Goal: Transaction & Acquisition: Purchase product/service

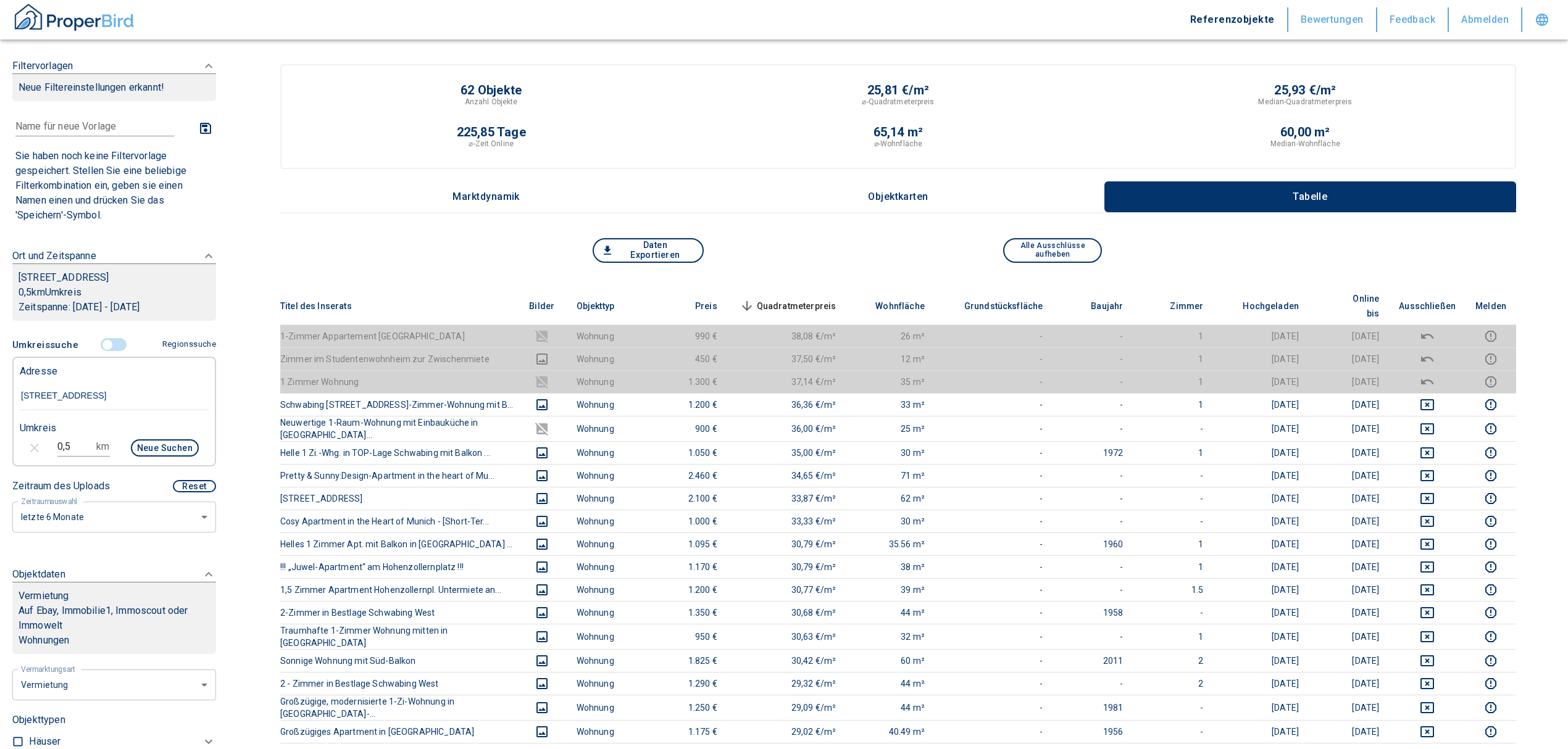
scroll to position [165, 0]
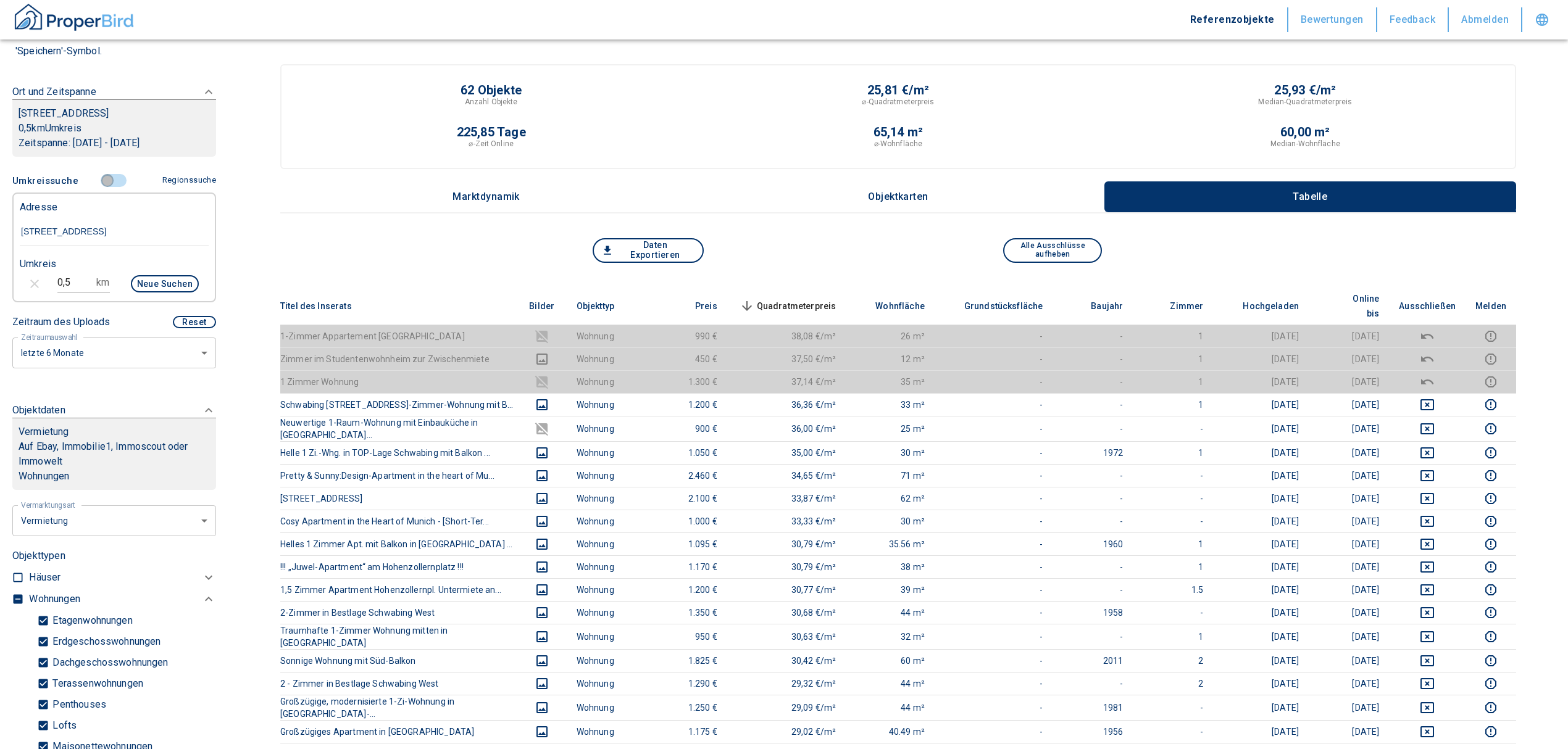
click at [106, 187] on input "controlled" at bounding box center [107, 181] width 37 height 14
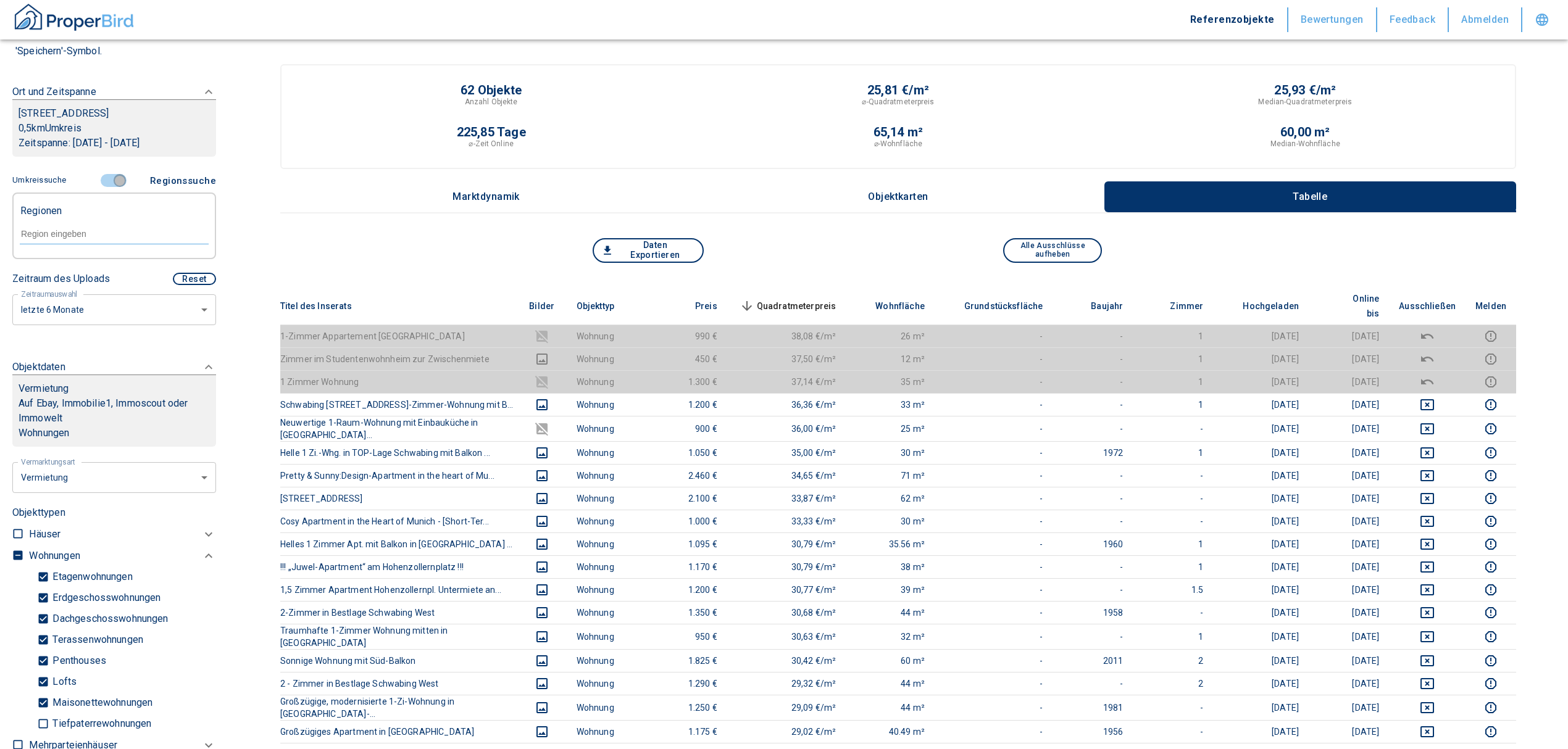
click at [115, 187] on input "controlled" at bounding box center [120, 181] width 37 height 14
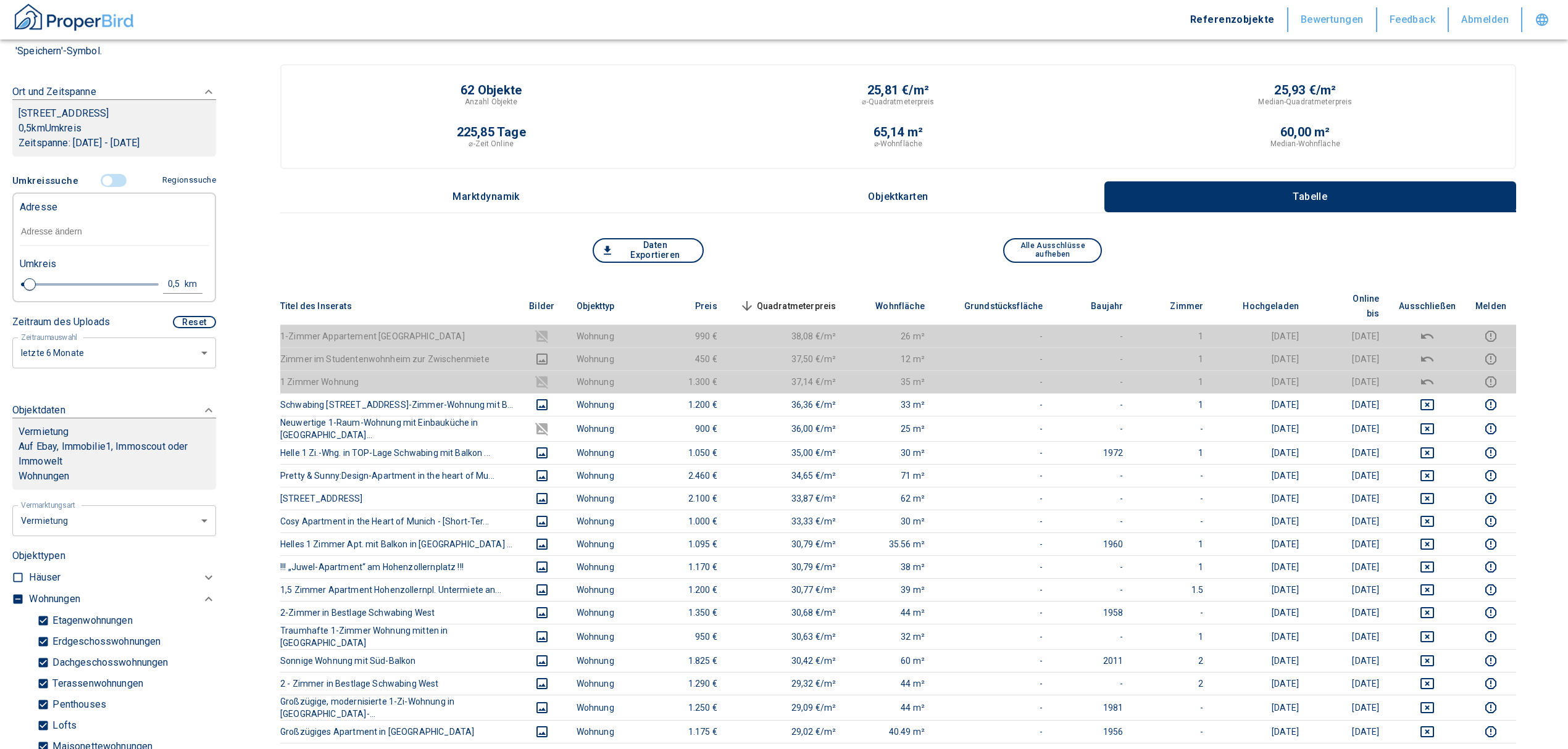
click at [100, 235] on input "text" at bounding box center [114, 232] width 189 height 29
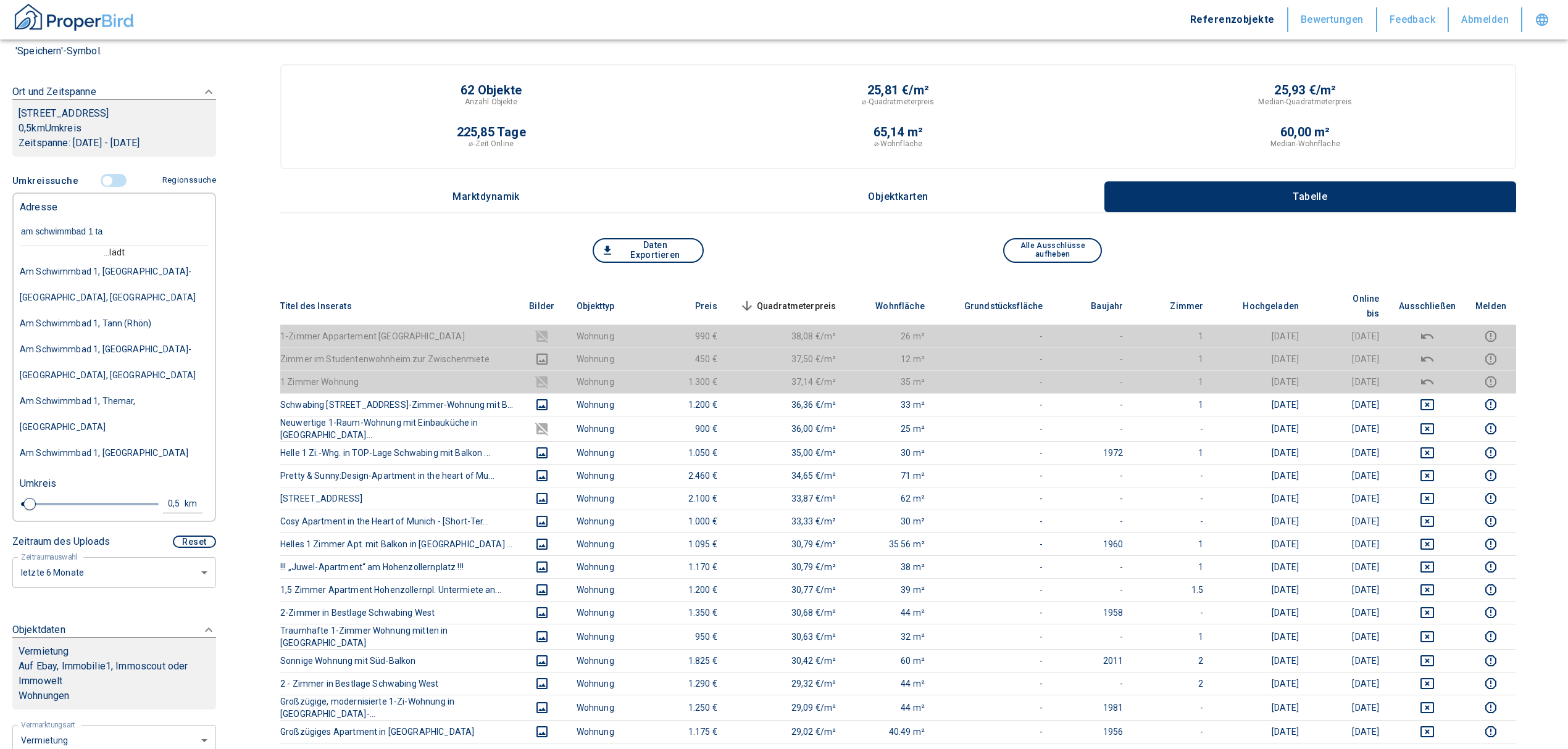
type input "am schwimmbad 1 tar"
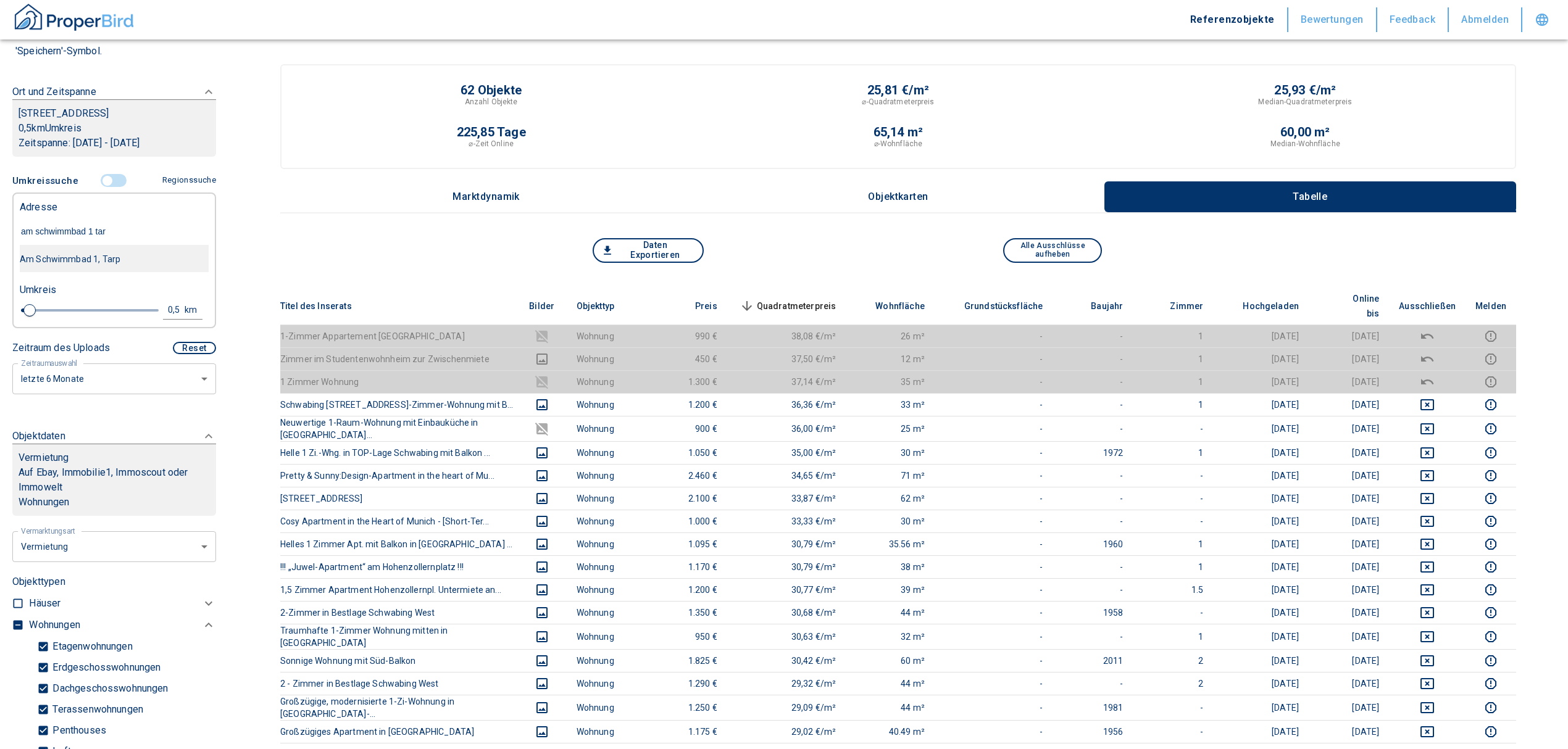
click at [119, 267] on div "Am Schwimmbad 1, Tarp" at bounding box center [114, 259] width 189 height 26
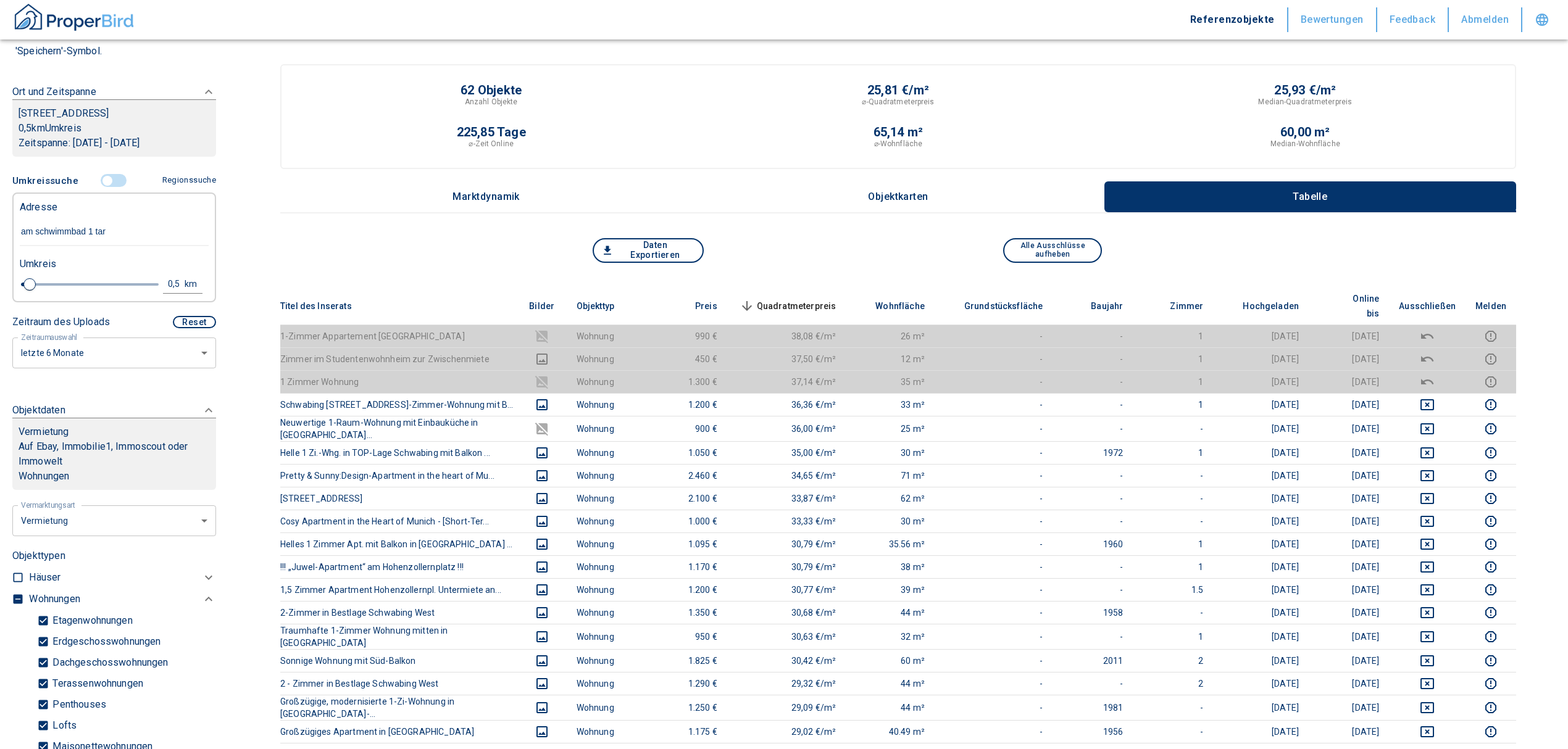
type input "2020"
type input "Am Schwimmbad 1, Tarp"
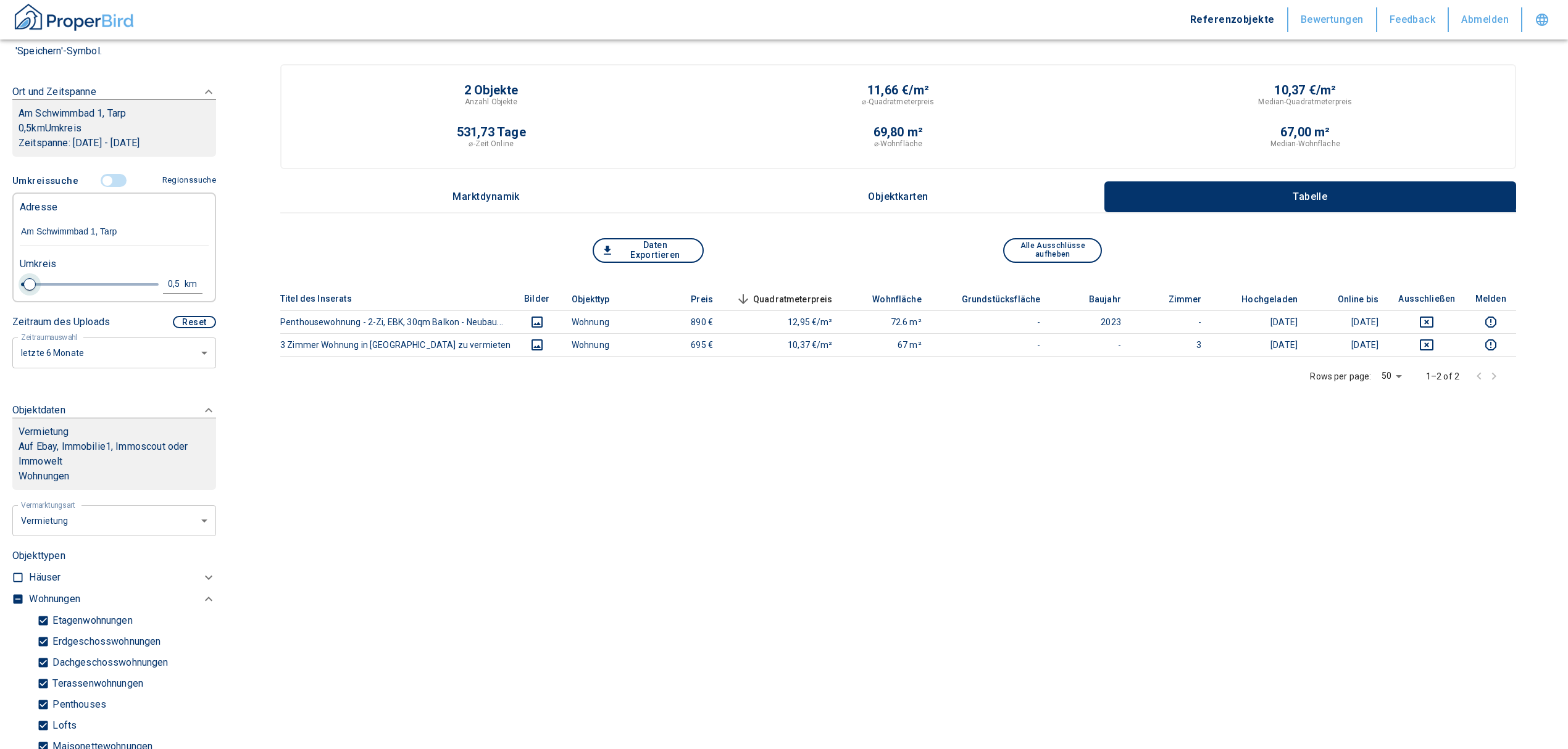
type input "0.6"
type input "Am Schwimmbad 1, Tarp"
type input "2020"
type input "0.8"
type input "2020"
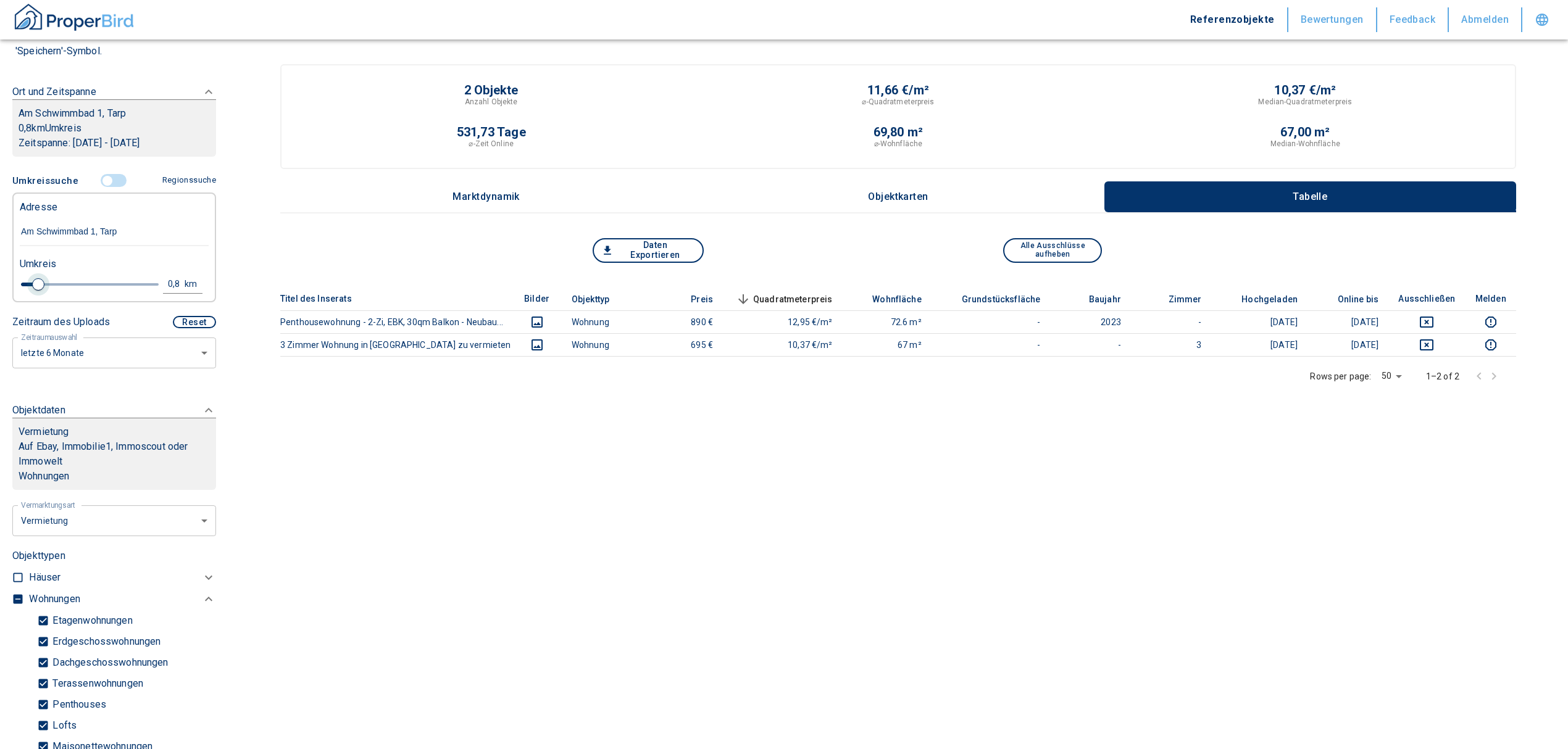
type input "1"
drag, startPoint x: 31, startPoint y: 282, endPoint x: 43, endPoint y: 280, distance: 12.2
click at [43, 280] on span at bounding box center [43, 284] width 12 height 12
type input "2020"
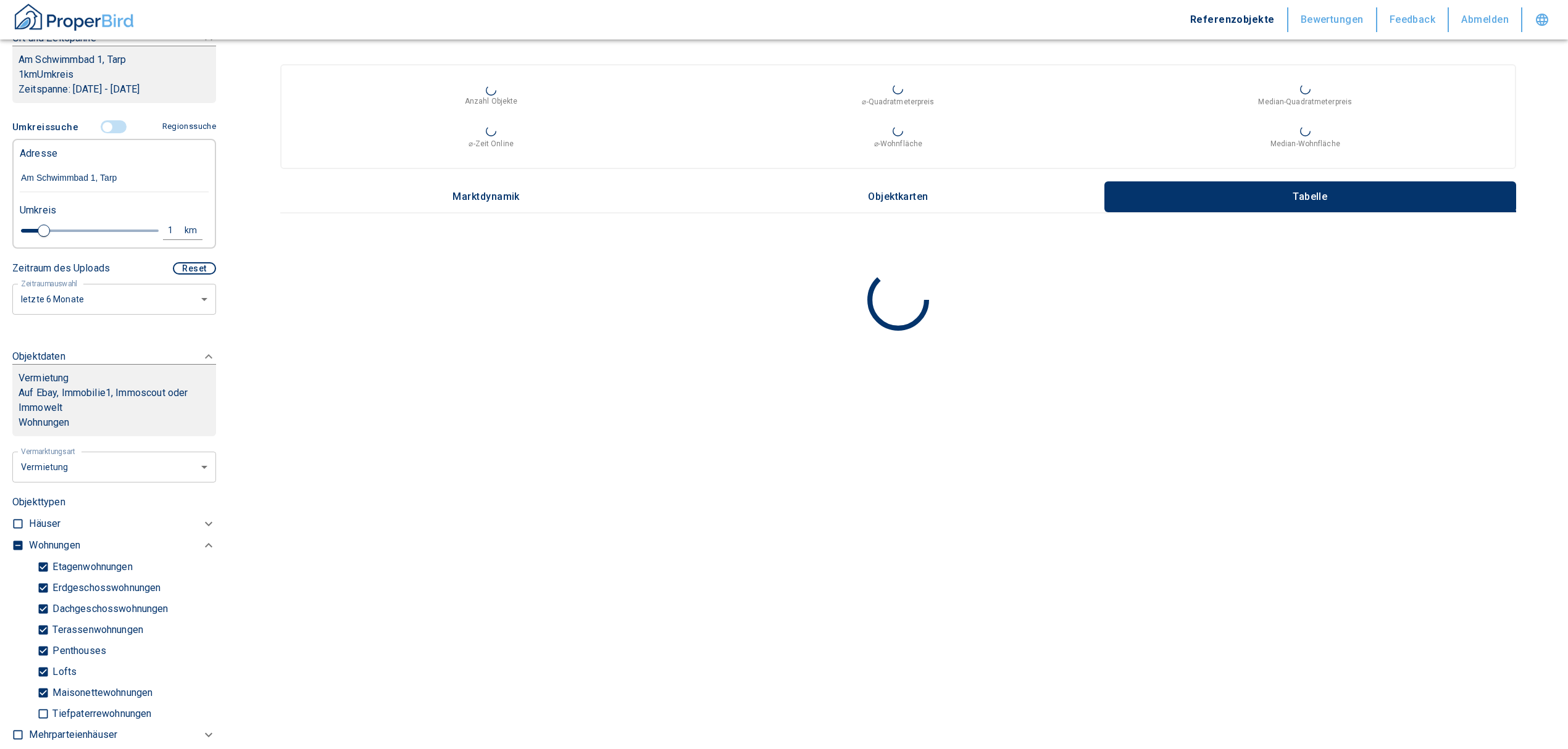
scroll to position [247, 0]
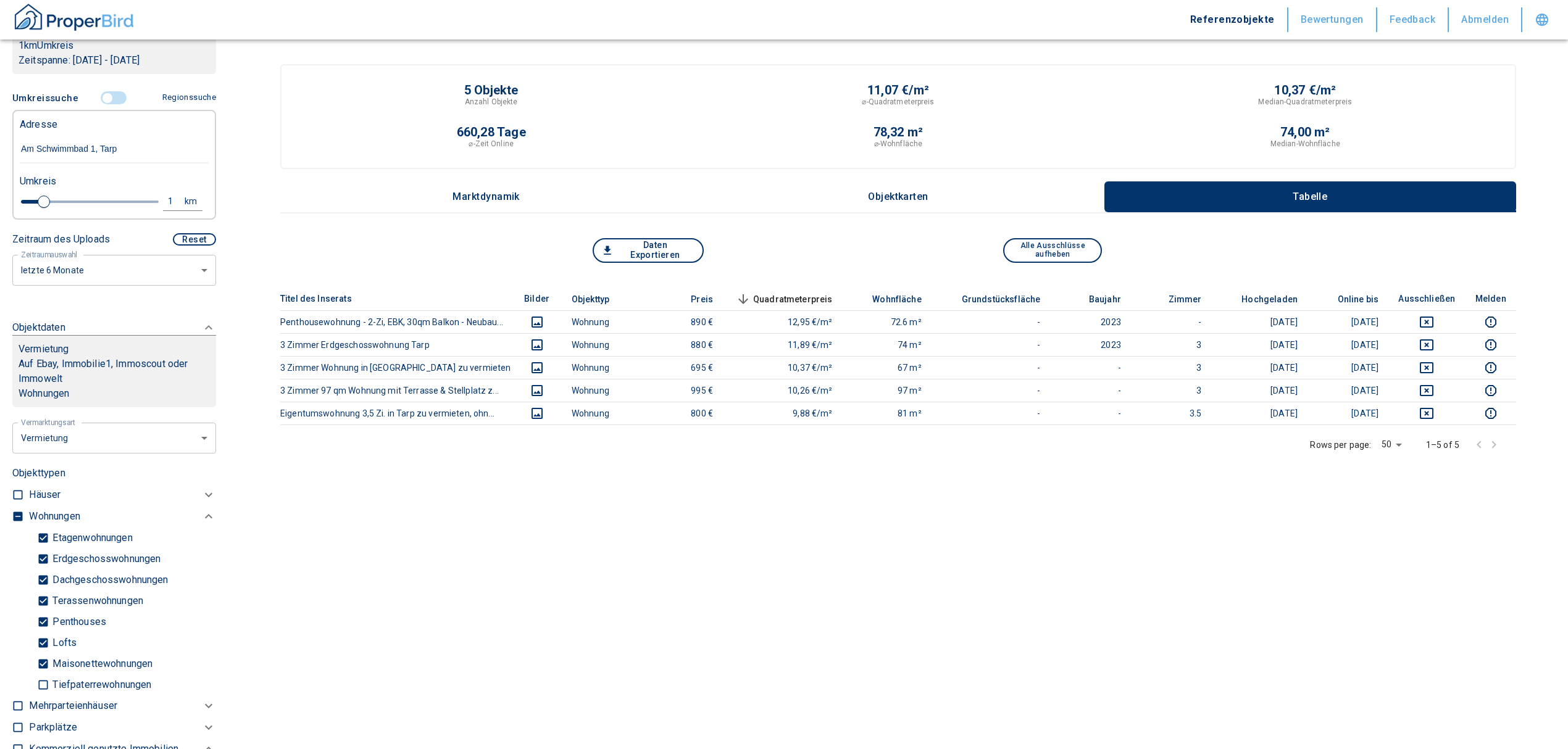
click at [17, 512] on input "checkbox" at bounding box center [17, 517] width 12 height 12
checkbox input "true"
type input "2020"
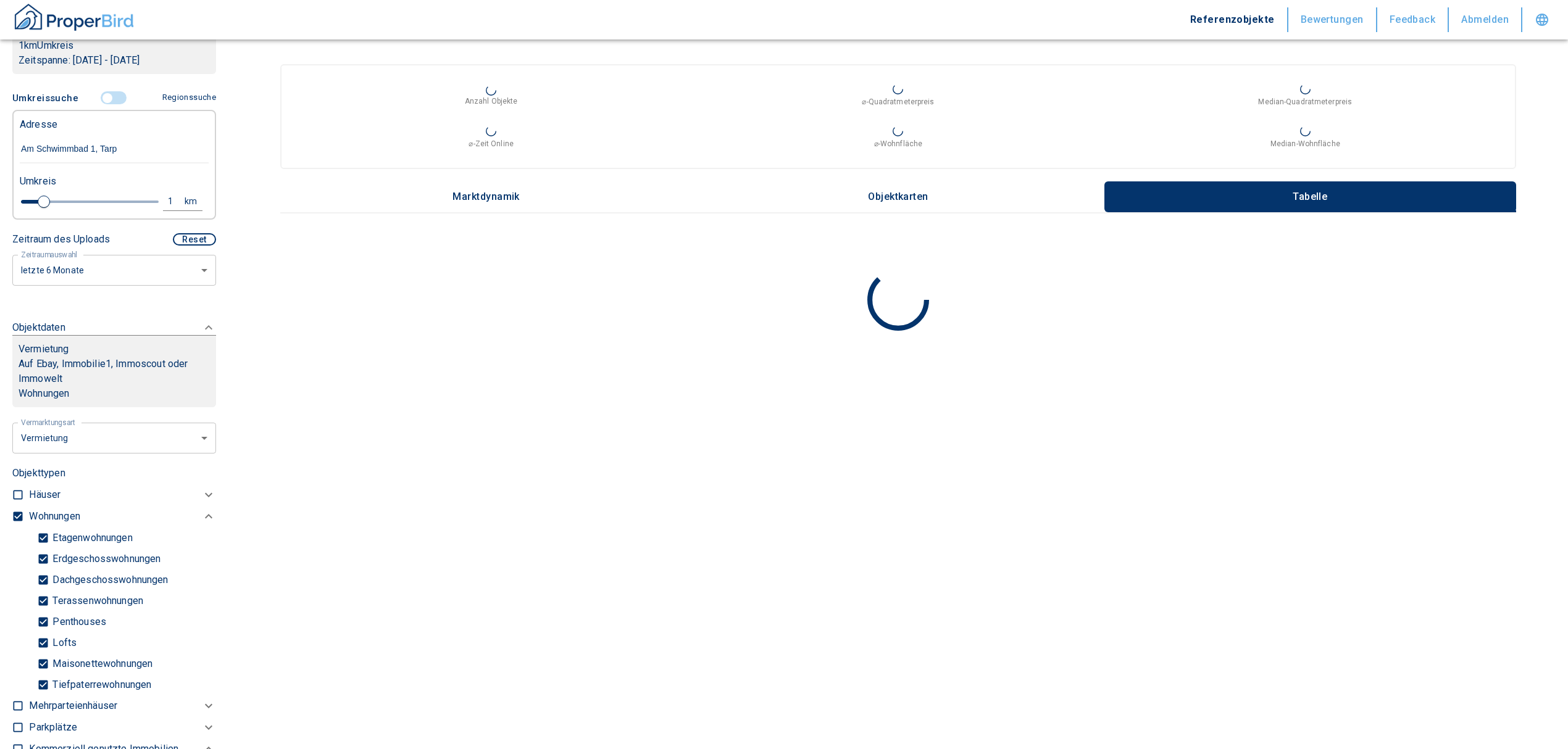
click at [17, 512] on input "checkbox" at bounding box center [17, 517] width 12 height 12
checkbox input "false"
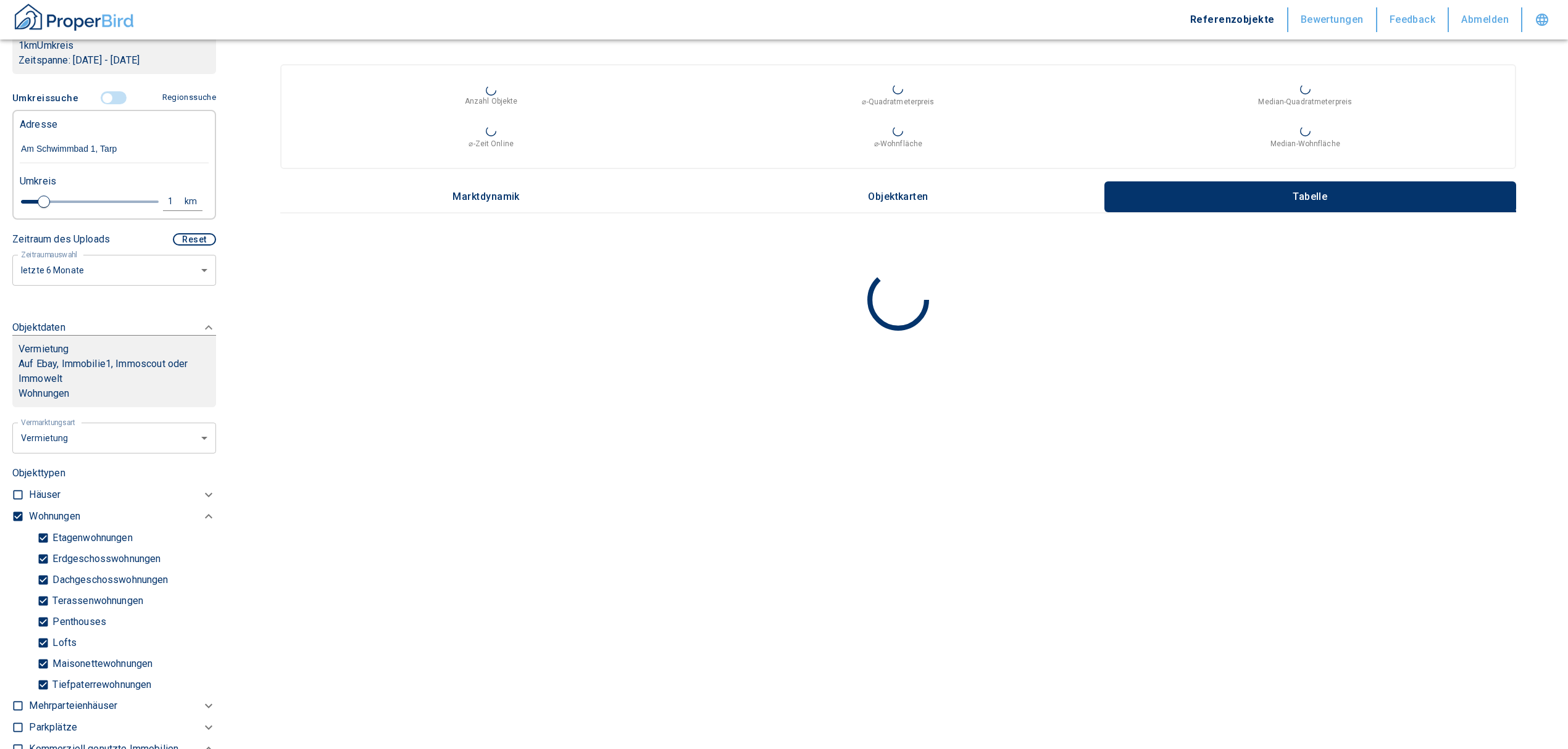
checkbox input "false"
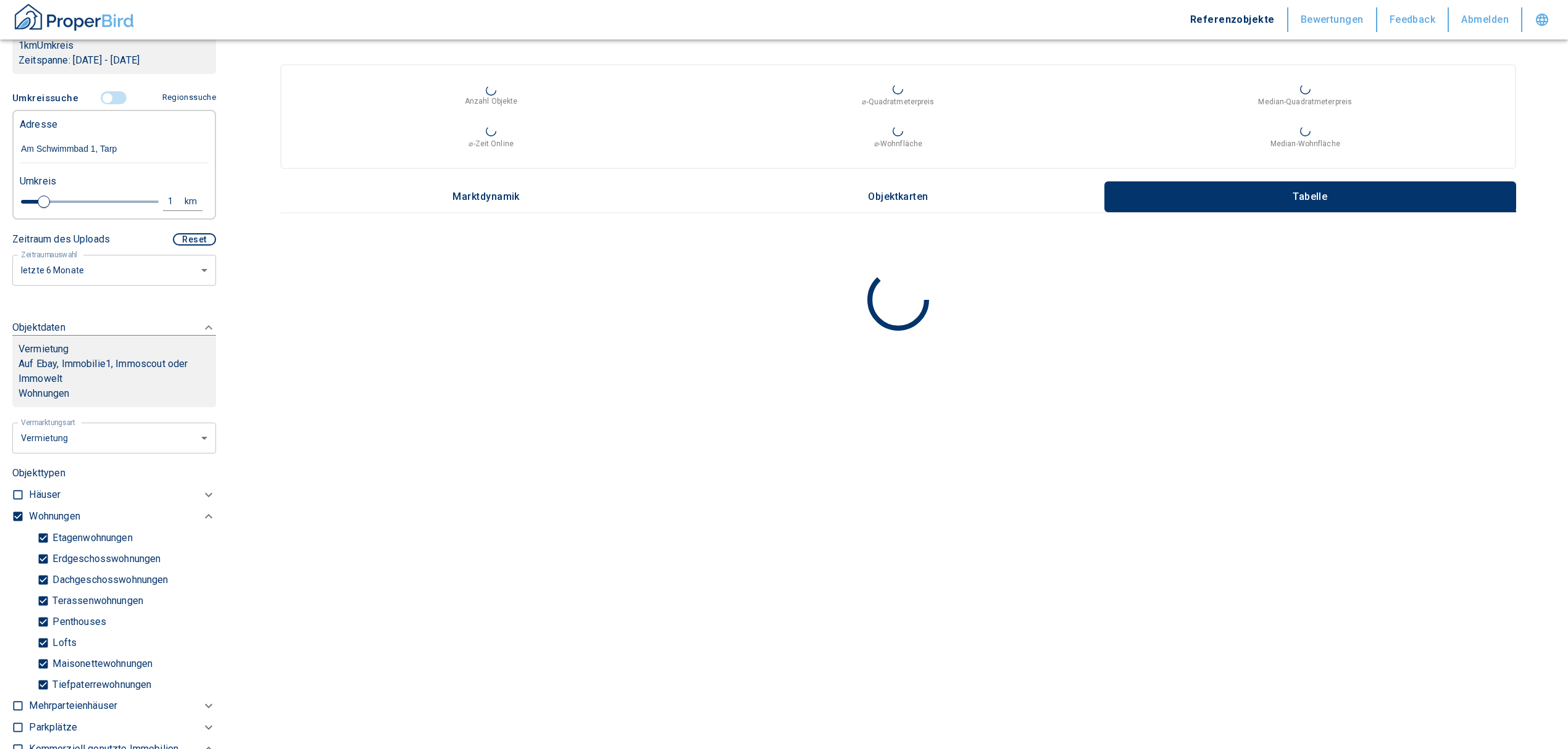
type input "2020"
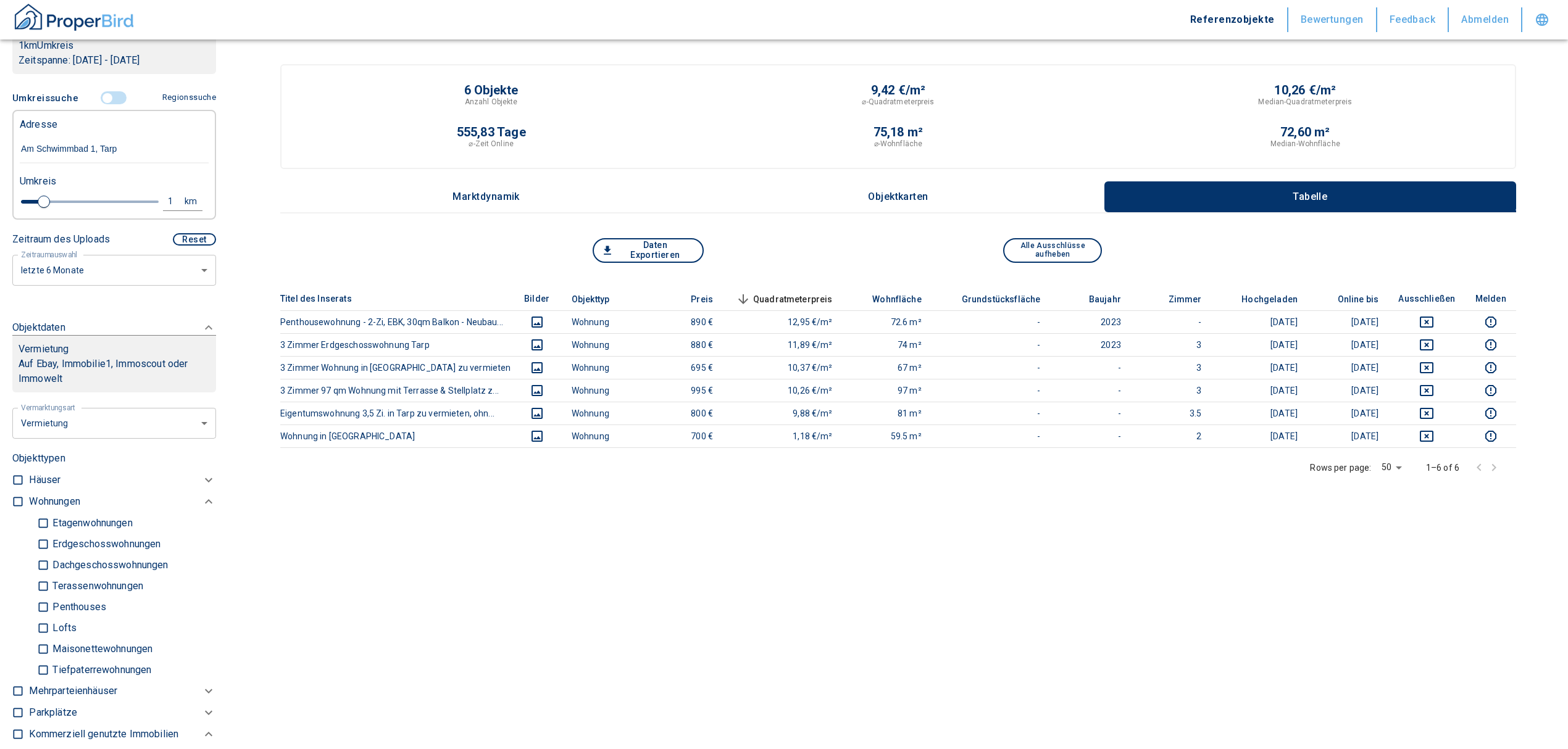
click at [31, 477] on p "Häuser" at bounding box center [44, 481] width 31 height 15
click at [40, 562] on input "Einfamilienhäuser" at bounding box center [43, 564] width 12 height 21
checkbox input "true"
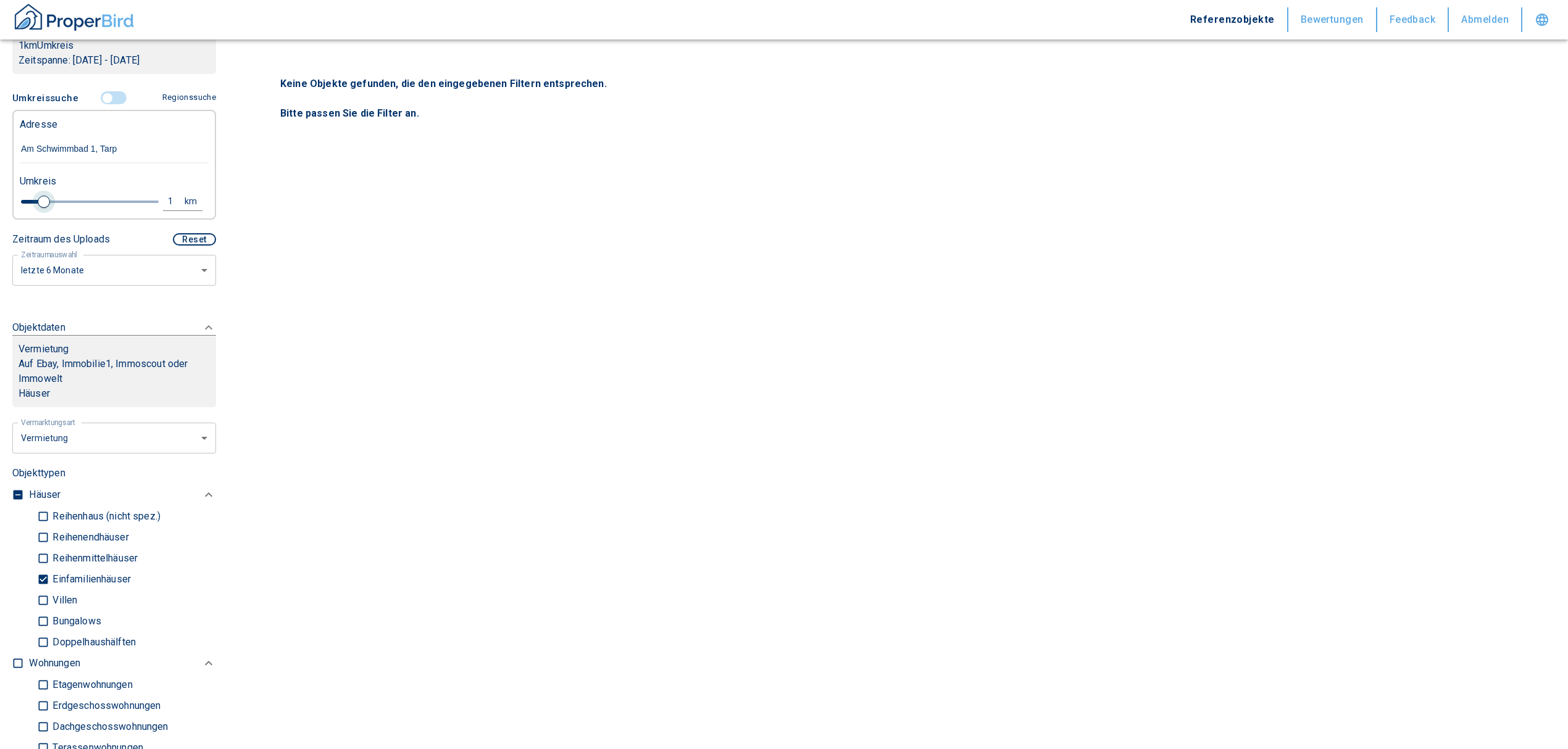
type input "2020"
type input "1.2"
type input "2020"
type input "1.4"
type input "2020"
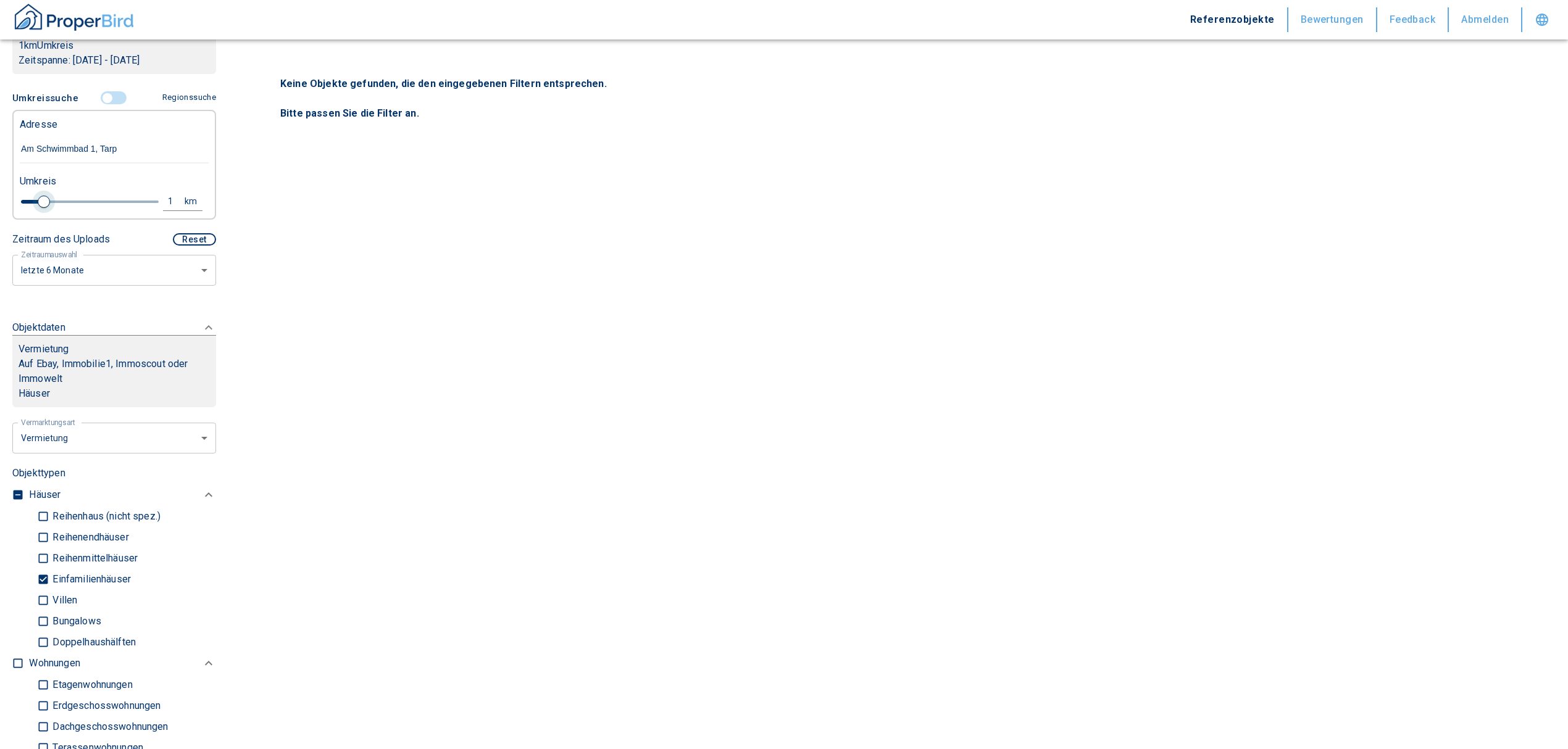
type input "1.6"
type input "2020"
type input "1.8"
type input "2020"
type input "2"
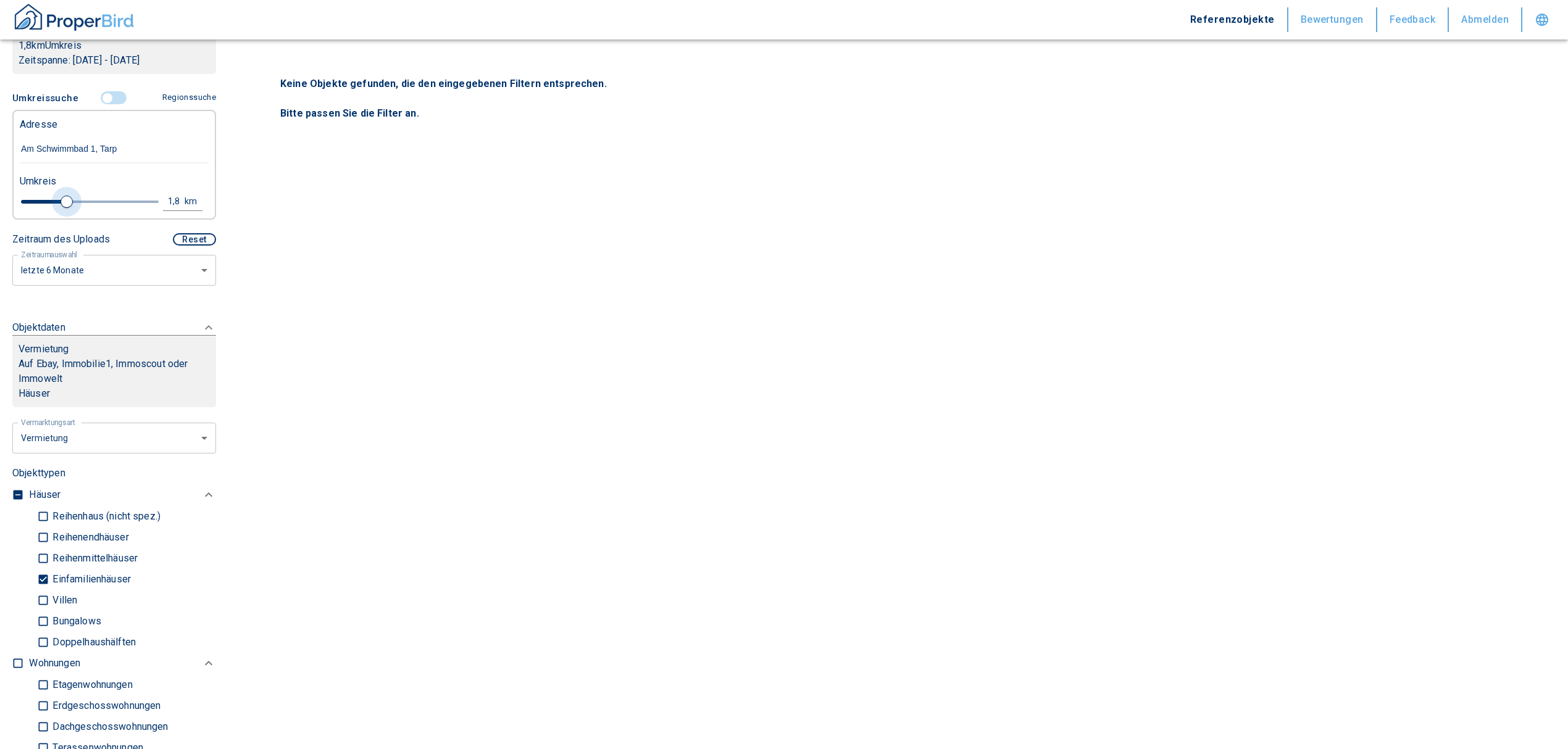
type input "2020"
type input "2.4"
type input "2020"
type input "2.8"
type input "2020"
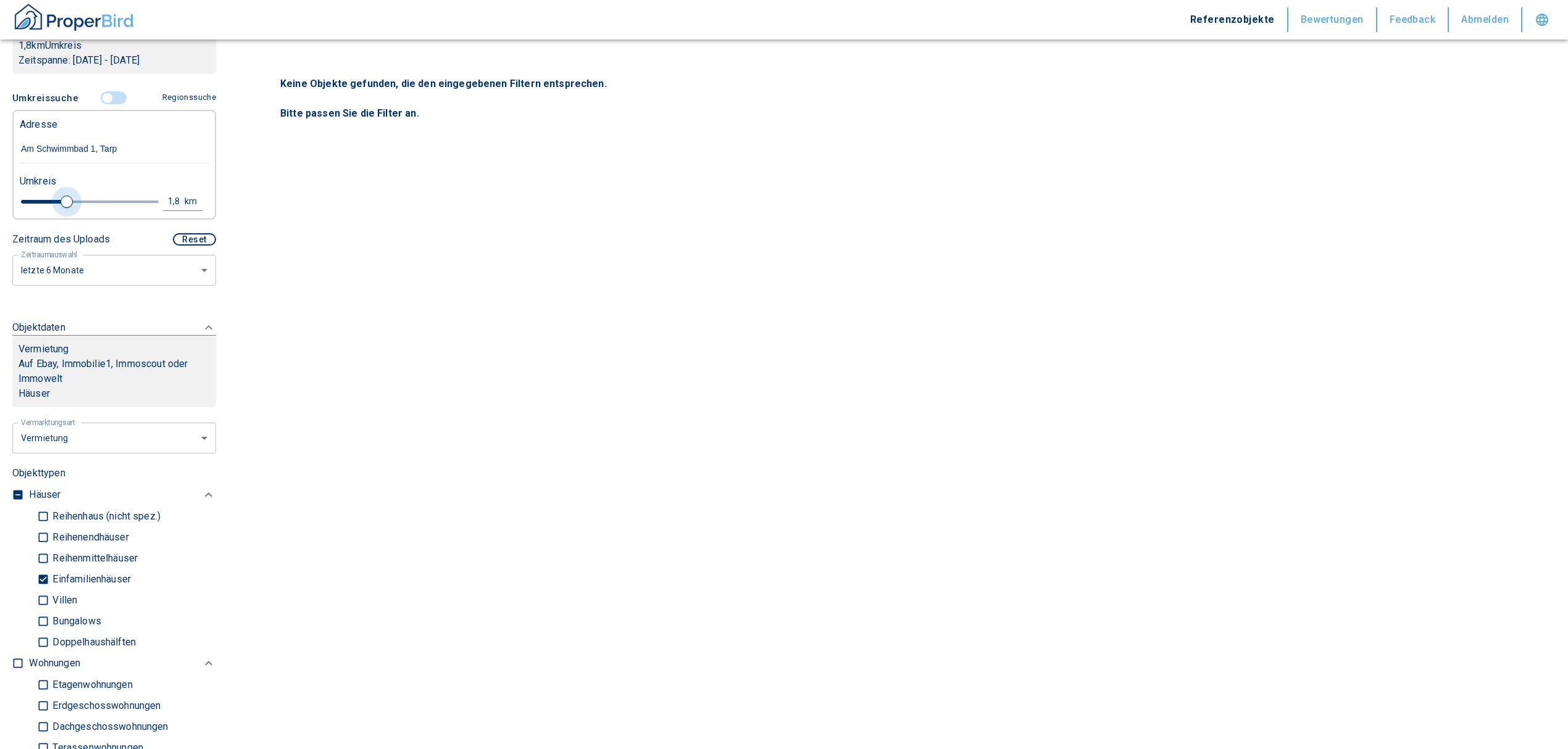
type input "3.4"
type input "2020"
type input "3.6"
type input "2020"
type input "3.8"
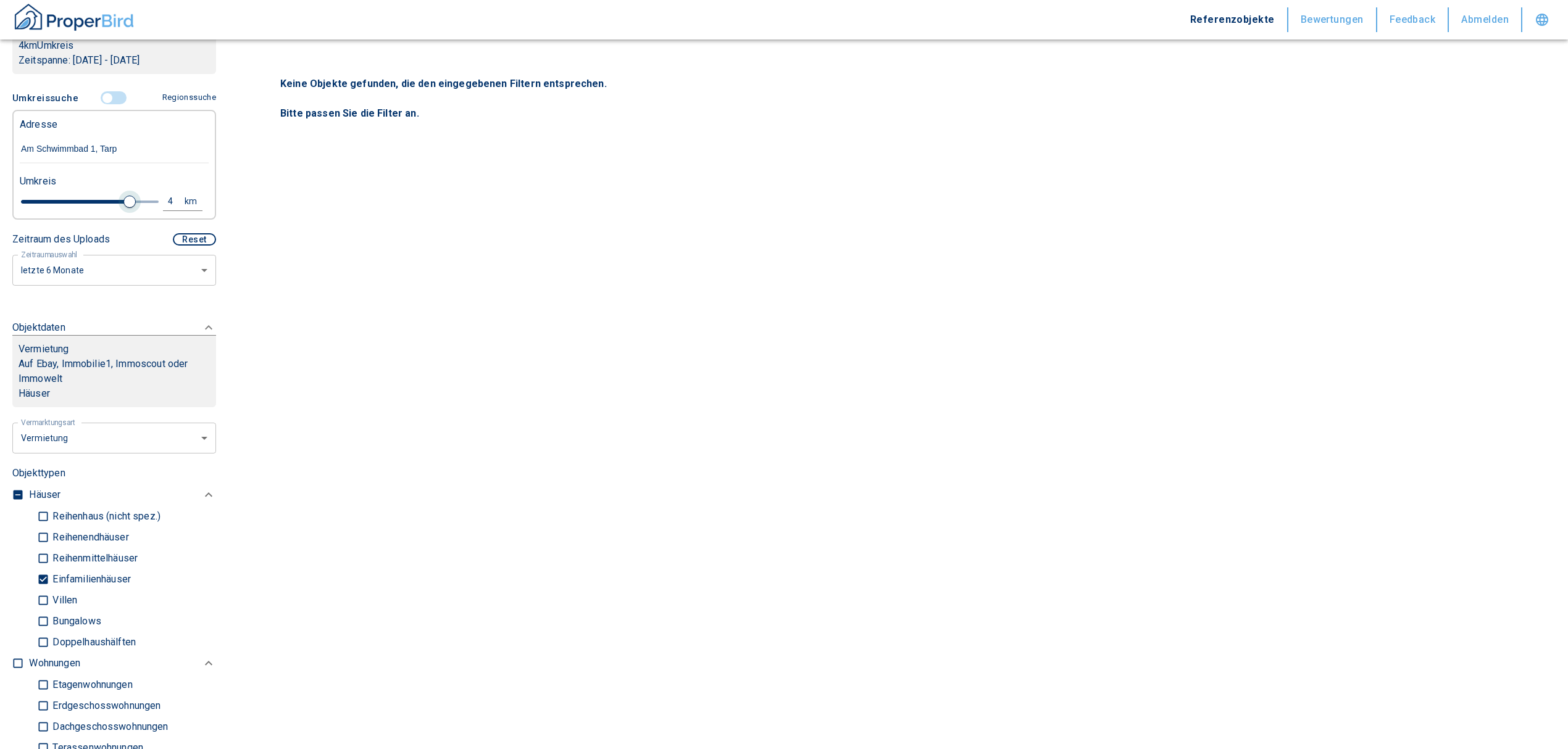
type input "2020"
type input "4"
type input "2020"
type input "4.2"
type input "2020"
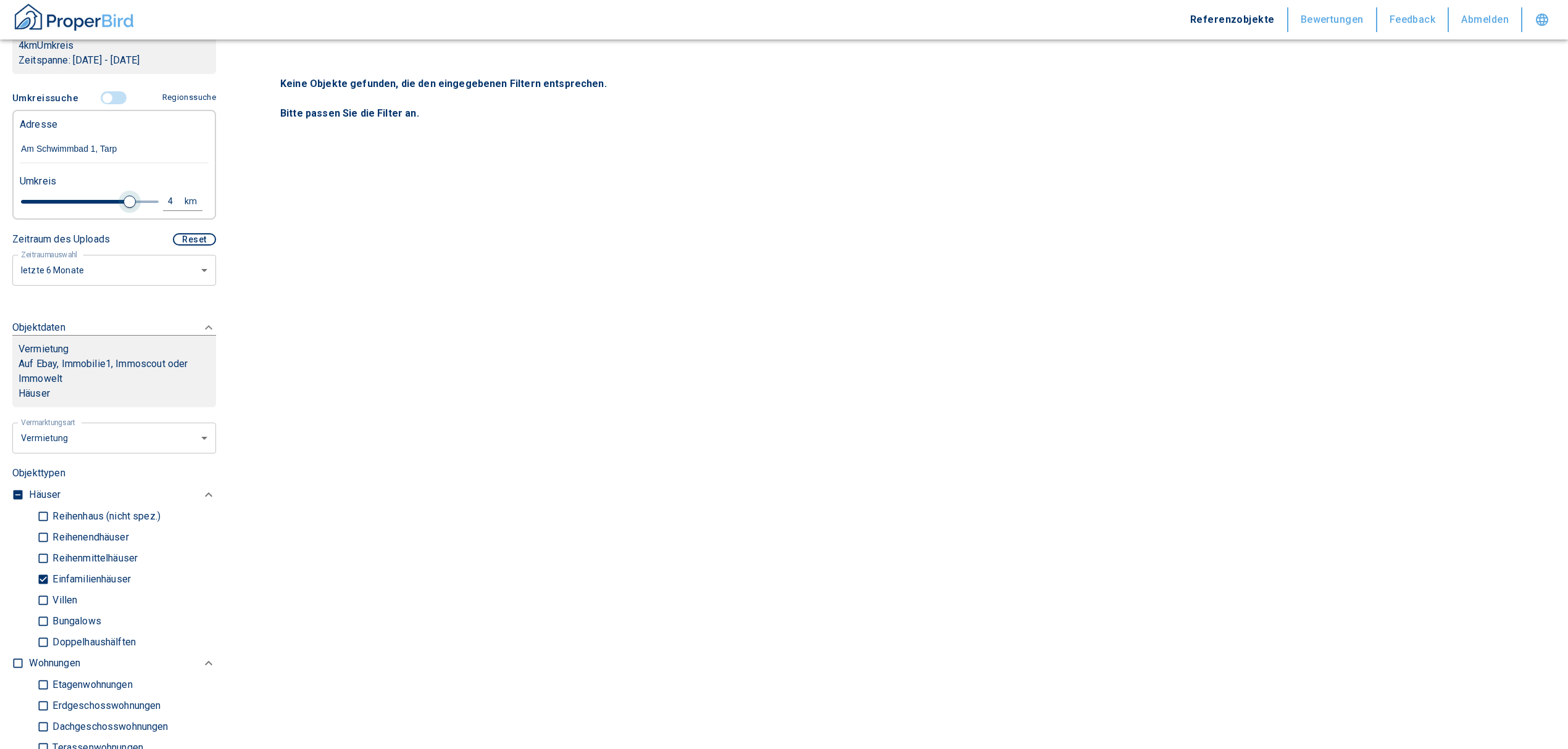
type input "4.4"
type input "2020"
type input "4.6"
type input "2020"
type input "5"
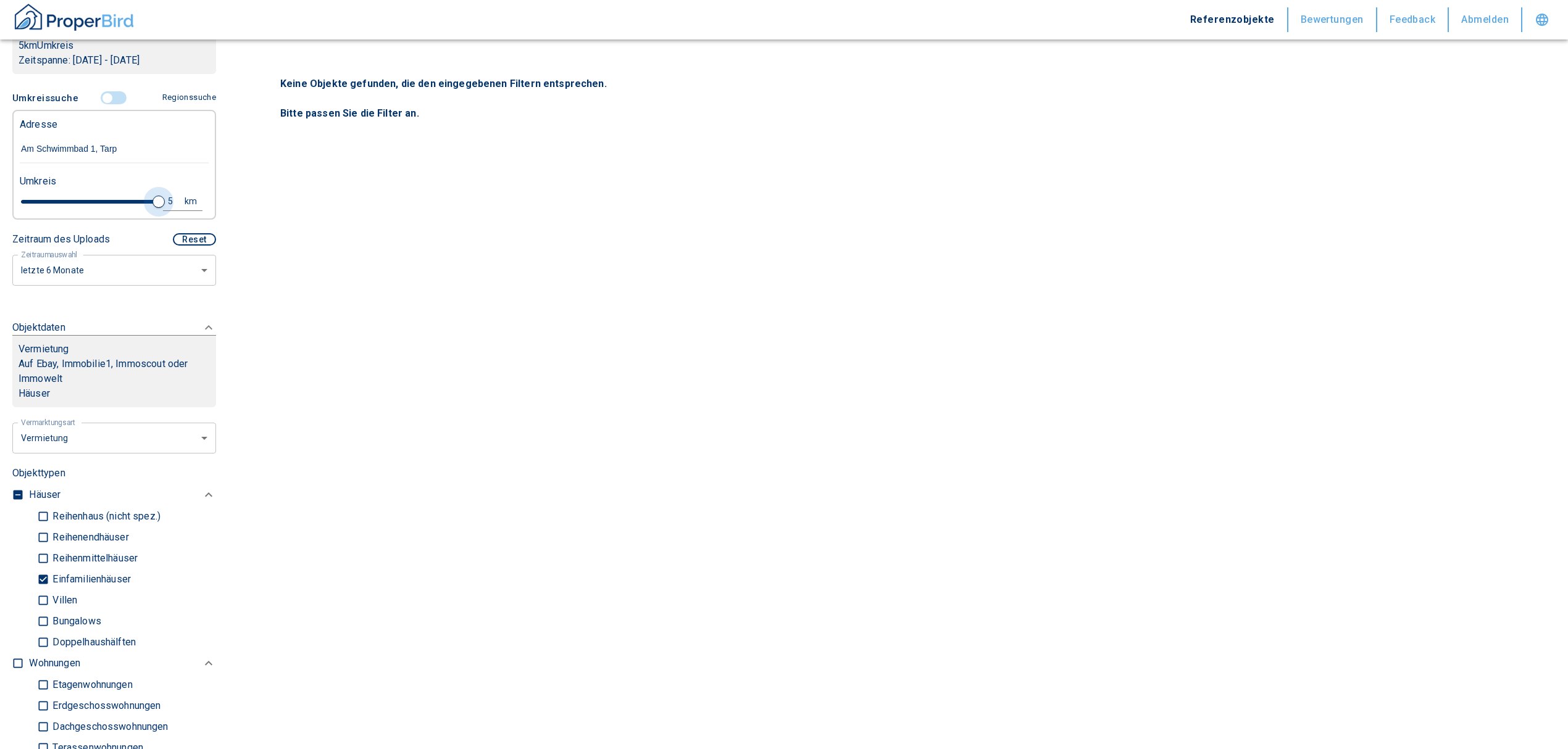
drag, startPoint x: 40, startPoint y: 200, endPoint x: 156, endPoint y: 196, distance: 116.1
click at [156, 196] on div "5 km" at bounding box center [109, 203] width 189 height 21
type input "2020"
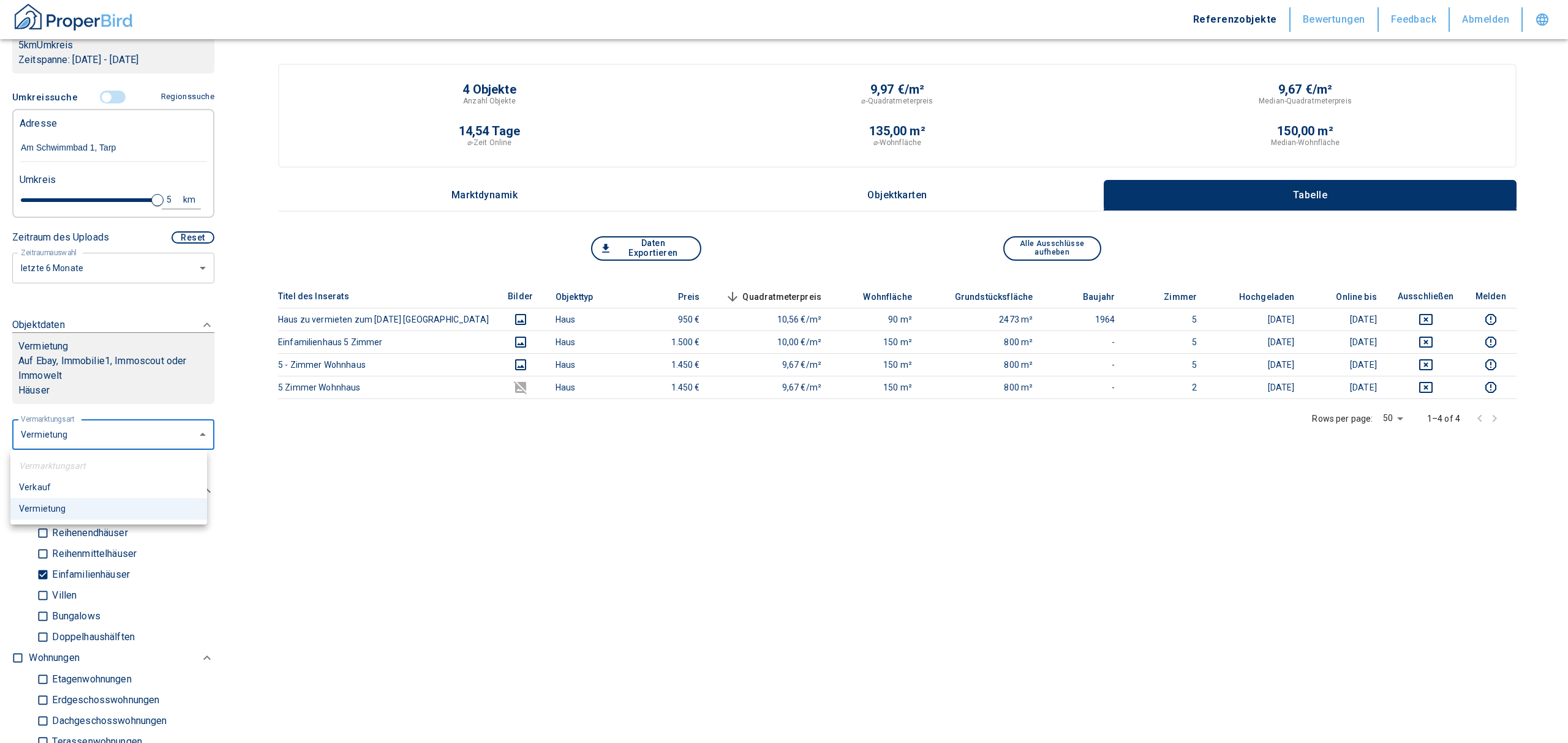
click at [101, 424] on body "Referenzobjekte Bewertungen Feedback Abmelden Filtervorlagen Neue Filtereinstel…" at bounding box center [784, 410] width 1568 height 821
click at [35, 488] on li "Verkauf" at bounding box center [109, 487] width 197 height 21
type input "buy"
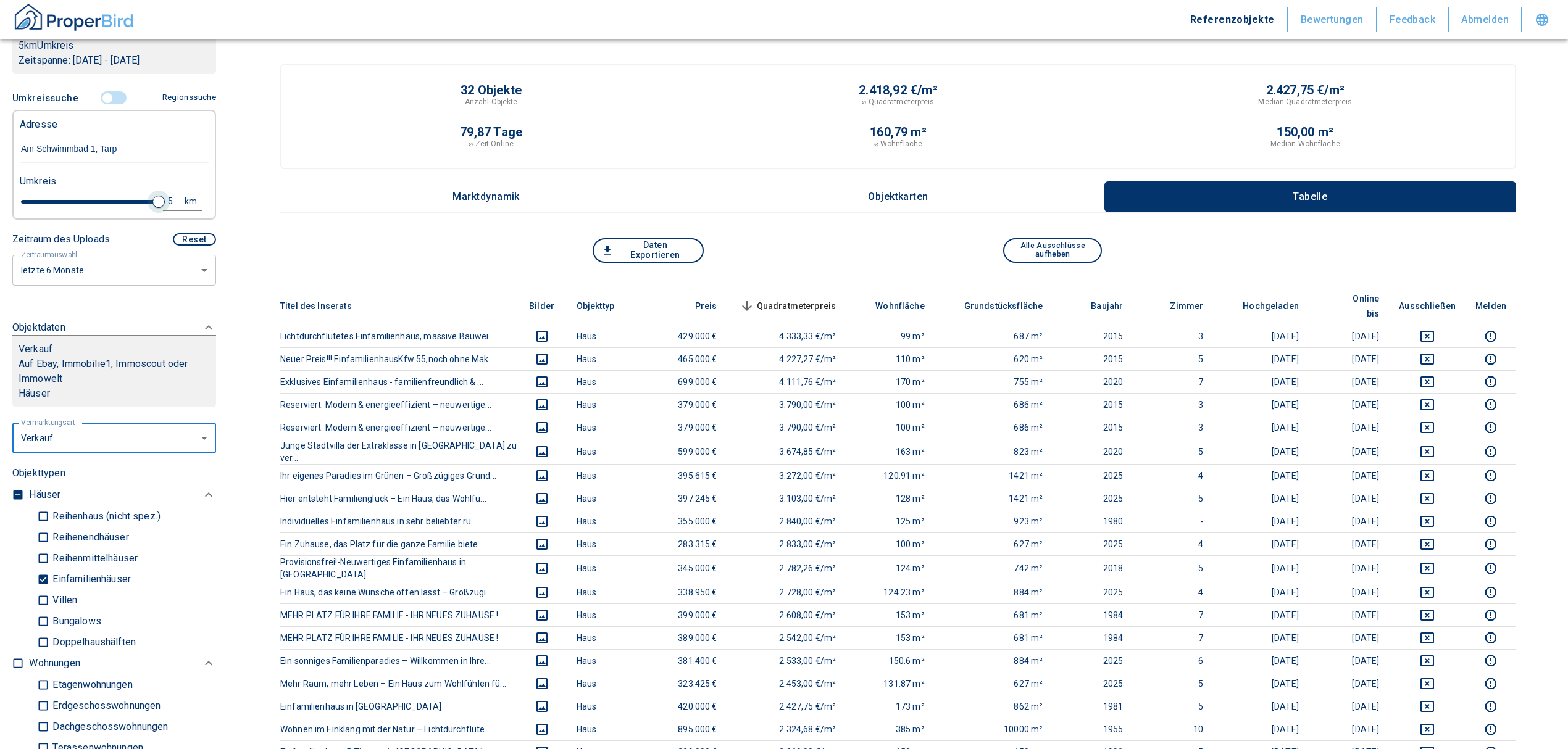
type input "2020"
type input "4.8"
type input "2020"
type input "4.6"
type input "2020"
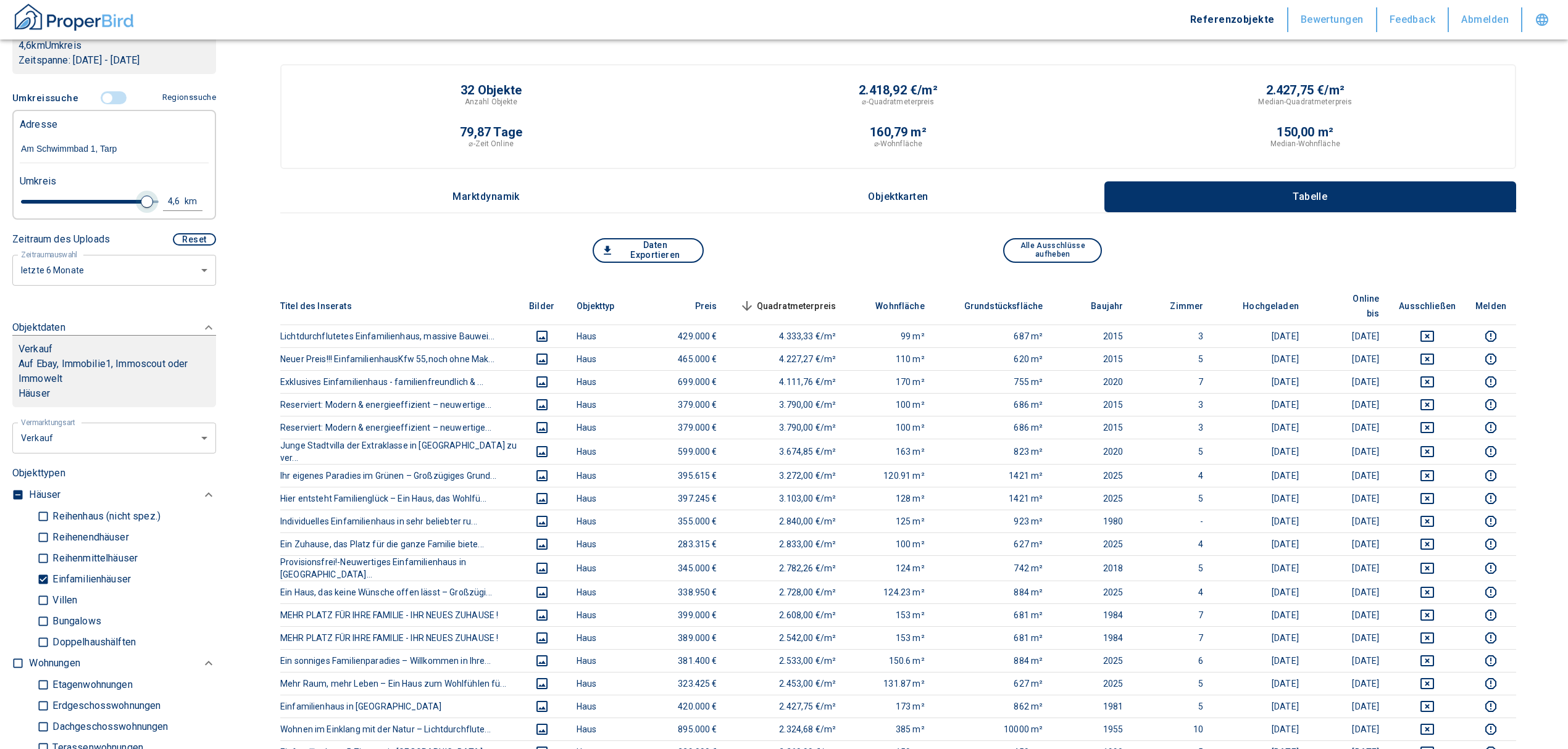
type input "4.4"
type input "2020"
type input "4"
type input "2020"
type input "3.6"
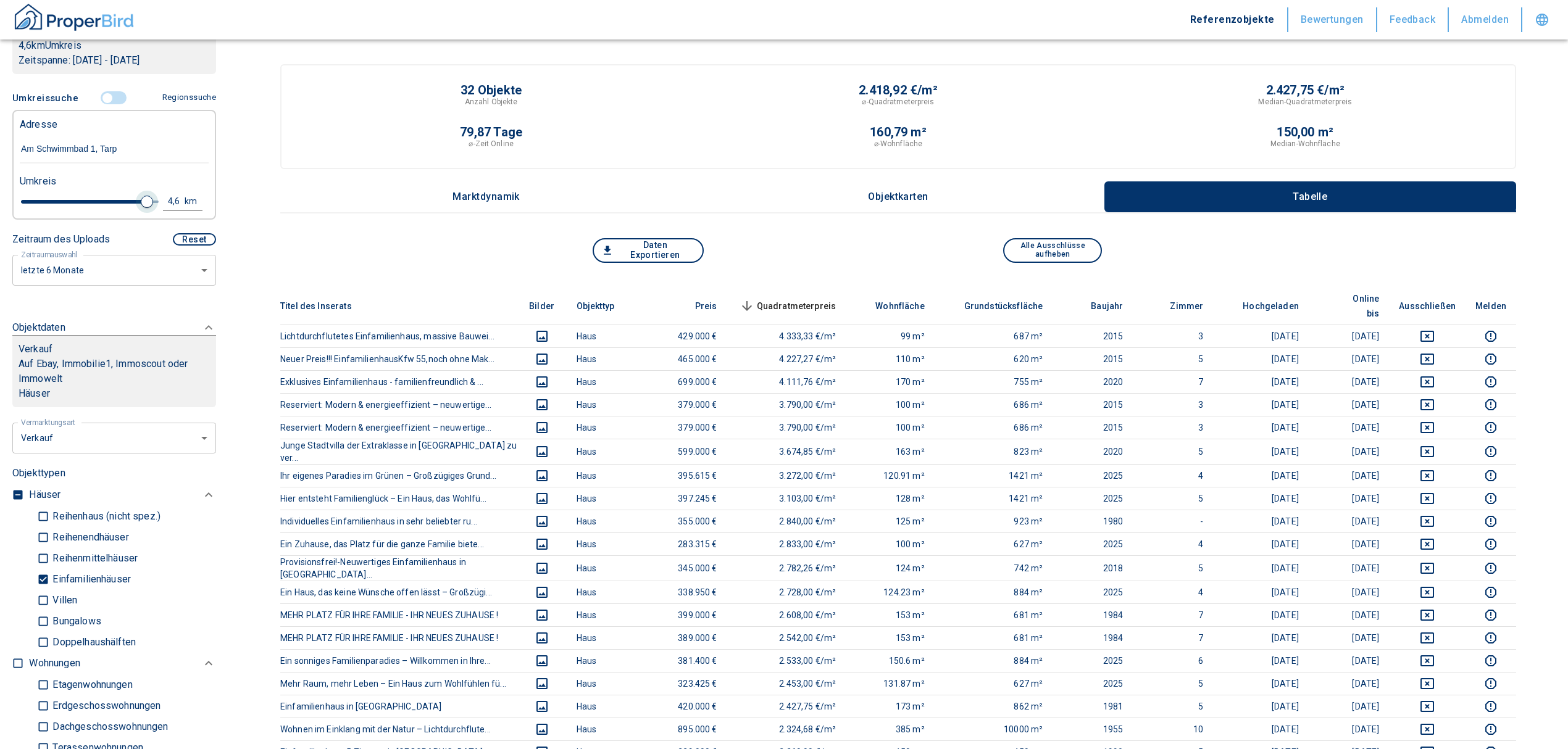
type input "2020"
type input "3.4"
type input "2020"
type input "3.2"
type input "2020"
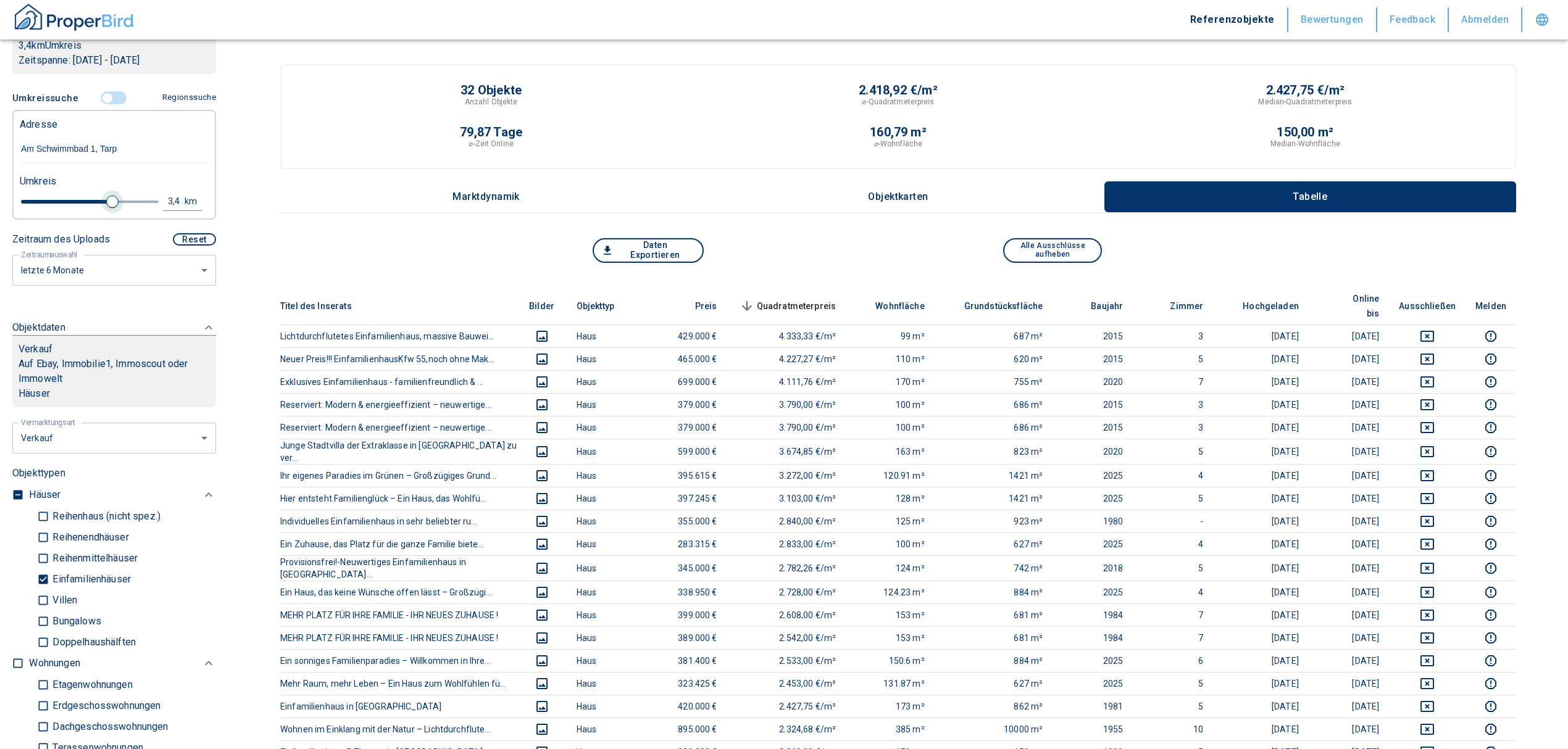
type input "3"
type input "2020"
type input "2.8"
type input "2020"
type input "2.6"
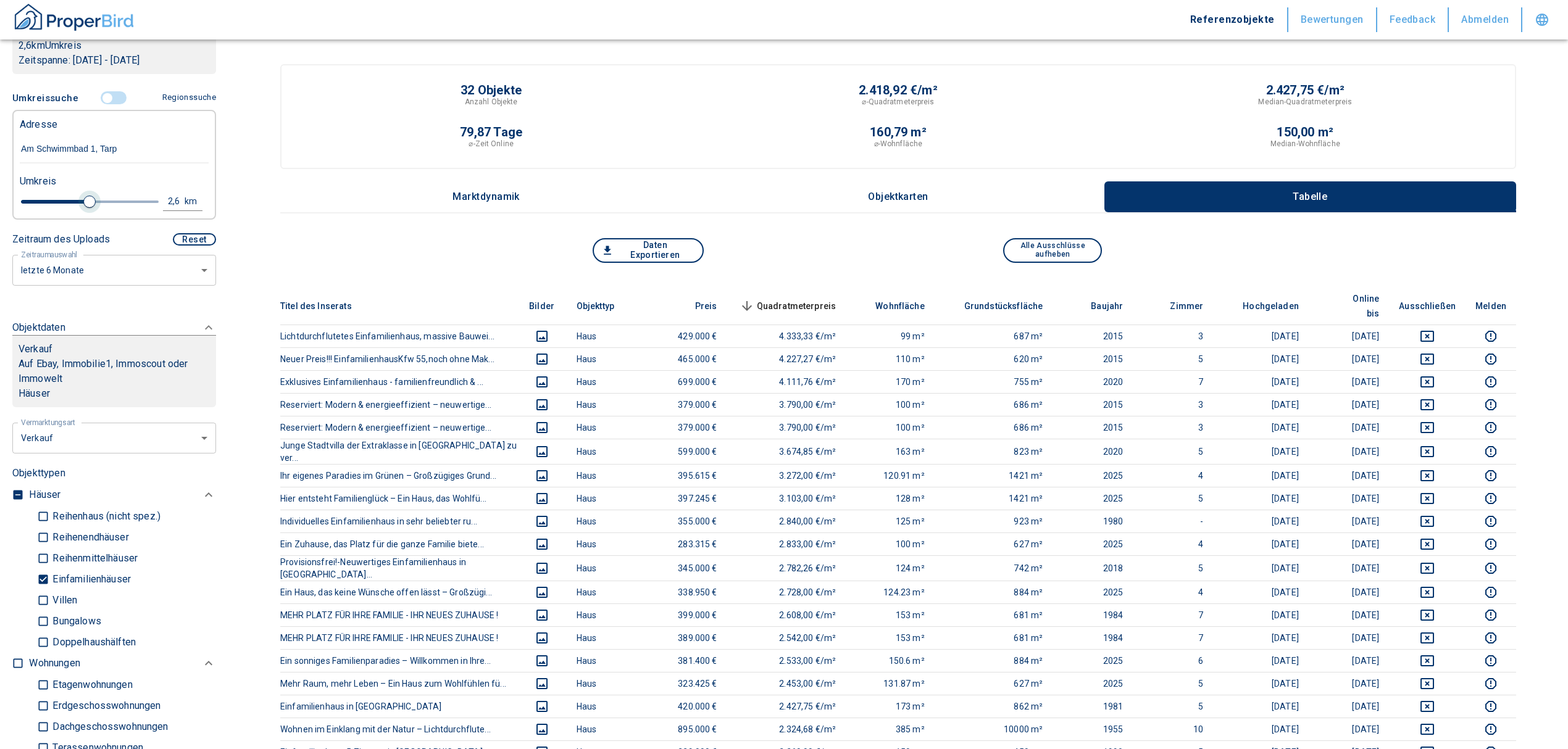
type input "2020"
type input "2.4"
type input "2020"
type input "2.2"
type input "2020"
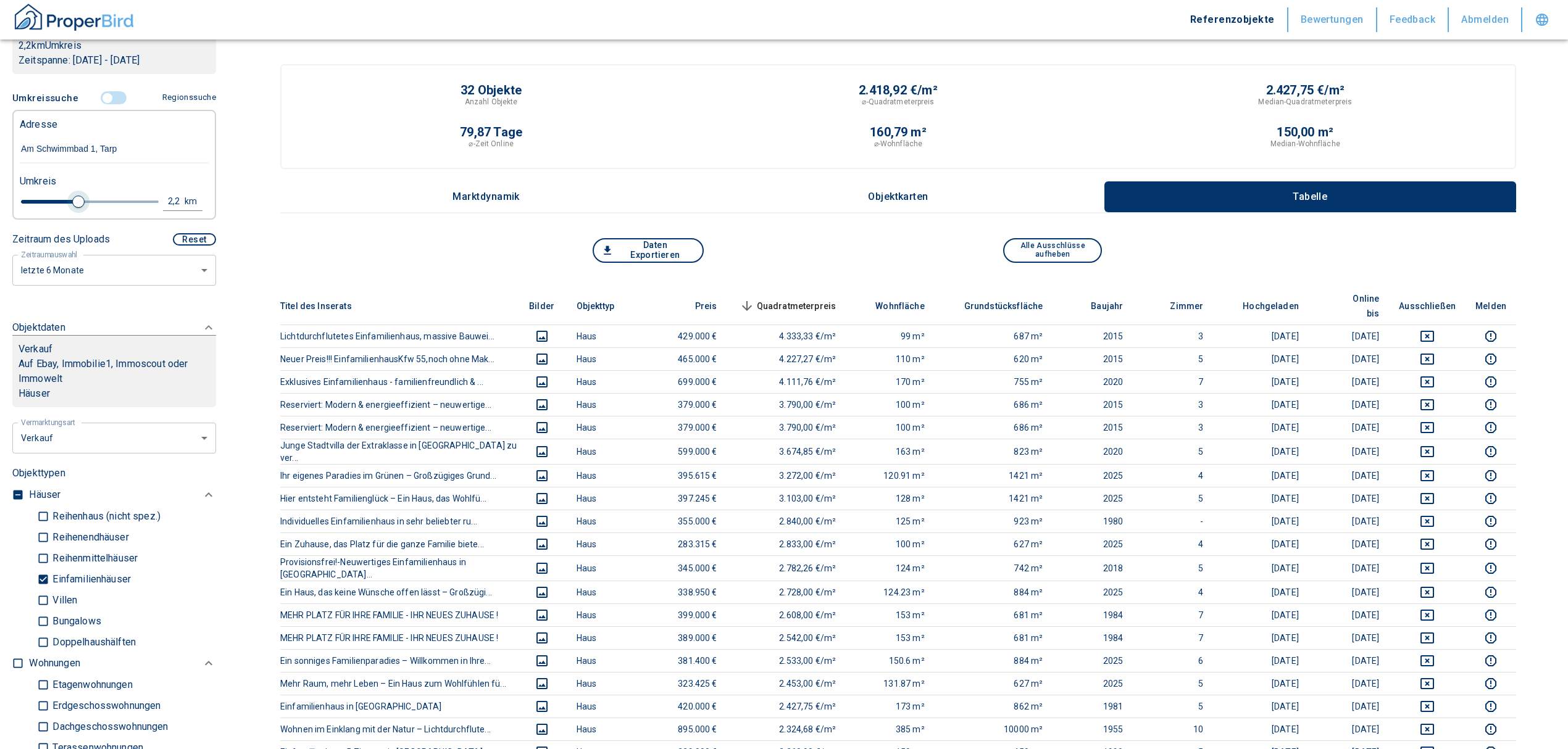
type input "2"
drag, startPoint x: 148, startPoint y: 197, endPoint x: 68, endPoint y: 207, distance: 80.6
click at [68, 207] on span at bounding box center [72, 201] width 12 height 12
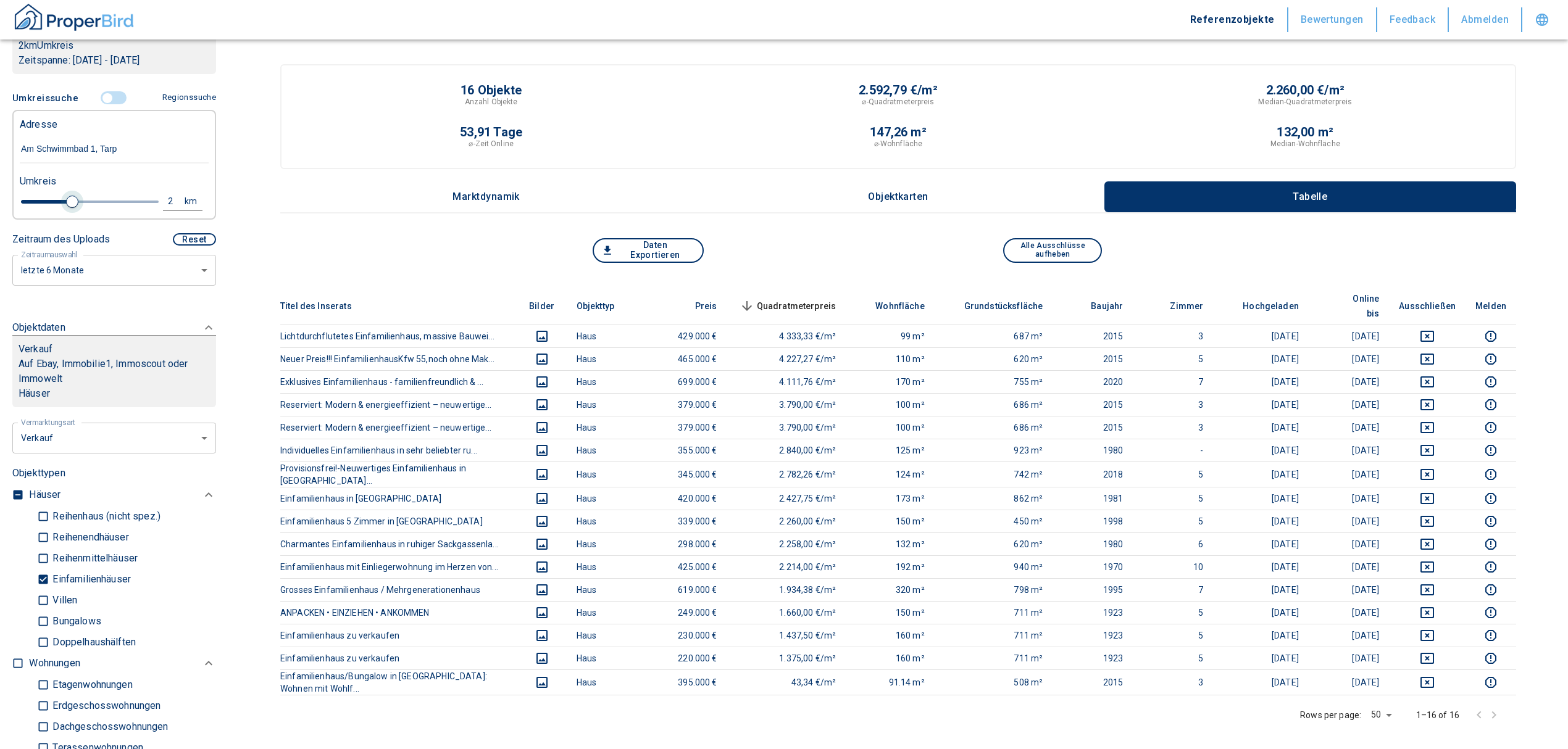
type input "2020"
type input "1.8"
type input "2020"
type input "1.6"
type input "2020"
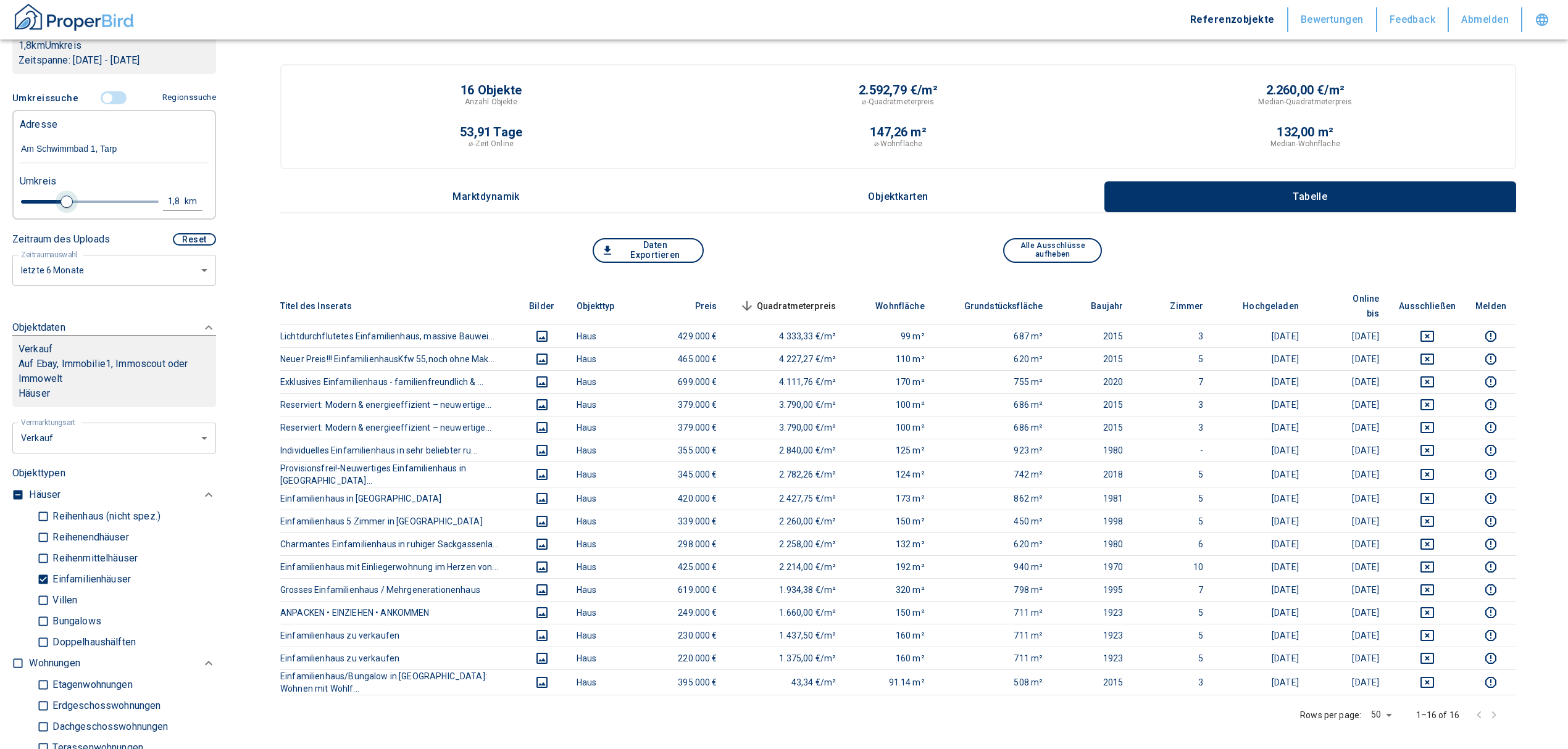
type input "1.4"
type input "2020"
type input "1.2"
type input "2020"
type input "1"
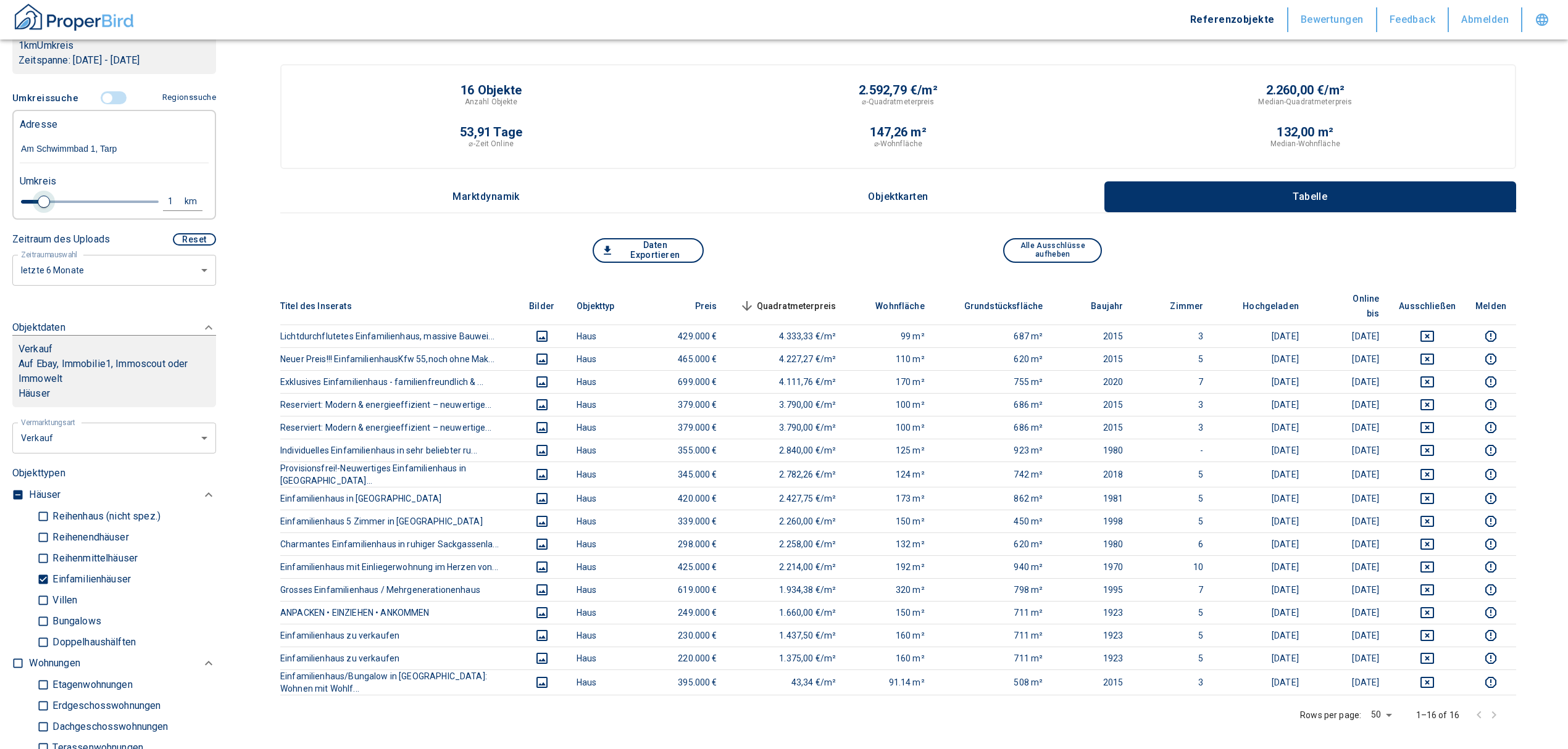
drag, startPoint x: 62, startPoint y: 202, endPoint x: 40, endPoint y: 202, distance: 22.0
click at [40, 202] on span at bounding box center [43, 201] width 12 height 12
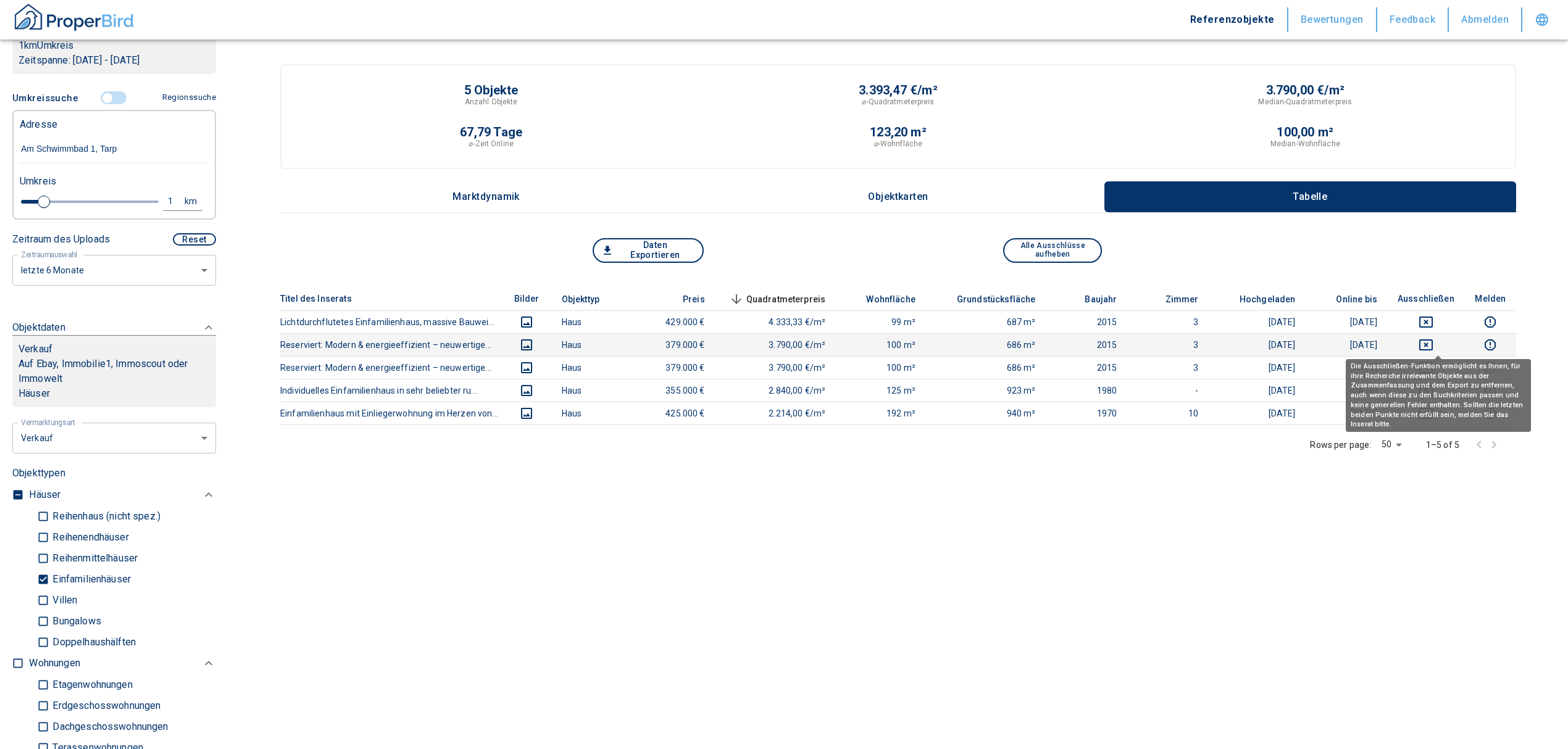
click at [1434, 341] on icon "deselect this listing" at bounding box center [1426, 345] width 15 height 15
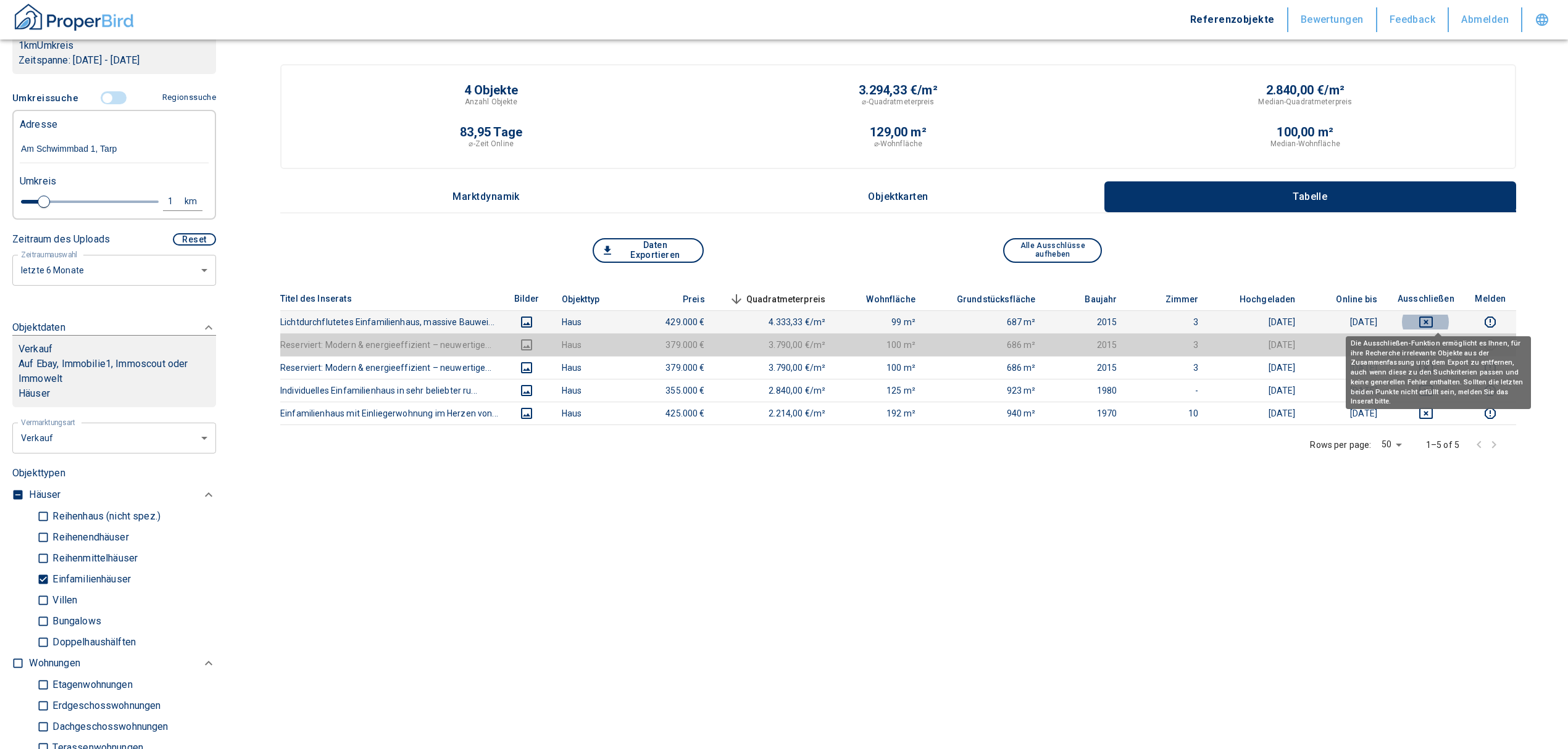
click at [1434, 315] on icon "deselect this listing" at bounding box center [1426, 323] width 15 height 15
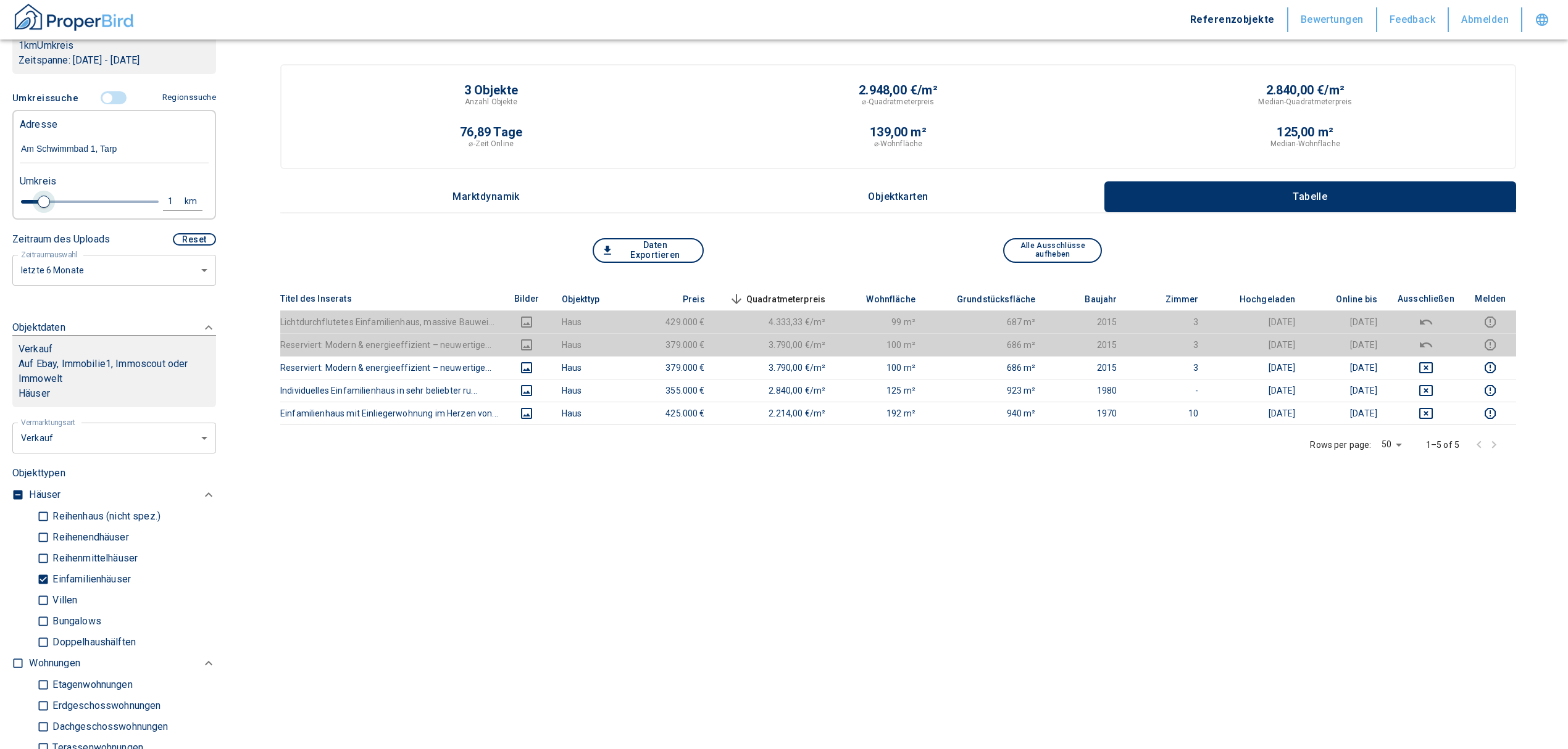
type input "2020"
type input "1.2"
type input "2020"
type input "1.4"
type input "2020"
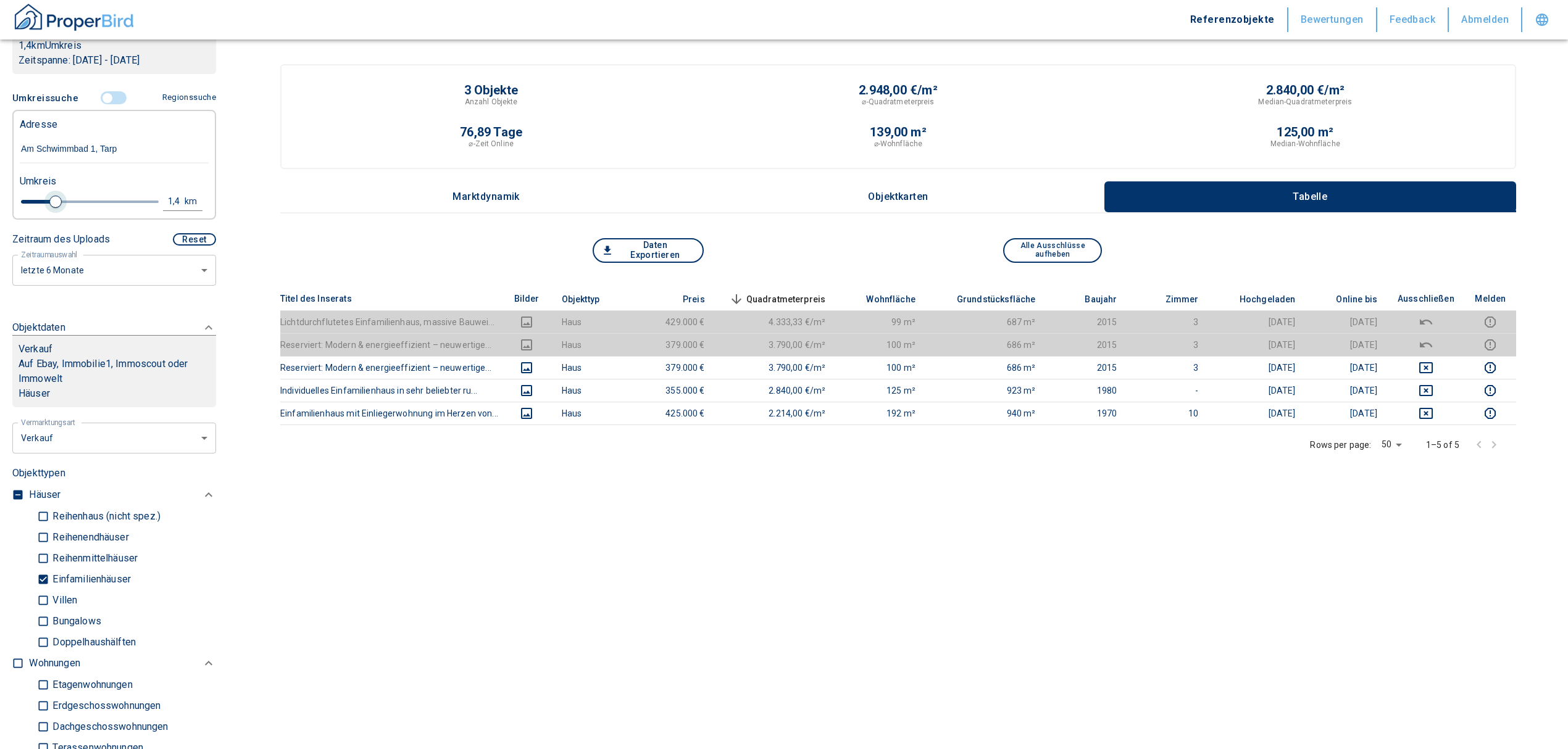
type input "1.6"
type input "2020"
type input "1.8"
type input "2020"
type input "2"
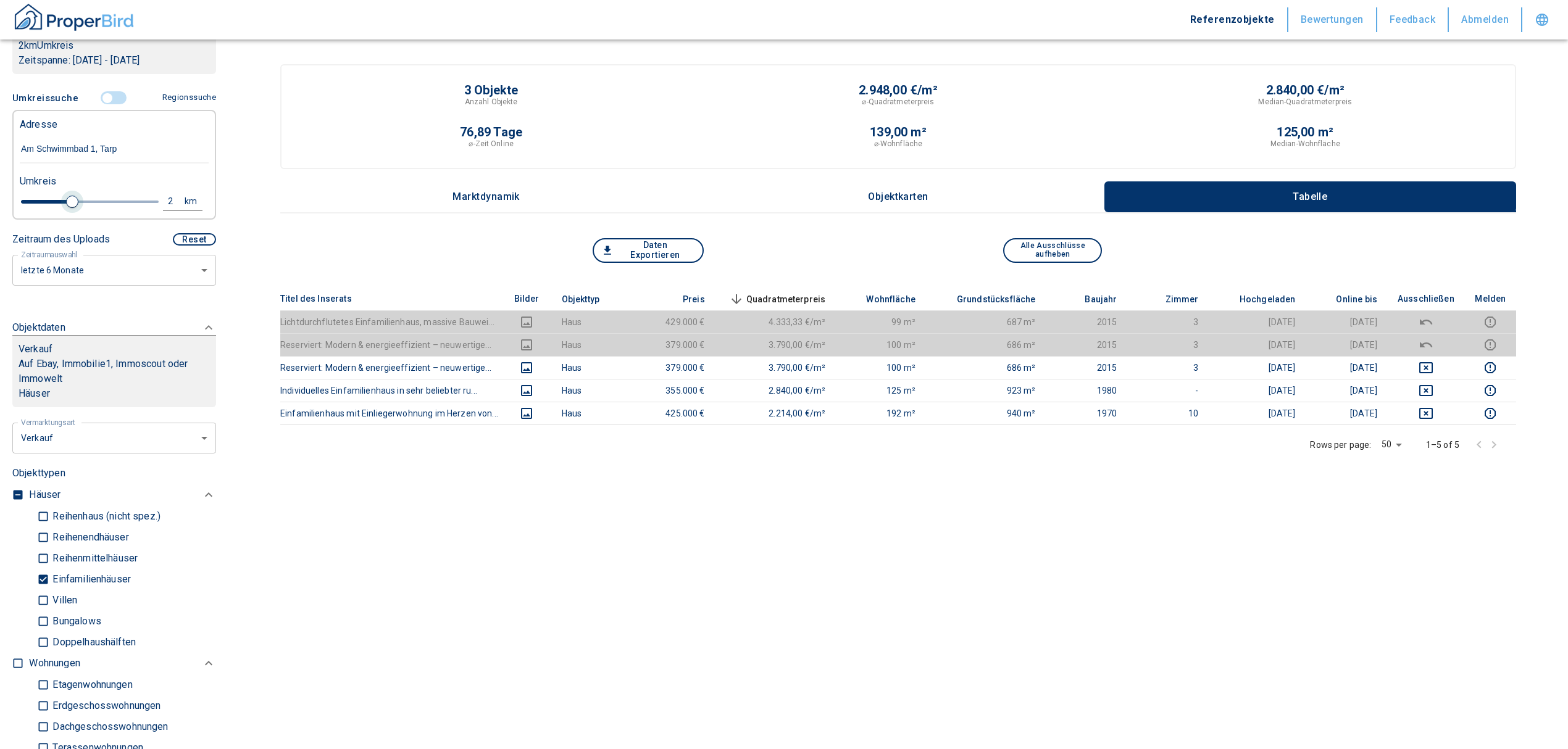
drag, startPoint x: 46, startPoint y: 204, endPoint x: 71, endPoint y: 202, distance: 25.1
click at [71, 202] on span at bounding box center [72, 201] width 12 height 12
type input "2020"
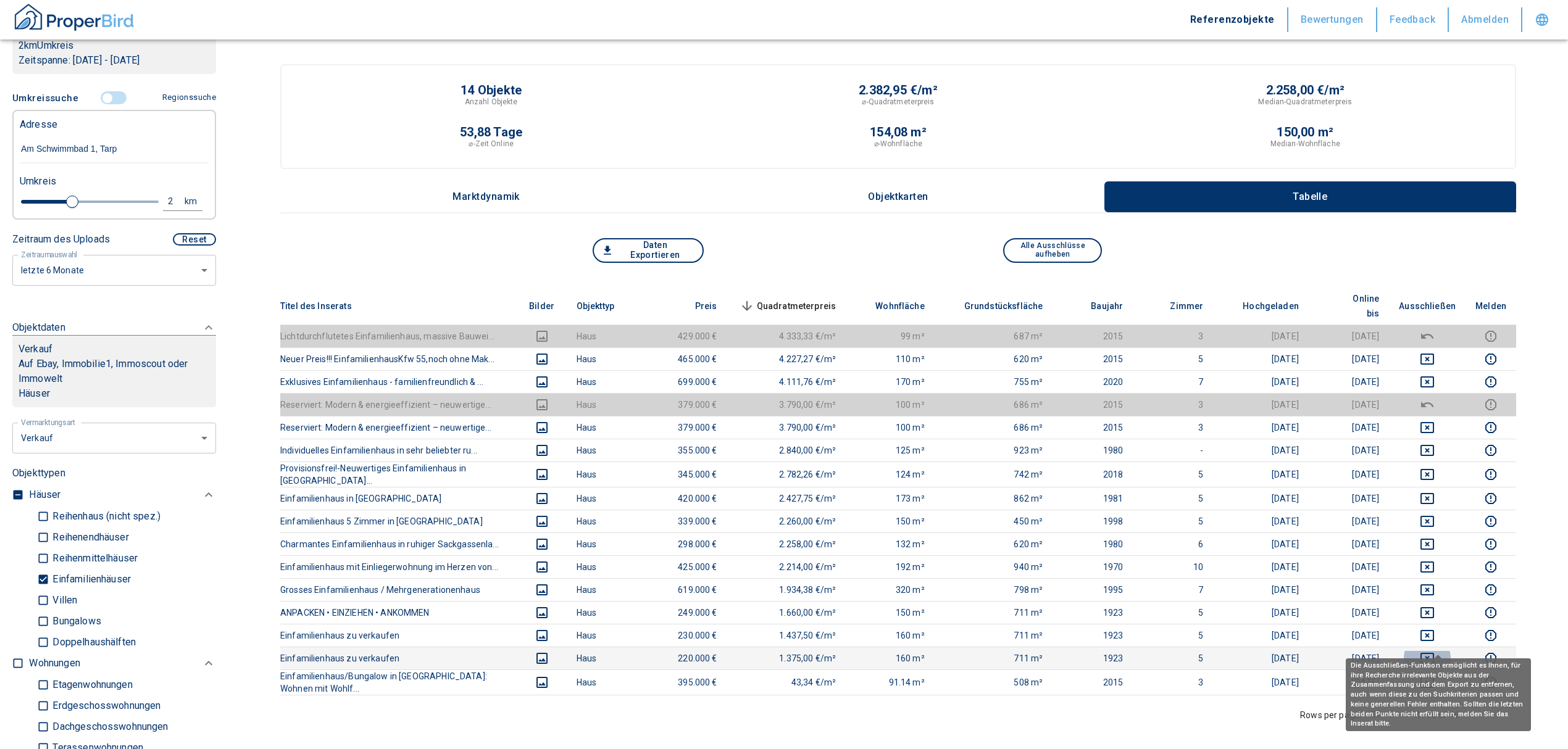
click at [1435, 653] on icon "deselect this listing" at bounding box center [1427, 659] width 14 height 11
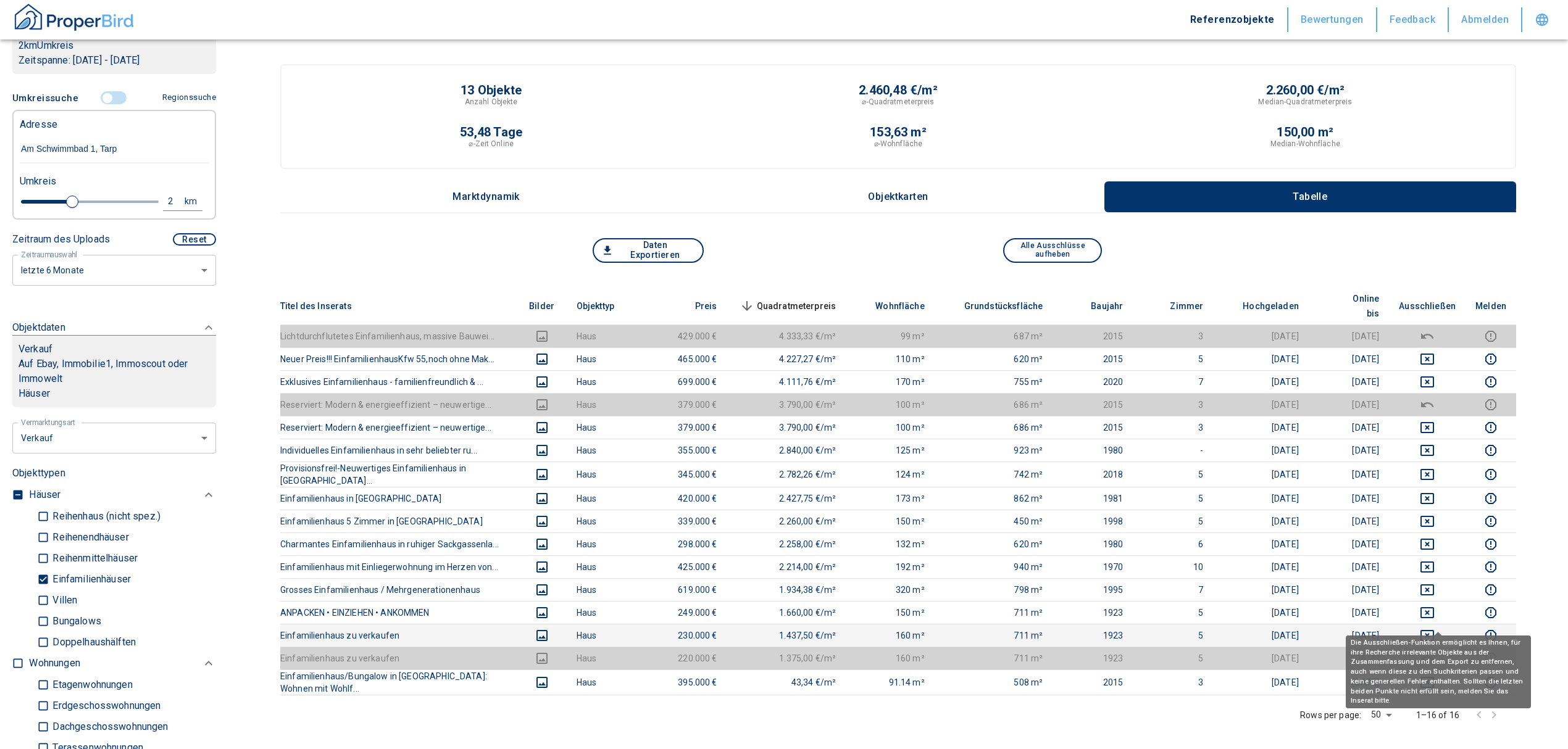
click at [1435, 629] on icon "deselect this listing" at bounding box center [1427, 636] width 15 height 15
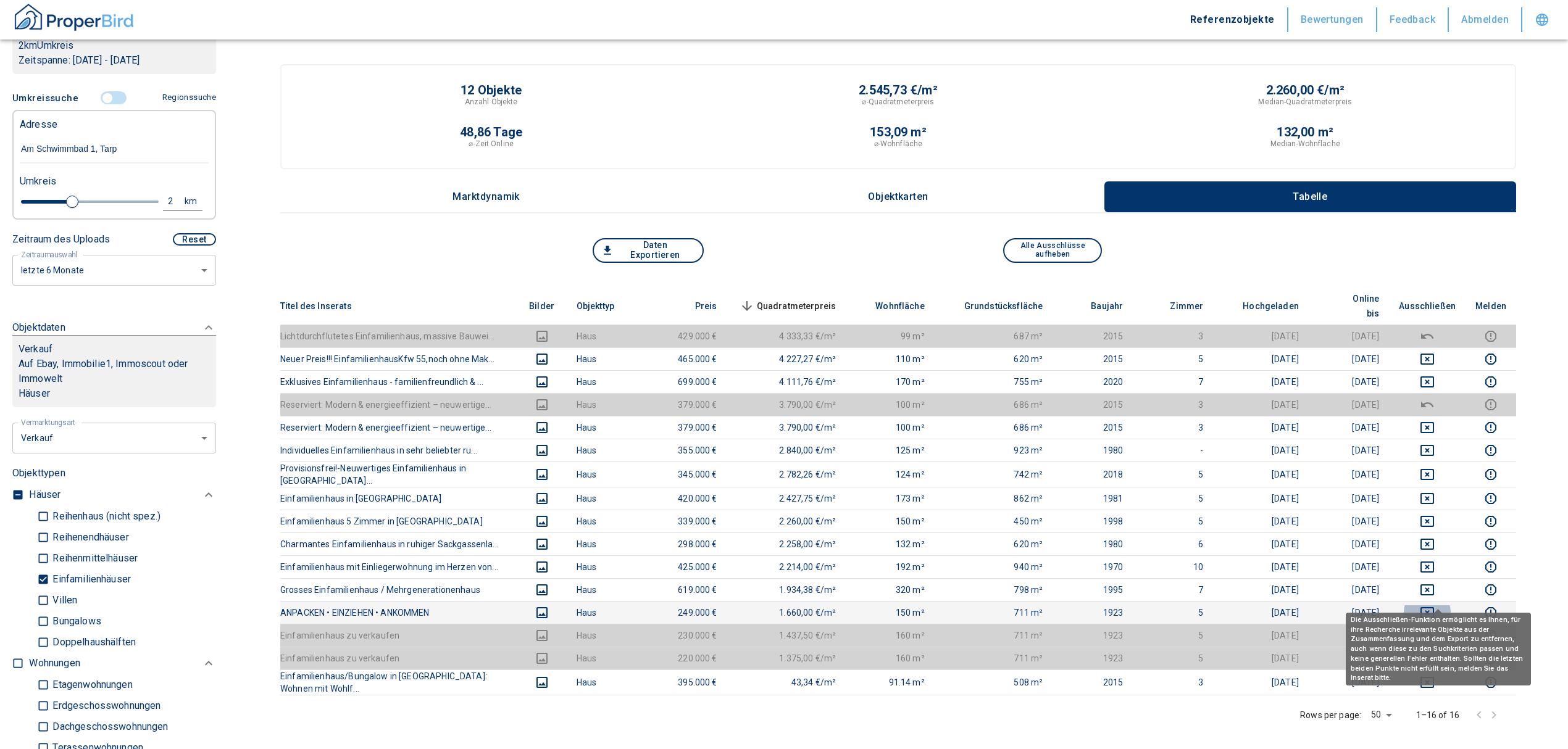
click at [1435, 607] on icon "deselect this listing" at bounding box center [1427, 613] width 14 height 11
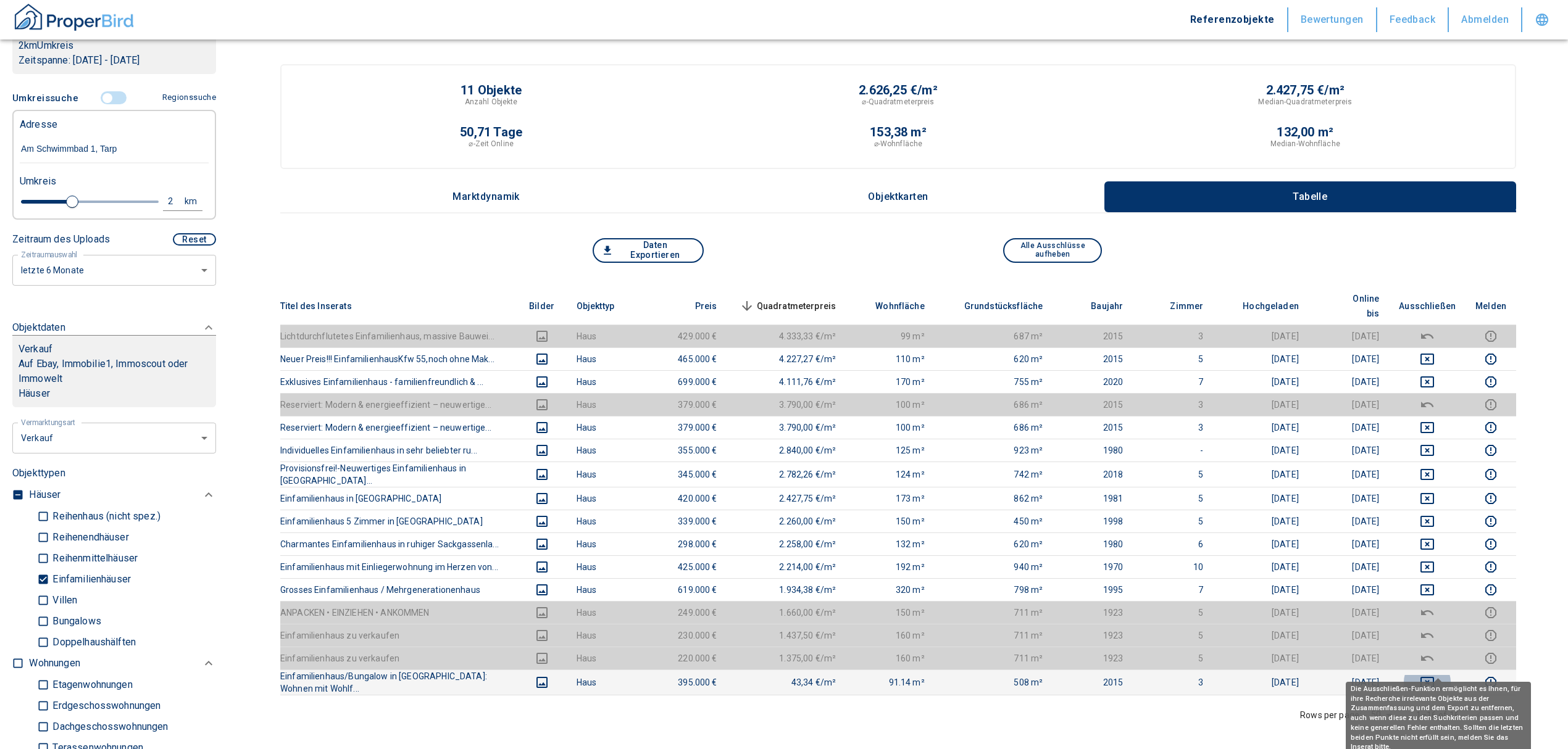
click at [1435, 677] on icon "deselect this listing" at bounding box center [1427, 683] width 14 height 11
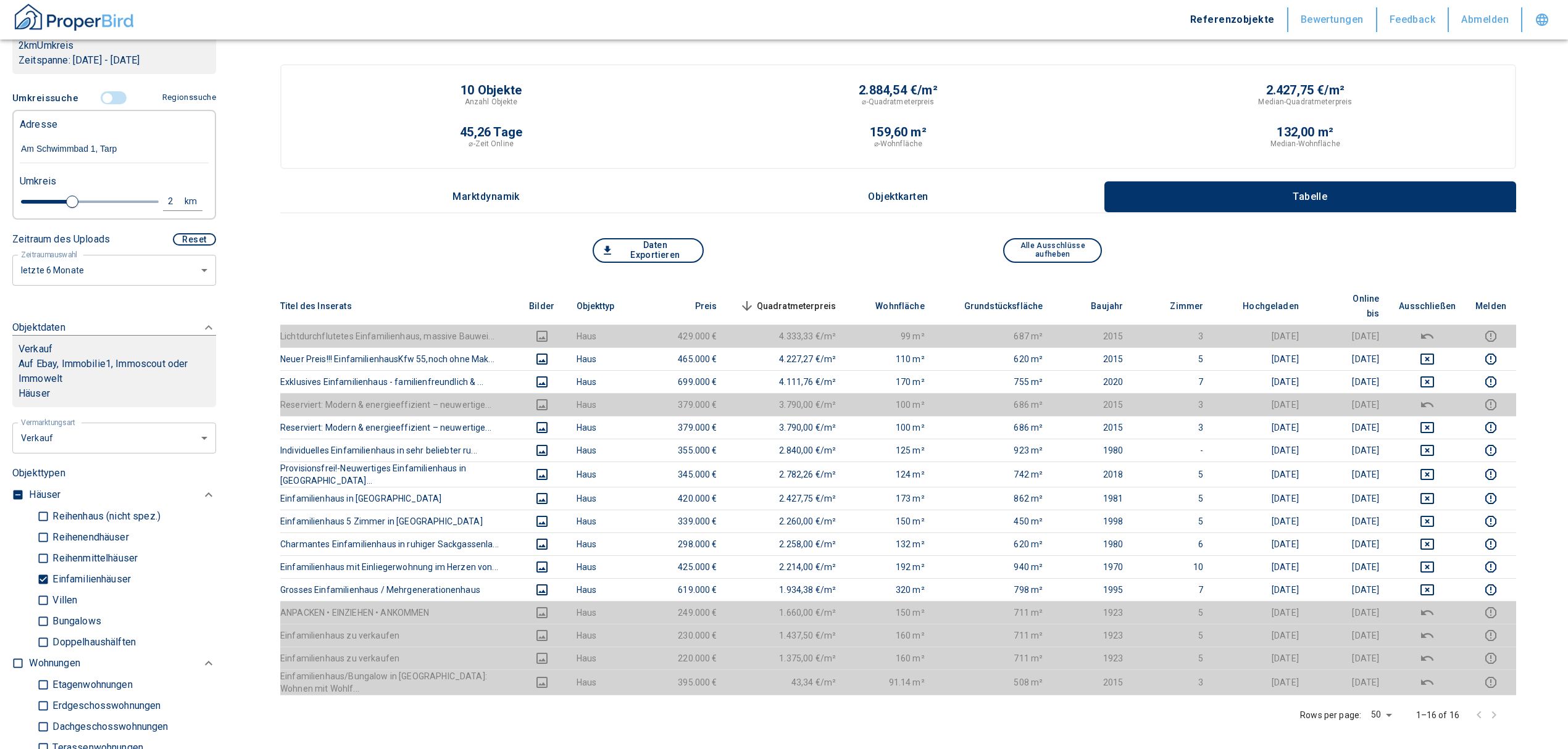
click at [166, 197] on div "2" at bounding box center [177, 201] width 22 height 16
click at [70, 200] on input "2" at bounding box center [75, 200] width 34 height 20
type input "1,5"
click at [132, 205] on button "Neue Suchen" at bounding box center [165, 201] width 68 height 17
type input "2020"
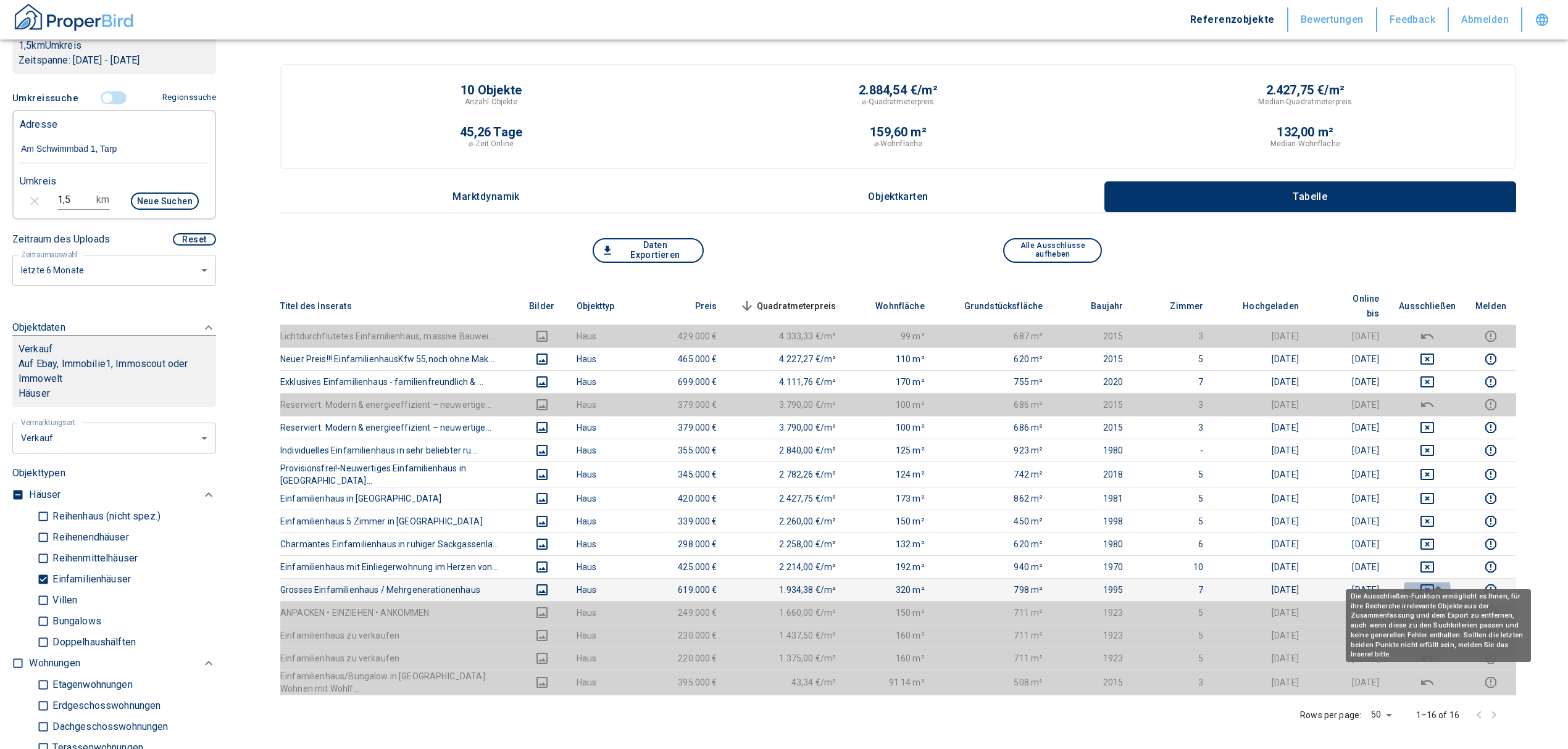
click at [1435, 583] on icon "deselect this listing" at bounding box center [1427, 590] width 15 height 15
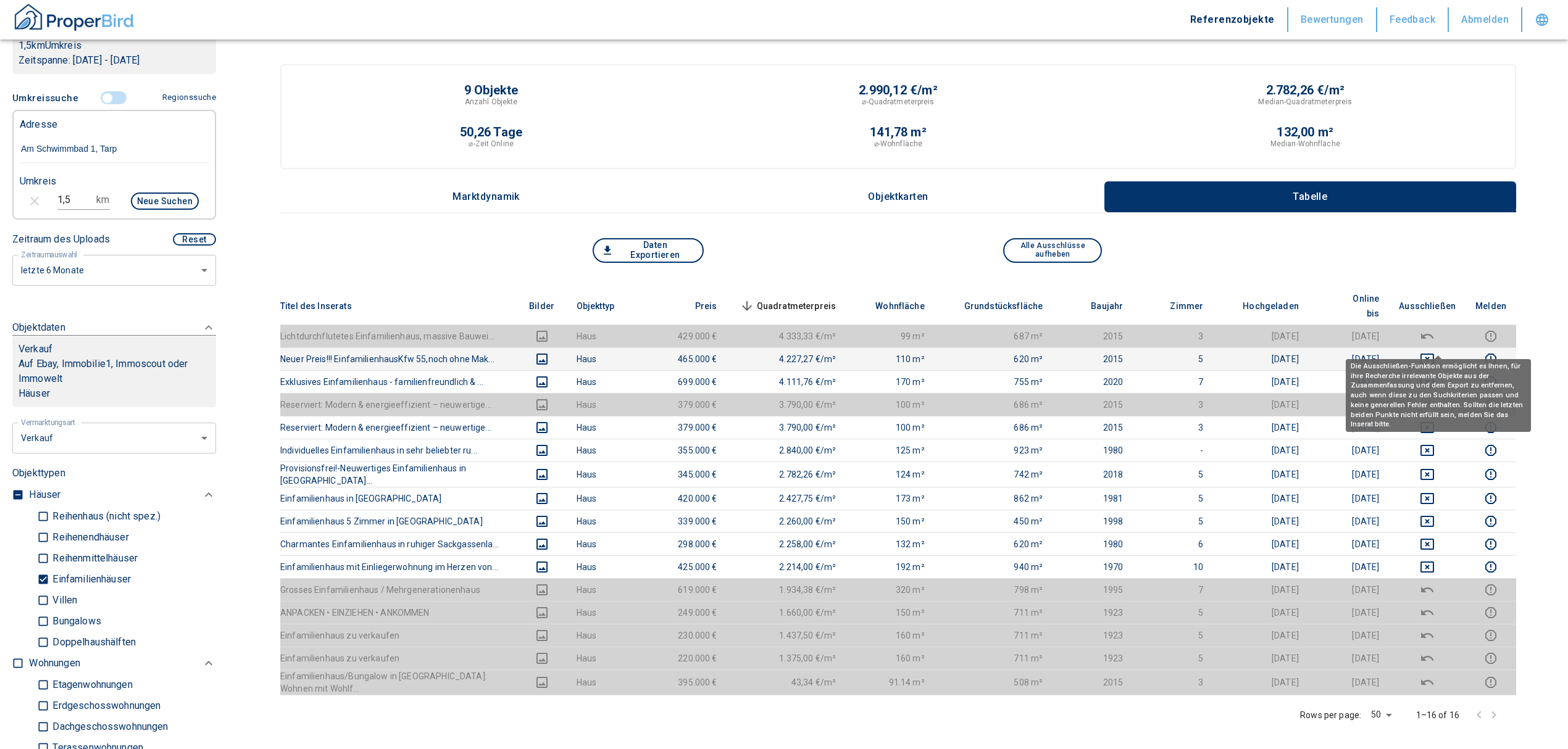
click at [1435, 352] on icon "deselect this listing" at bounding box center [1427, 359] width 15 height 15
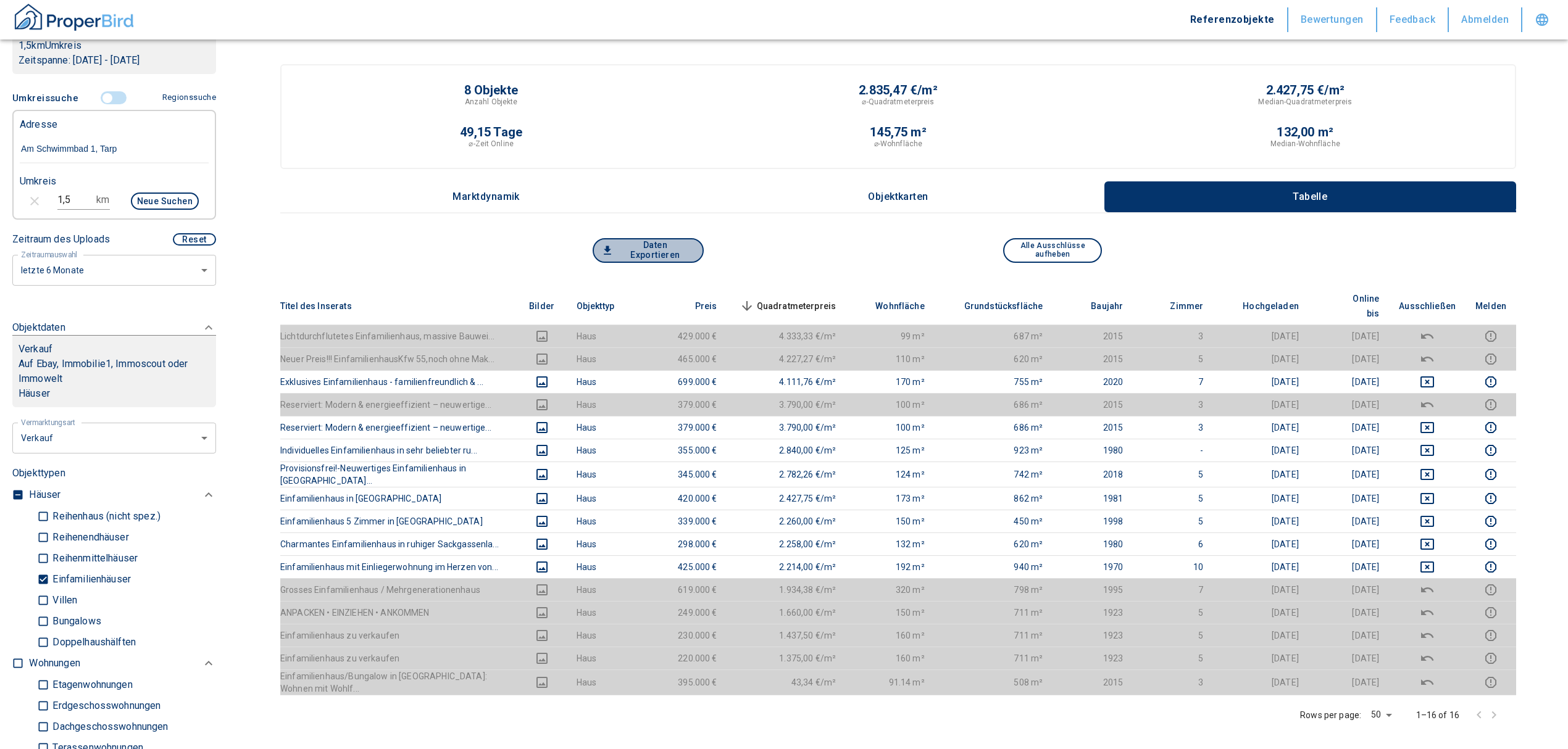
click at [664, 247] on button "Daten Exportieren" at bounding box center [648, 250] width 111 height 25
click at [1116, 4] on div "Referenzobjekte Bewertungen Feedback Abmelden" at bounding box center [784, 20] width 1568 height 39
click at [1010, 17] on div "Referenzobjekte Bewertungen Feedback Abmelden" at bounding box center [784, 20] width 1568 height 39
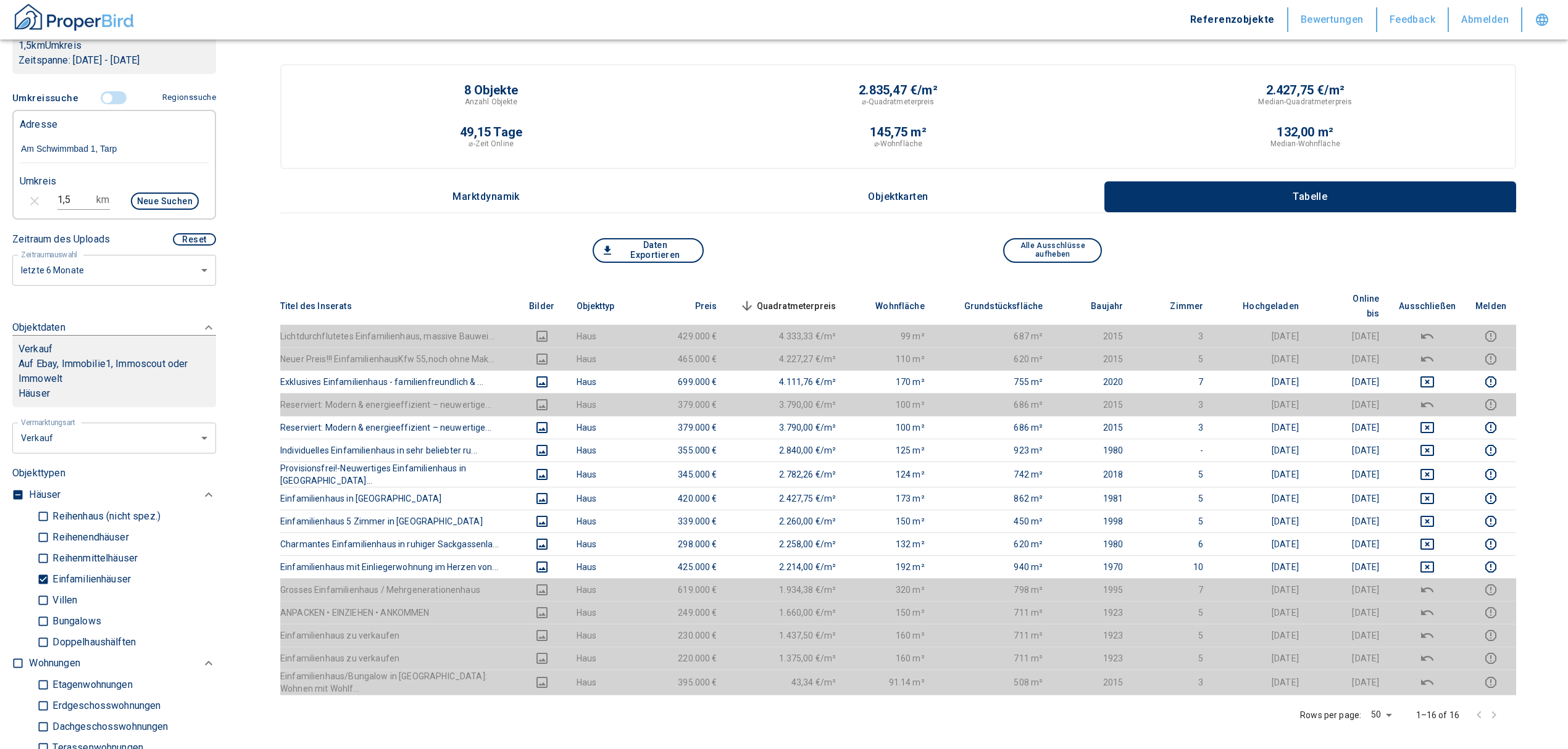
click at [1033, 102] on div "⌀-Quadratmeterpreis" at bounding box center [897, 102] width 407 height 11
click at [1041, 124] on div "8 Objekte Anzahl Objekte 2.835,47 €/m² ⌀-Quadratmeterpreis 2.427,75 €/m² Median…" at bounding box center [898, 126] width 1222 height 84
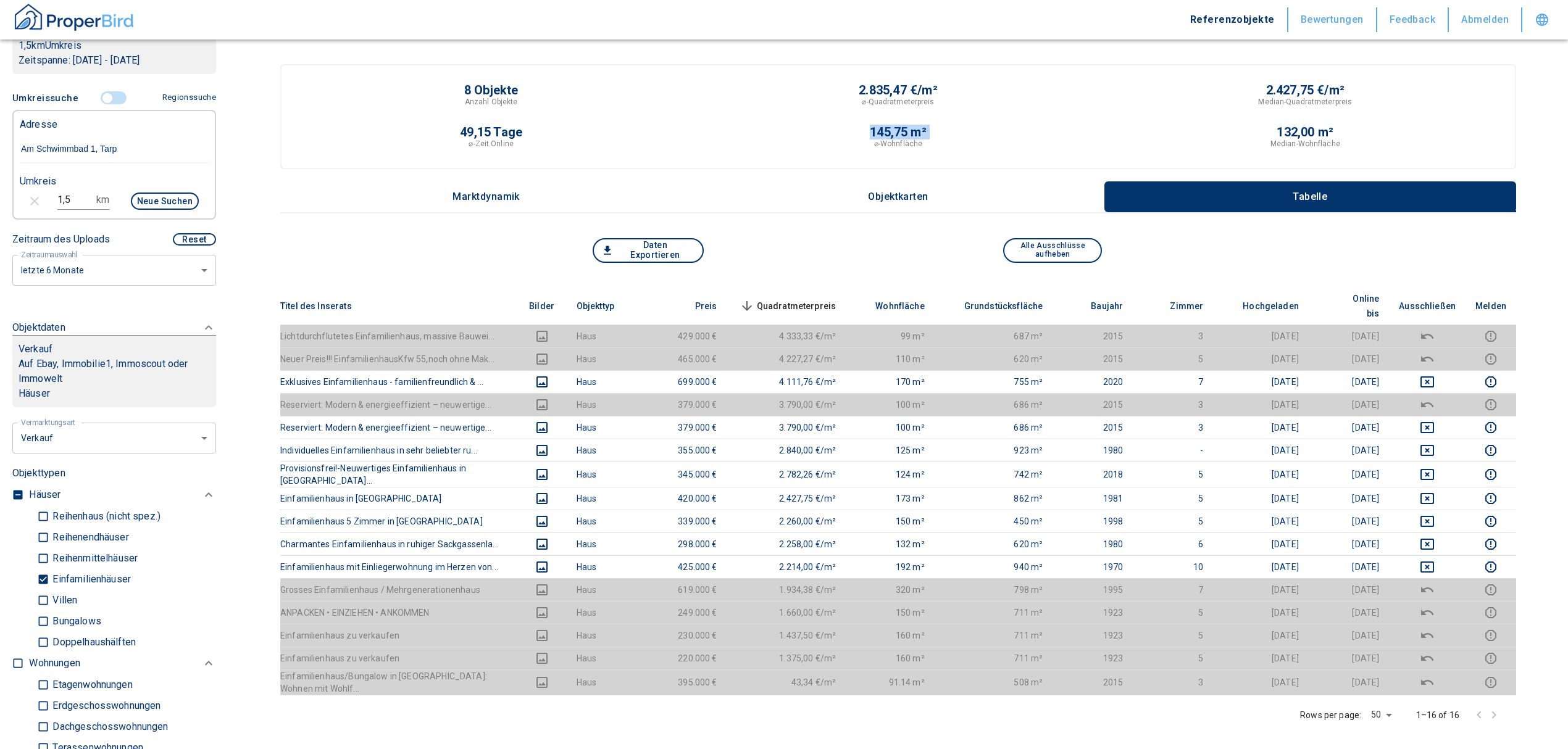
click at [1041, 124] on div "8 Objekte Anzahl Objekte 2.835,47 €/m² ⌀-Quadratmeterpreis 2.427,75 €/m² Median…" at bounding box center [898, 126] width 1222 height 84
click at [633, 248] on button "Daten Exportieren" at bounding box center [648, 250] width 111 height 25
click at [805, 231] on div "8 Objekte Anzahl Objekte 2.835,47 €/m² ⌀-Quadratmeterpreis 2.427,75 €/m² Median…" at bounding box center [898, 461] width 1236 height 795
click at [654, 247] on button "Daten Exportieren" at bounding box center [648, 250] width 111 height 25
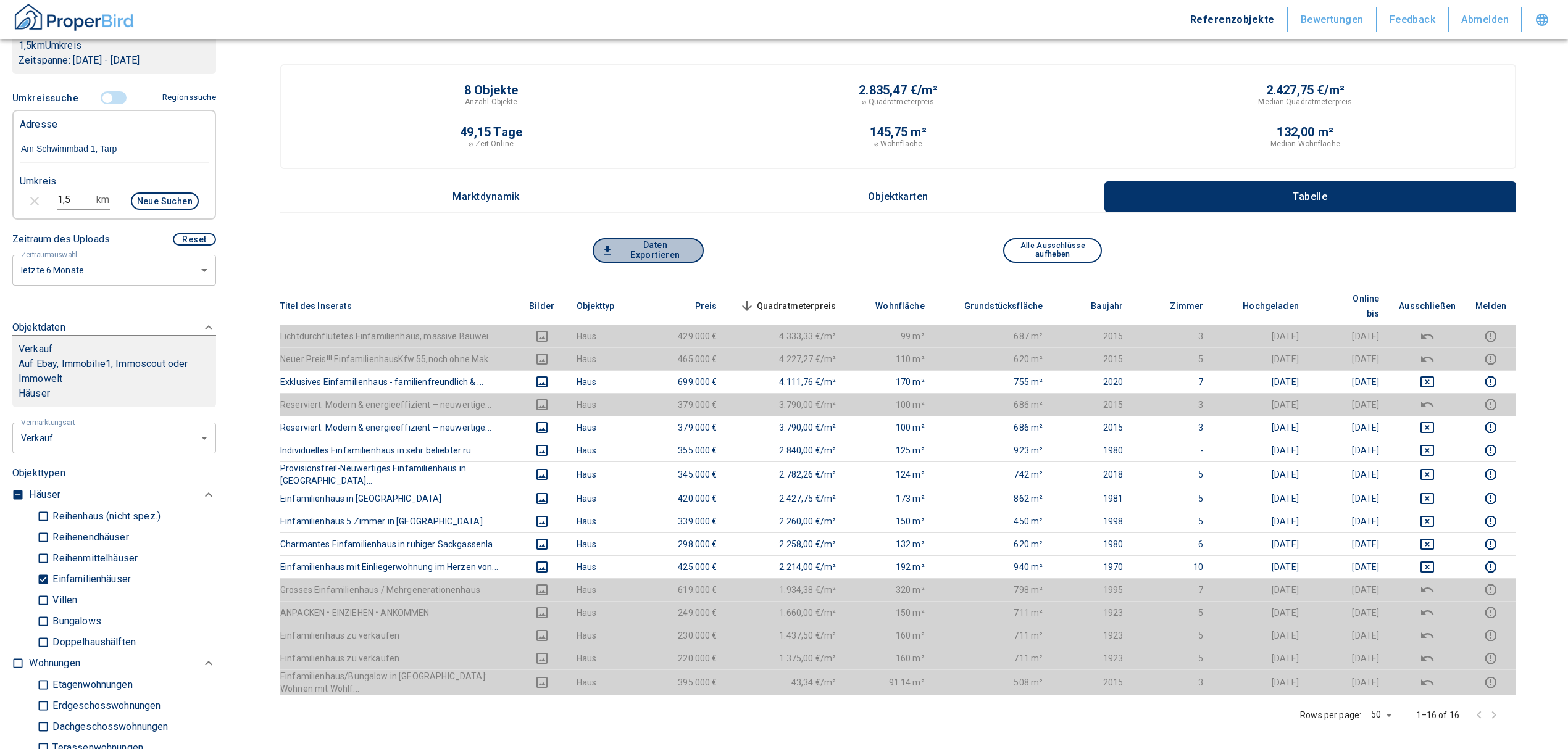
click at [654, 245] on button "Daten Exportieren" at bounding box center [648, 250] width 111 height 25
click at [825, 259] on div "Daten Exportieren" at bounding box center [744, 250] width 310 height 25
click at [825, 258] on div "Daten Exportieren" at bounding box center [744, 250] width 310 height 25
click at [682, 250] on button "Daten Exportieren" at bounding box center [648, 250] width 111 height 25
drag, startPoint x: 682, startPoint y: 250, endPoint x: 556, endPoint y: 268, distance: 127.3
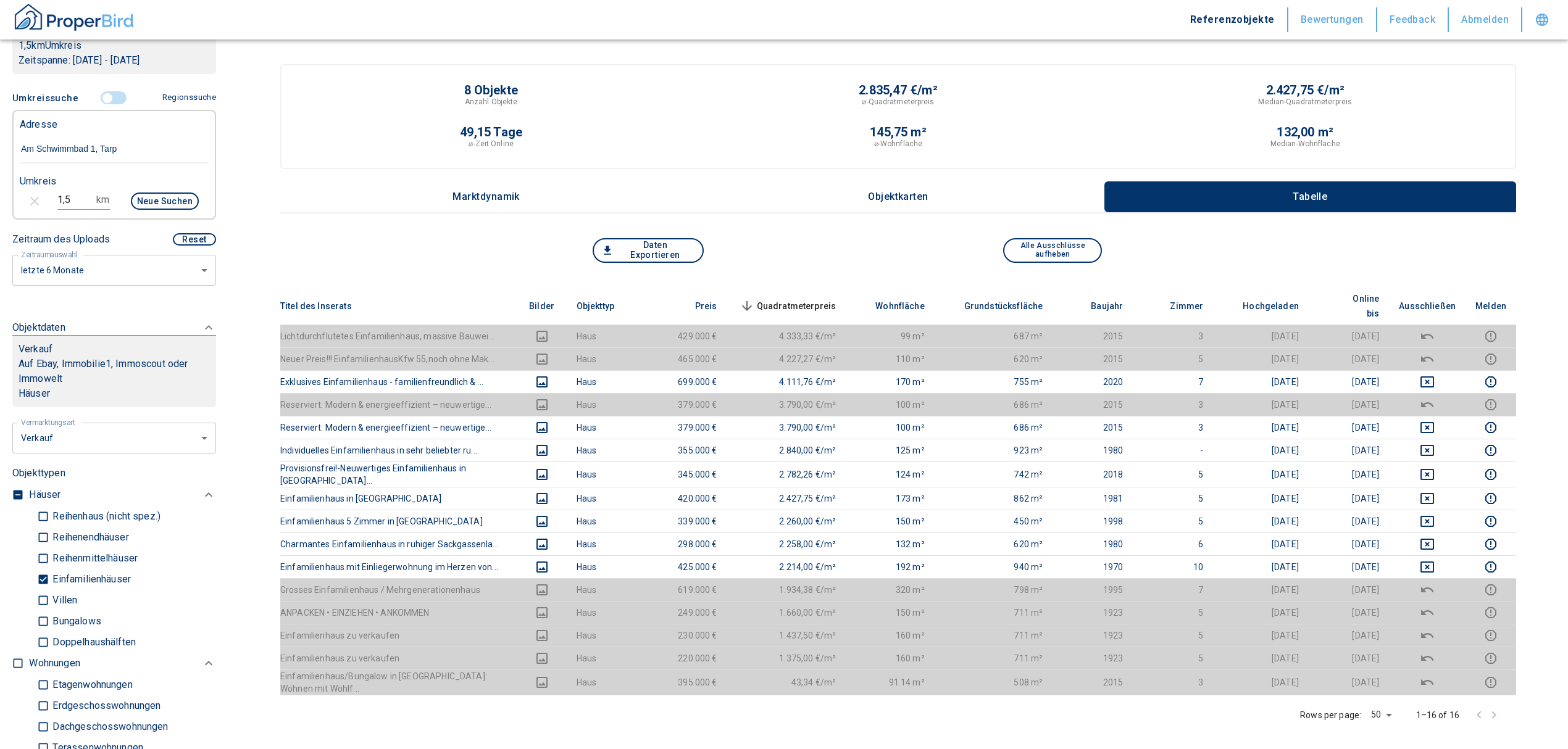
click at [556, 268] on div "Daten Exportieren Alle Ausschlüsse aufheben" at bounding box center [898, 263] width 1236 height 49
click at [487, 273] on div "Daten Exportieren Alle Ausschlüsse aufheben" at bounding box center [898, 263] width 1236 height 49
click at [487, 270] on div "Daten Exportieren Alle Ausschlüsse aufheben" at bounding box center [898, 263] width 1236 height 49
click at [671, 246] on button "Daten Exportieren" at bounding box center [648, 250] width 111 height 25
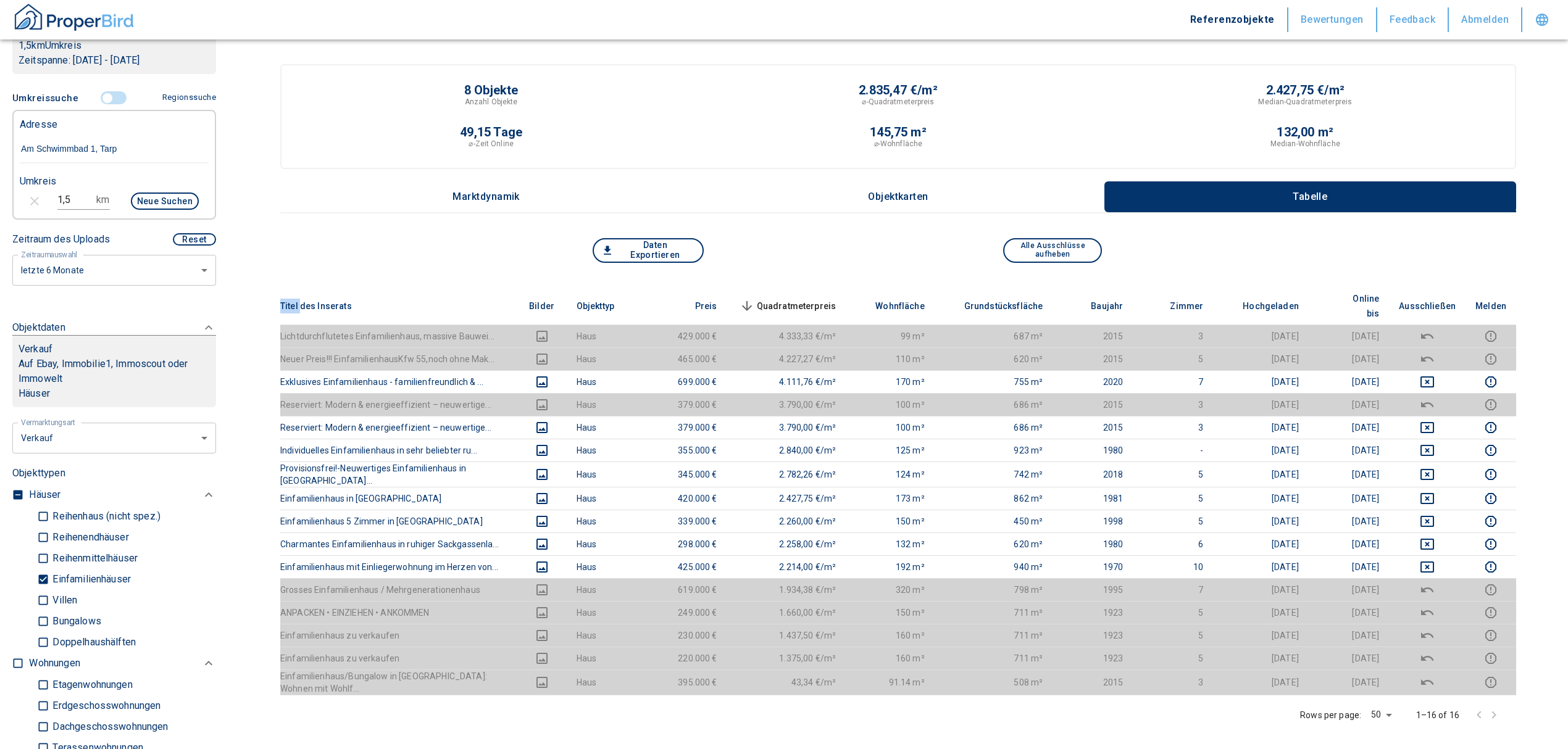
click at [102, 102] on input "controlled" at bounding box center [107, 98] width 37 height 14
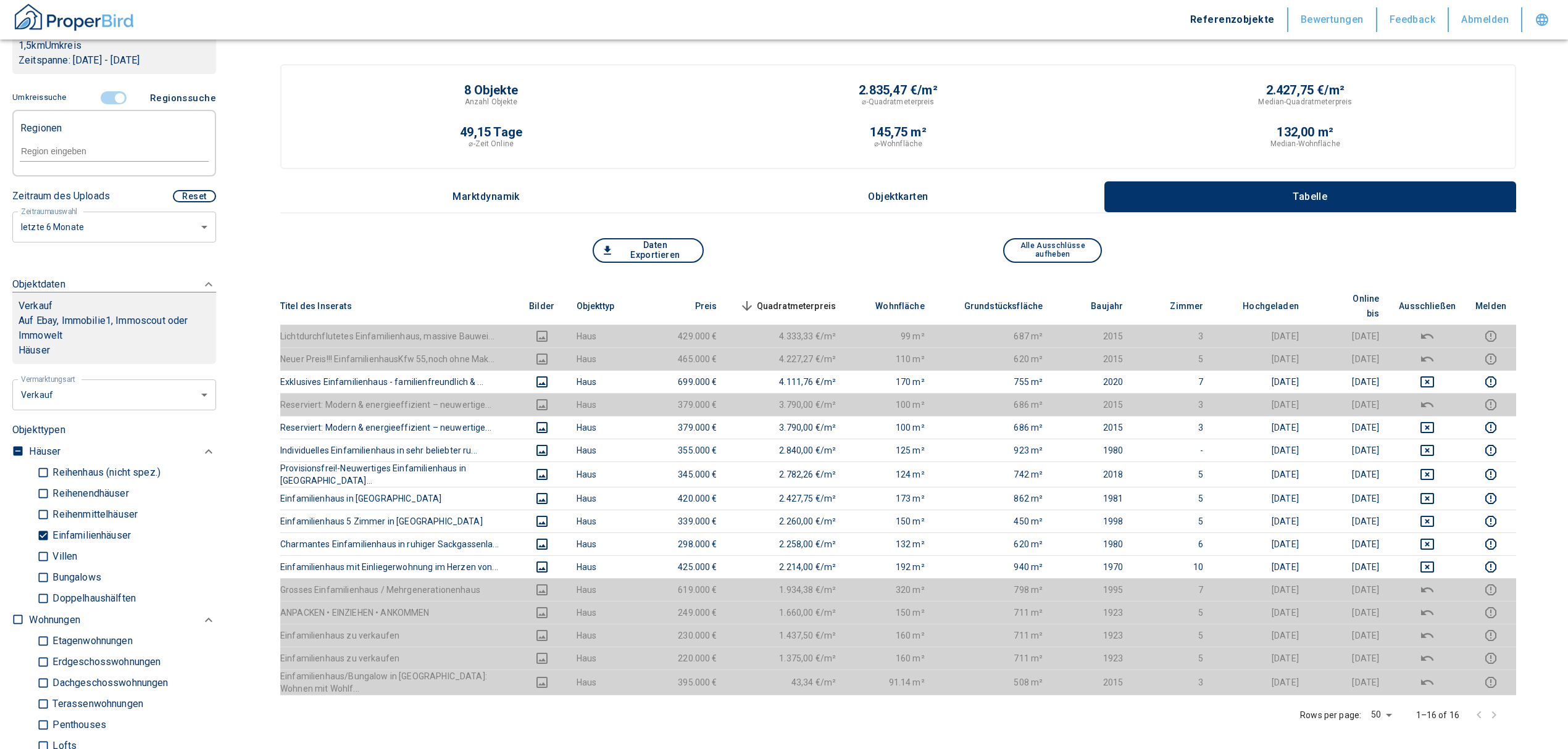
click at [61, 153] on input "text" at bounding box center [114, 151] width 189 height 11
click at [99, 199] on li "24963 Tarp" at bounding box center [107, 201] width 177 height 22
type input "24963"
type input "2020"
type input "24963 Tarp"
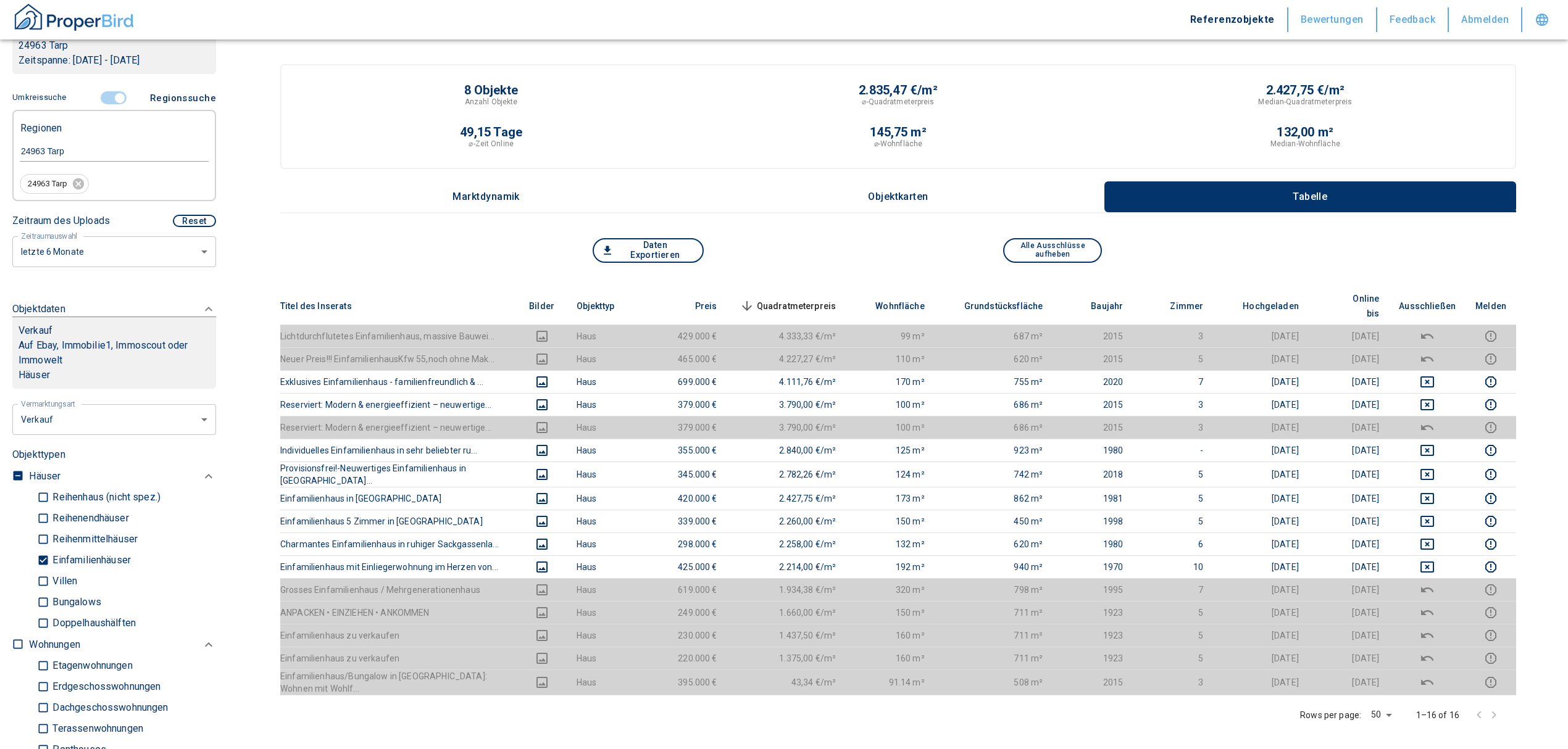
click at [114, 99] on input "controlled" at bounding box center [120, 98] width 37 height 14
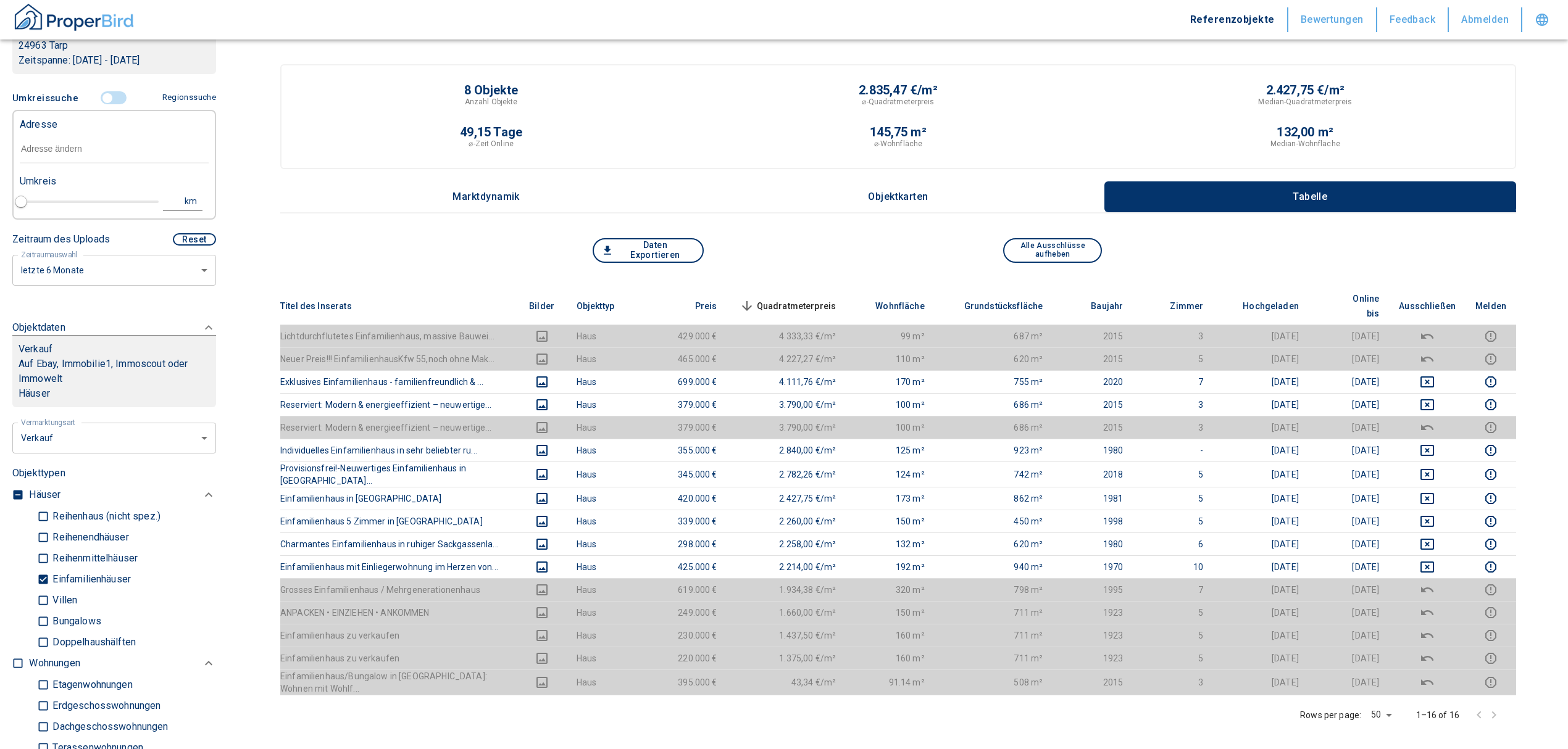
click at [73, 147] on input "text" at bounding box center [114, 149] width 189 height 29
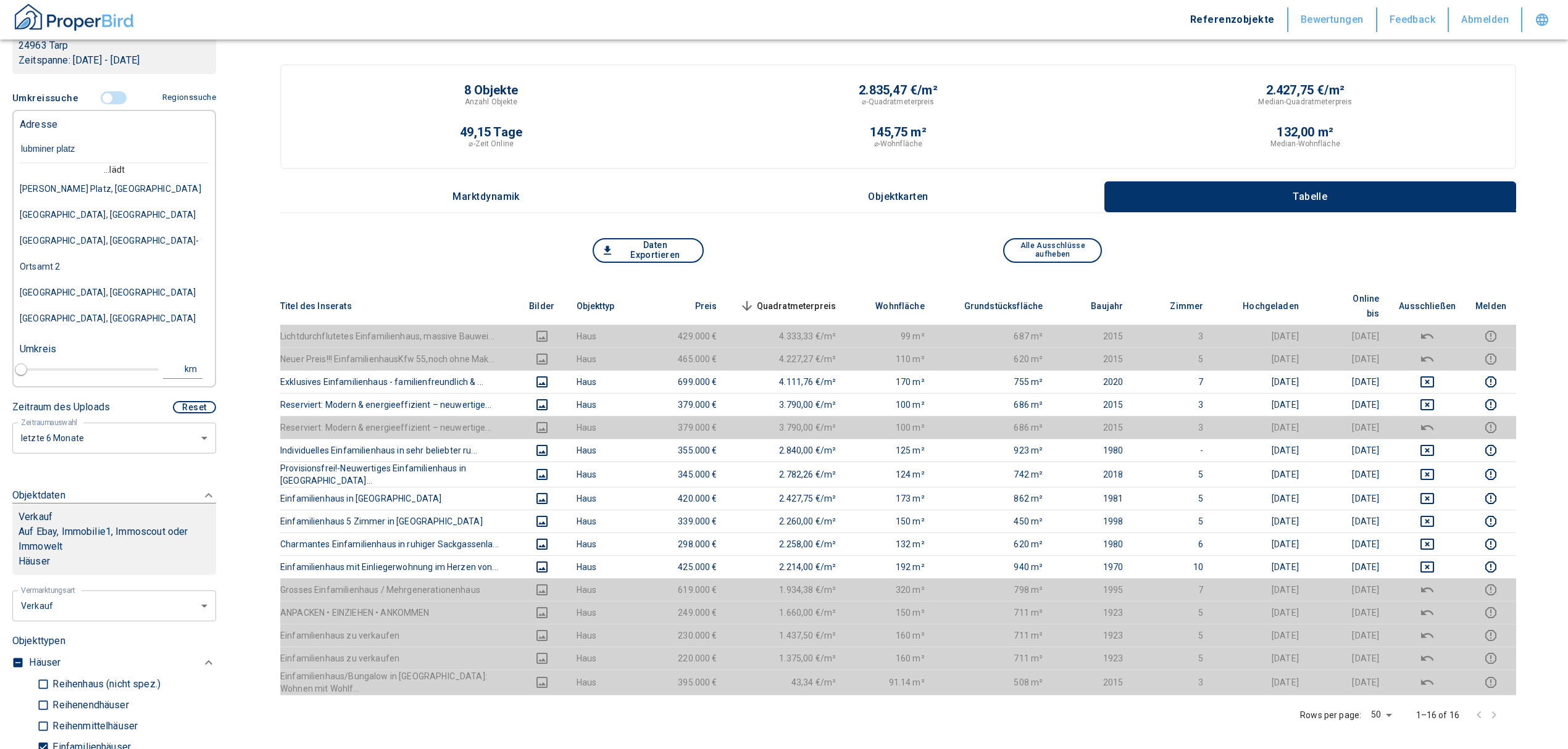
type input "lubminer platz 1"
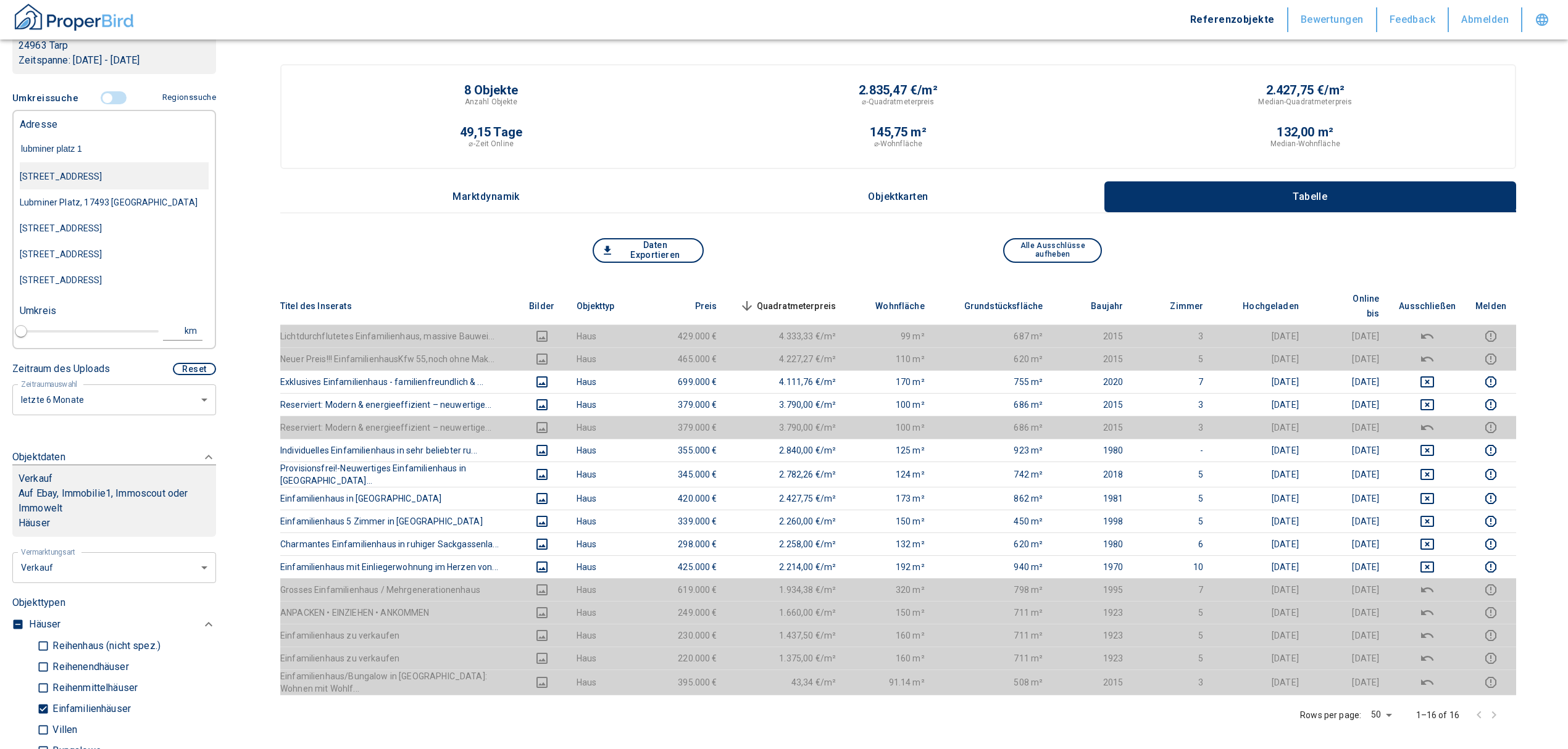
click at [83, 169] on div "[STREET_ADDRESS]" at bounding box center [114, 177] width 189 height 26
type input "2020"
type input "[STREET_ADDRESS]"
type input "1"
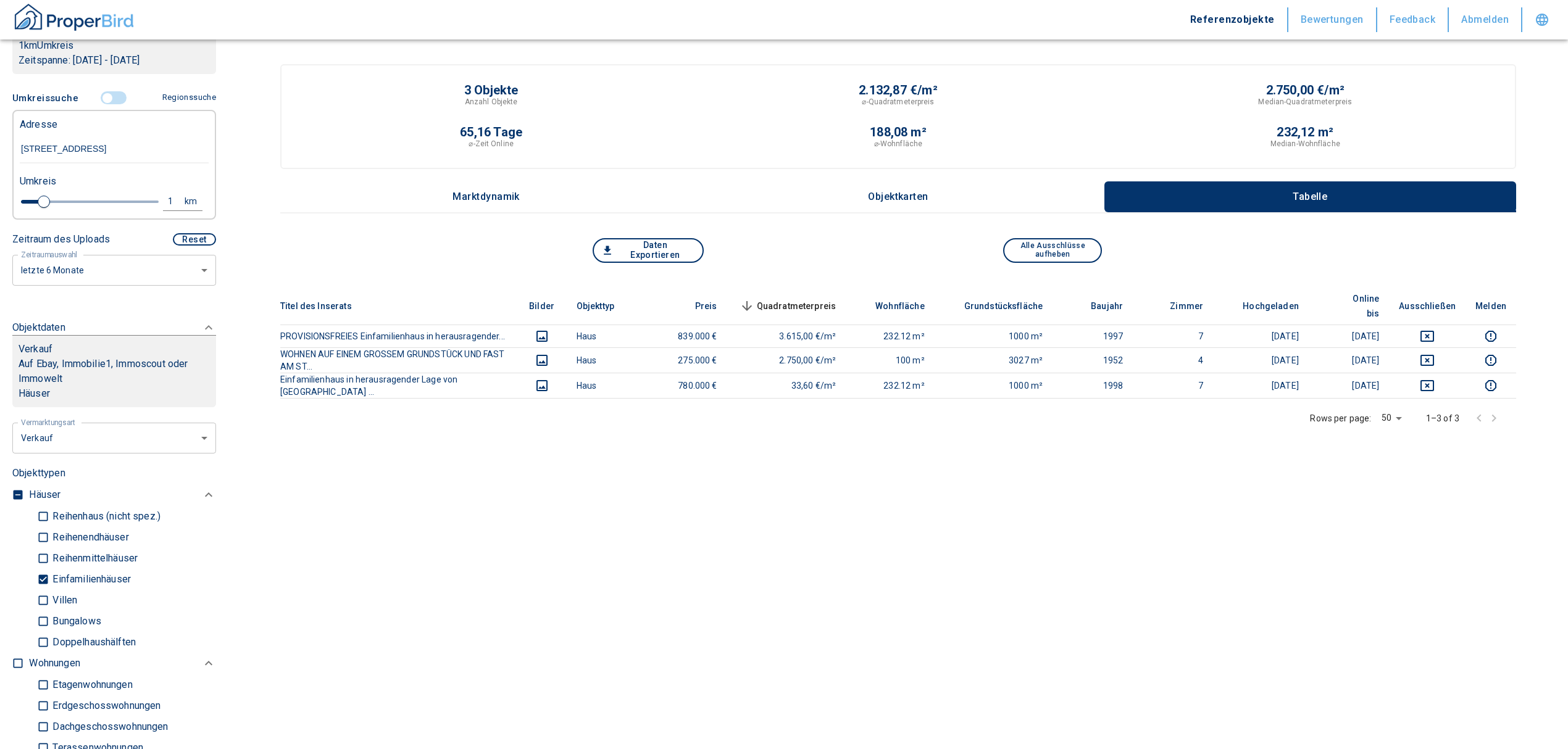
type input "[STREET_ADDRESS]"
click at [41, 580] on input "Einfamilienhäuser" at bounding box center [43, 580] width 12 height 21
checkbox input "false"
type input "2020"
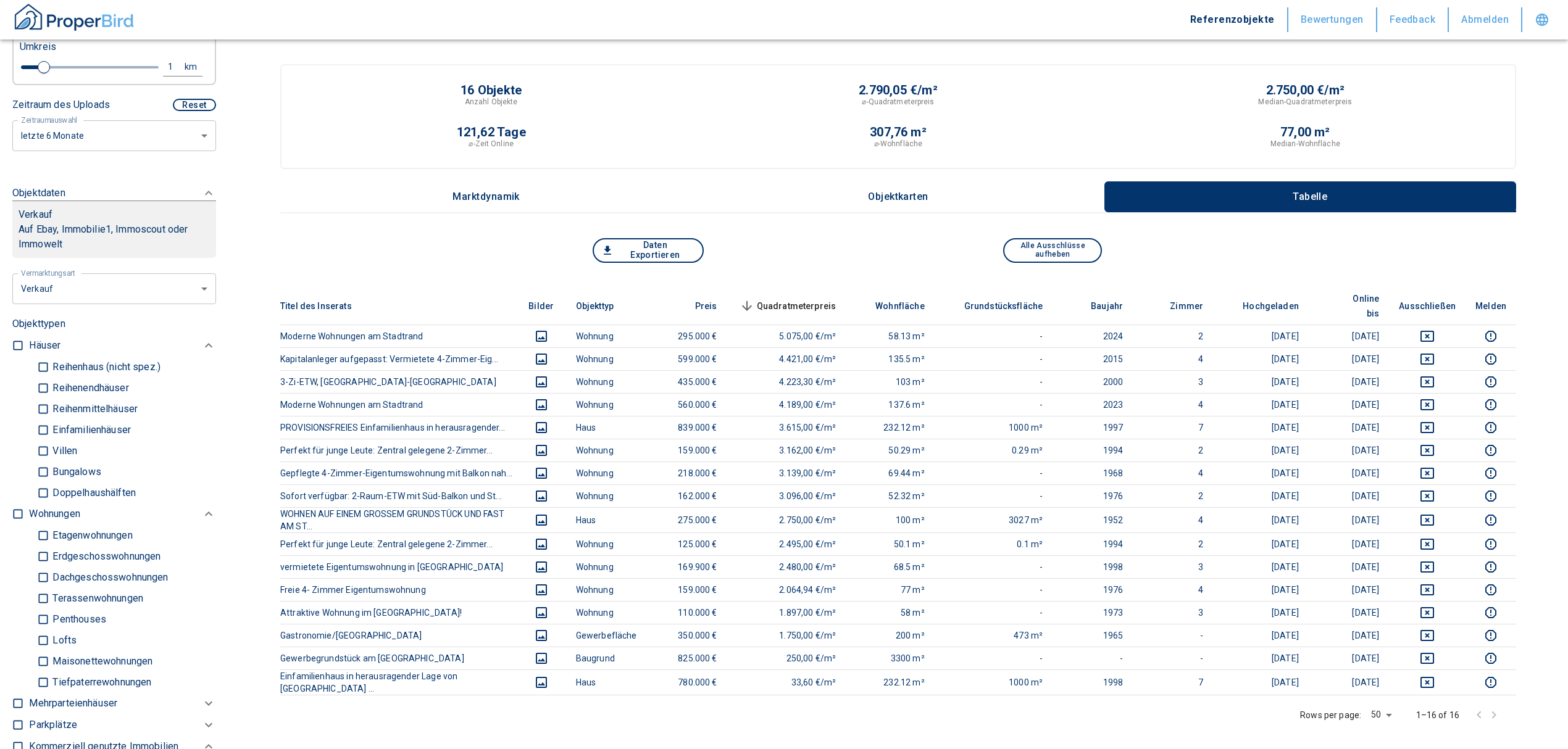
scroll to position [329, 0]
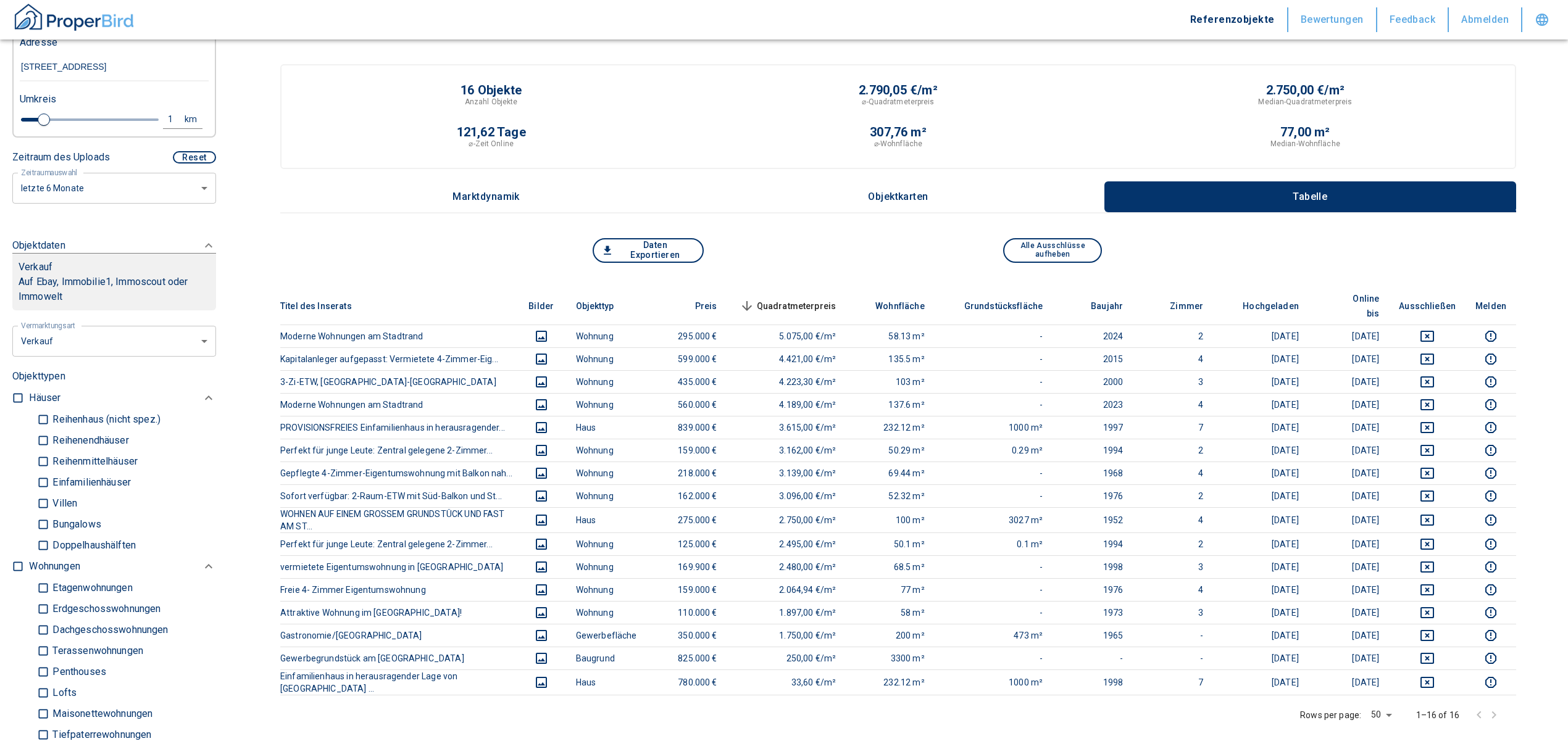
click at [12, 566] on input "checkbox" at bounding box center [17, 566] width 12 height 12
checkbox input "true"
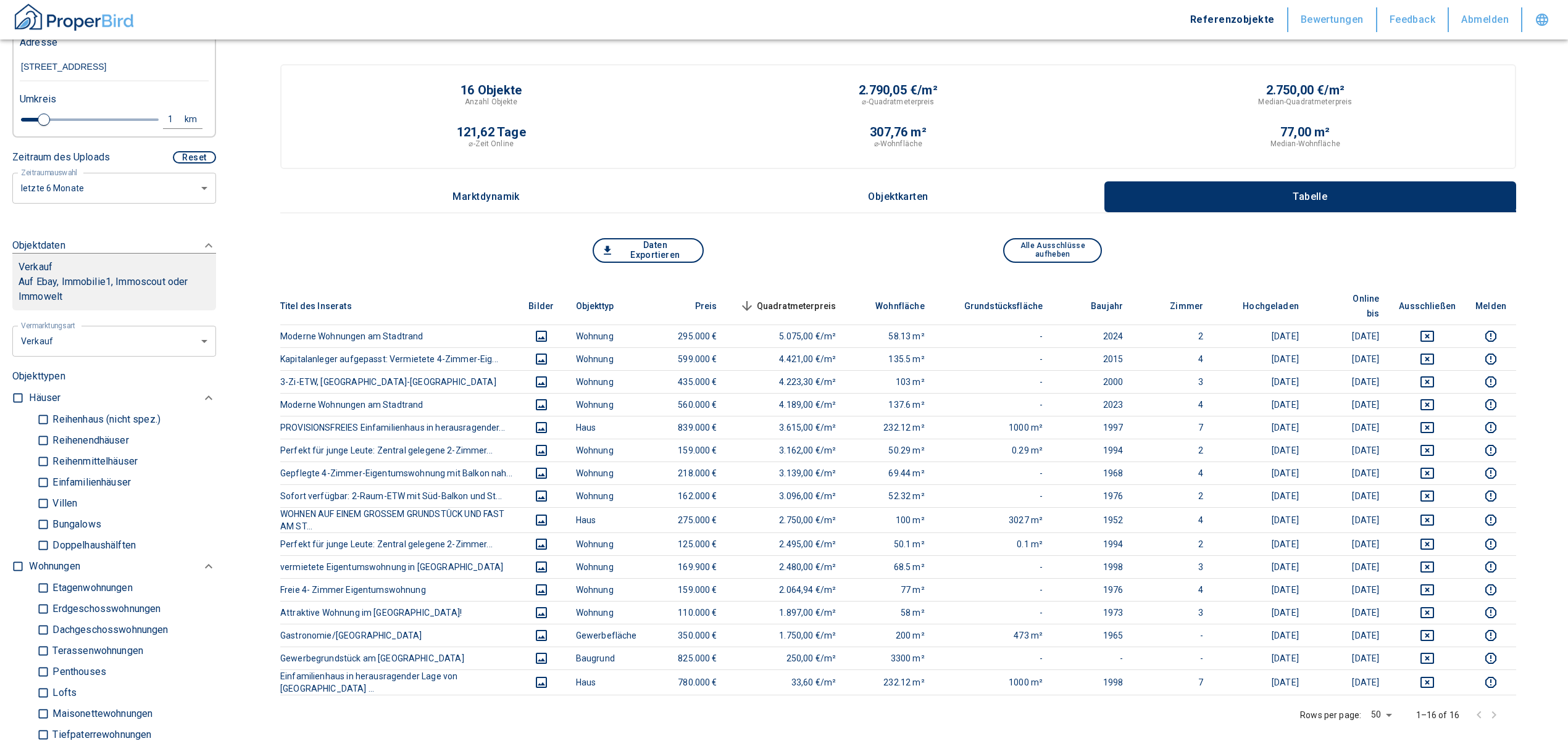
checkbox input "true"
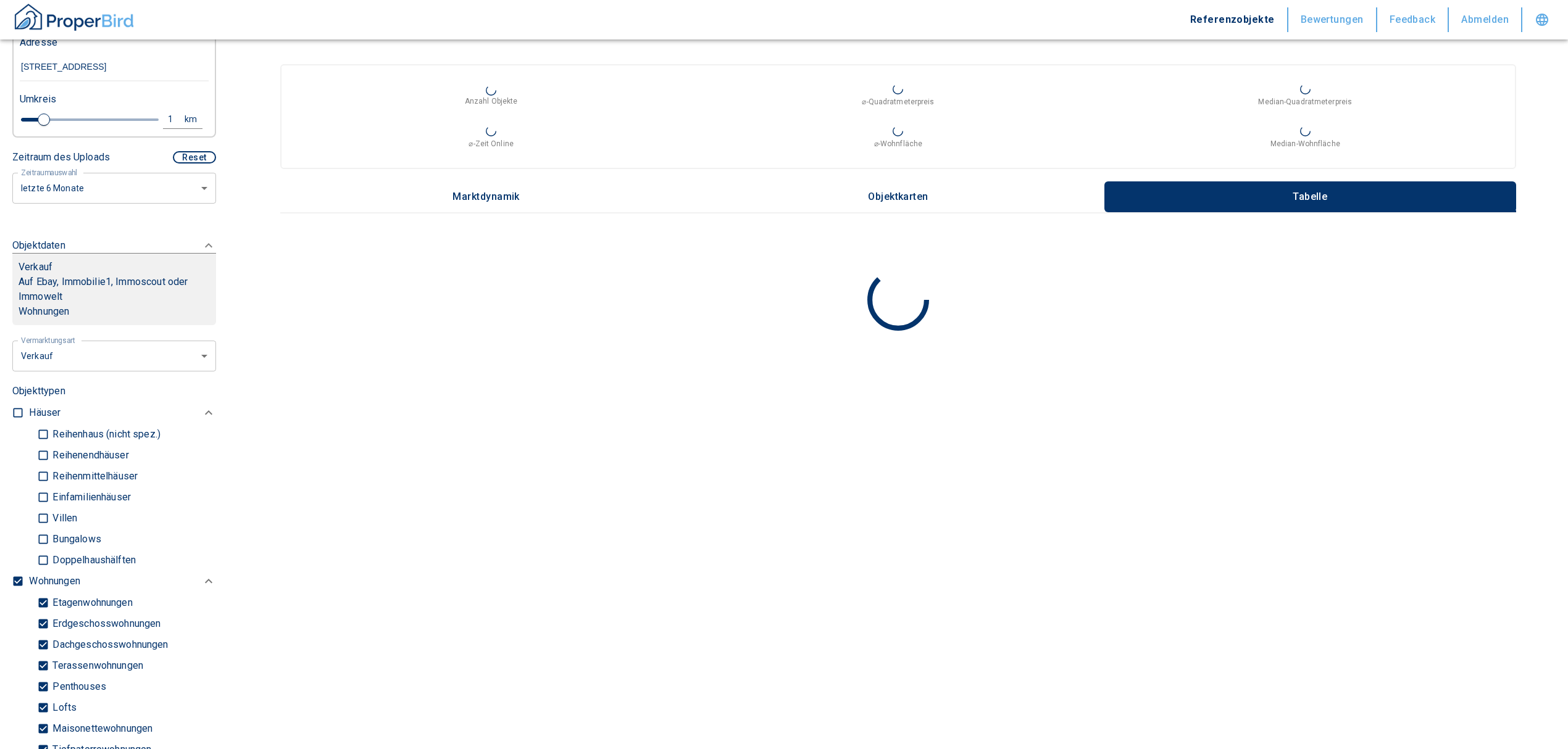
type input "2020"
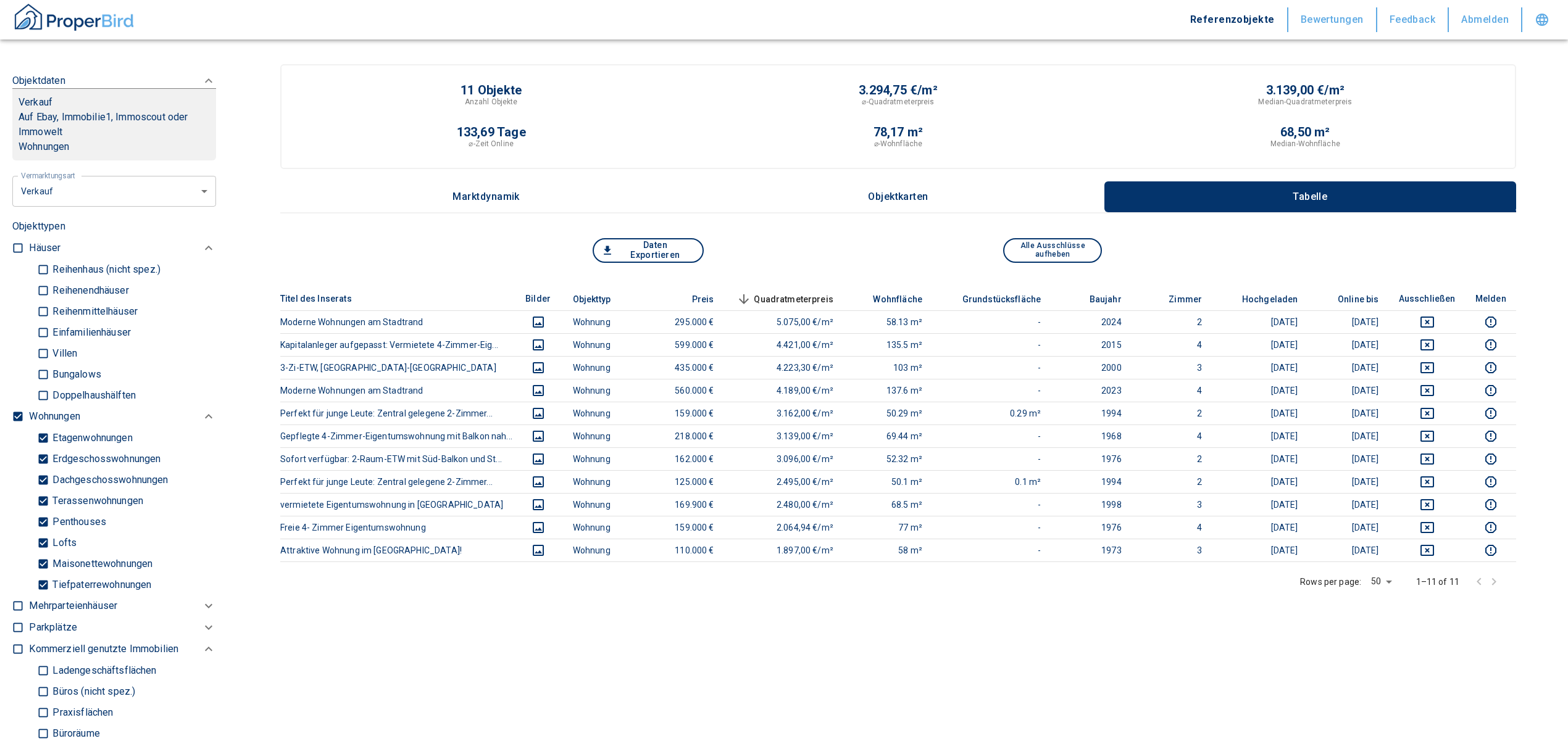
click at [43, 588] on input "Tiefpaterrewohnungen" at bounding box center [43, 584] width 12 height 21
checkbox input "false"
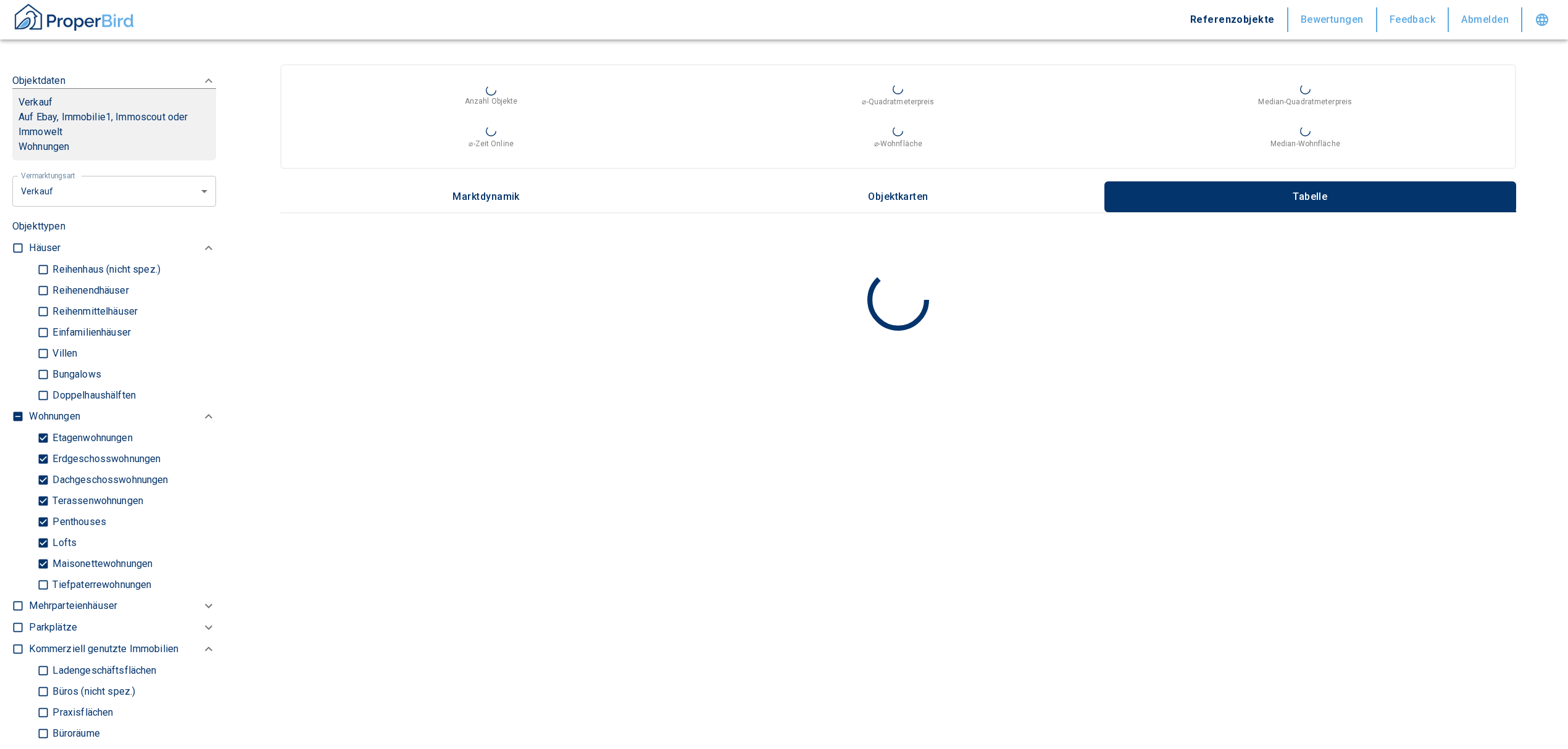
checkbox input "false"
type input "2020"
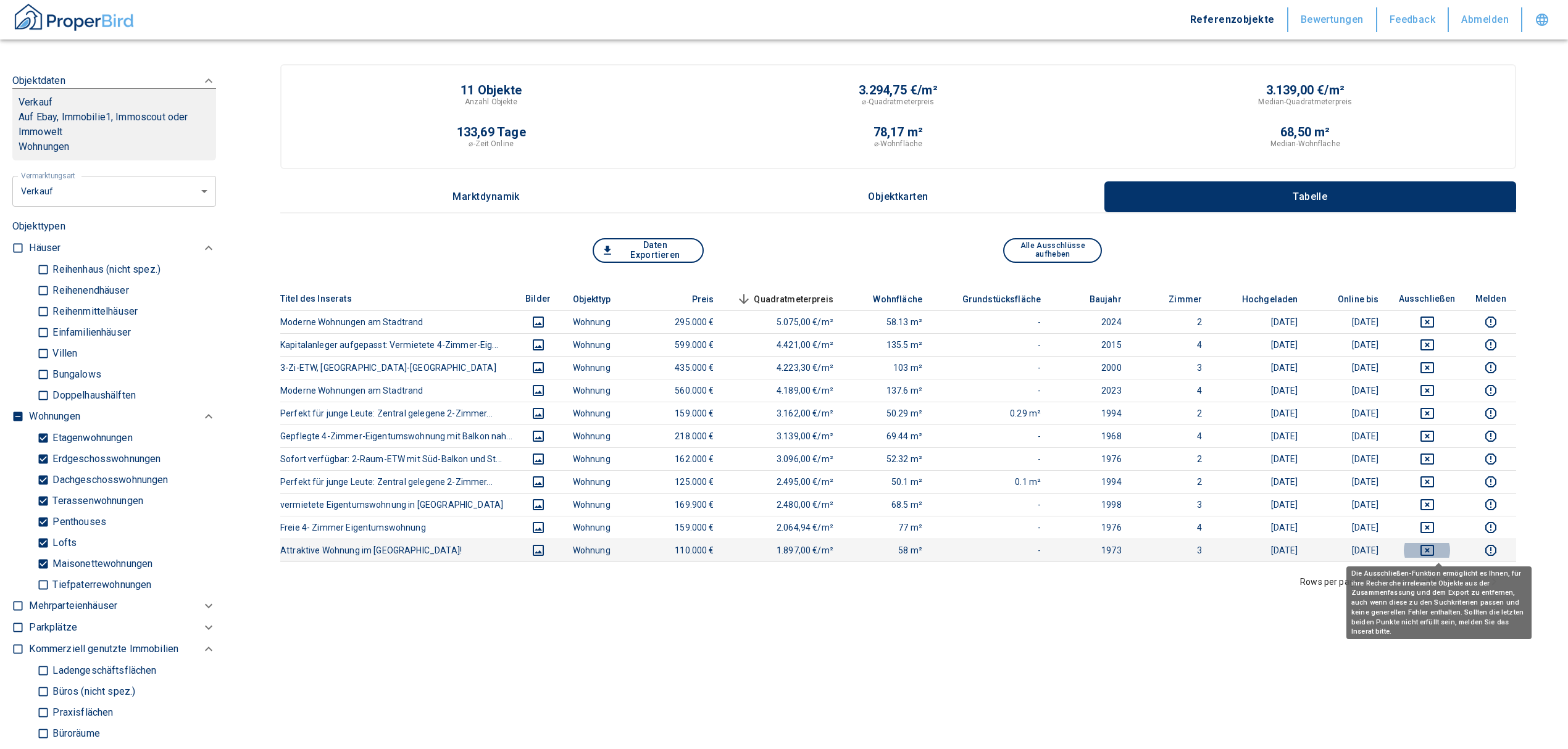
click at [1435, 551] on icon "deselect this listing" at bounding box center [1427, 551] width 15 height 15
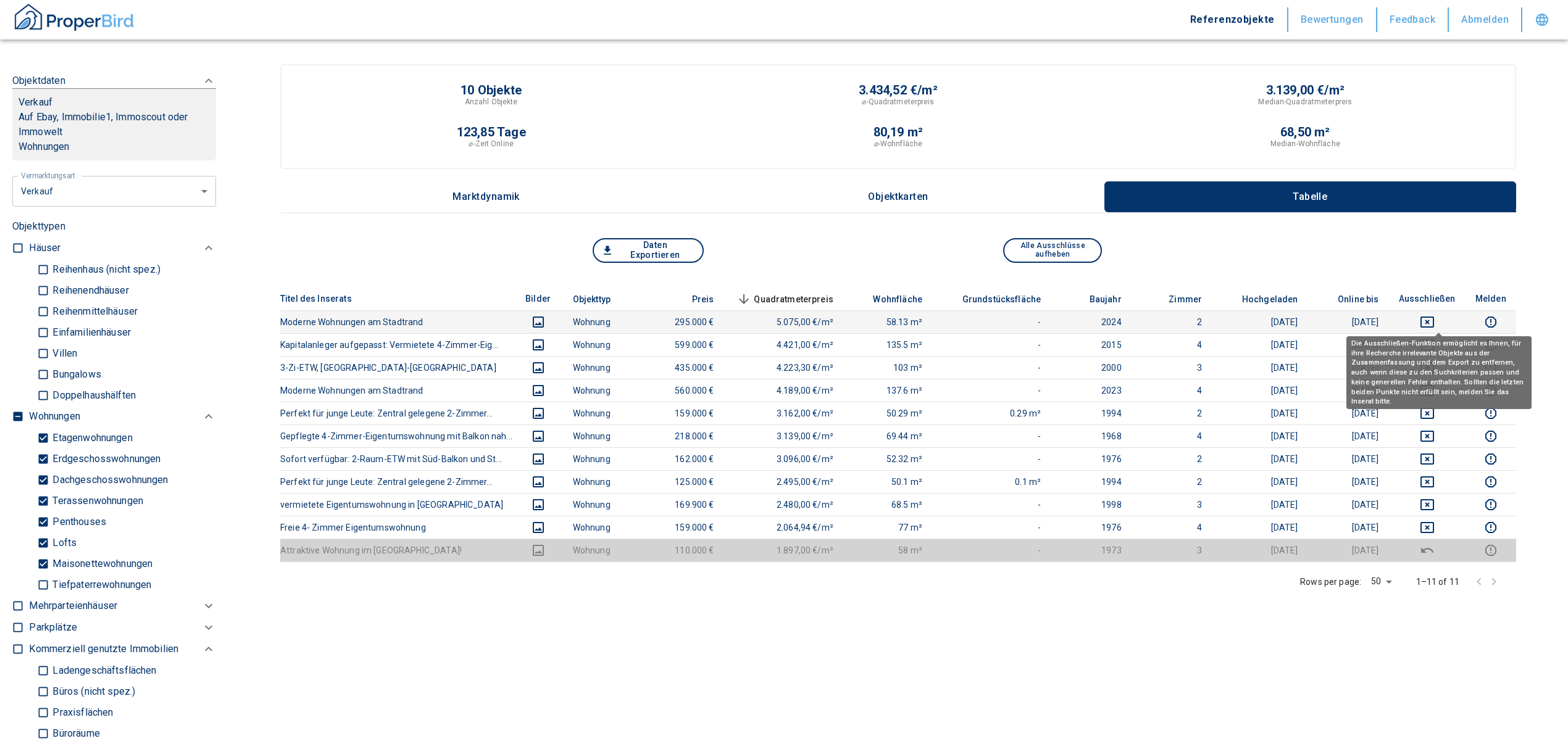
click at [1435, 325] on icon "deselect this listing" at bounding box center [1427, 323] width 14 height 11
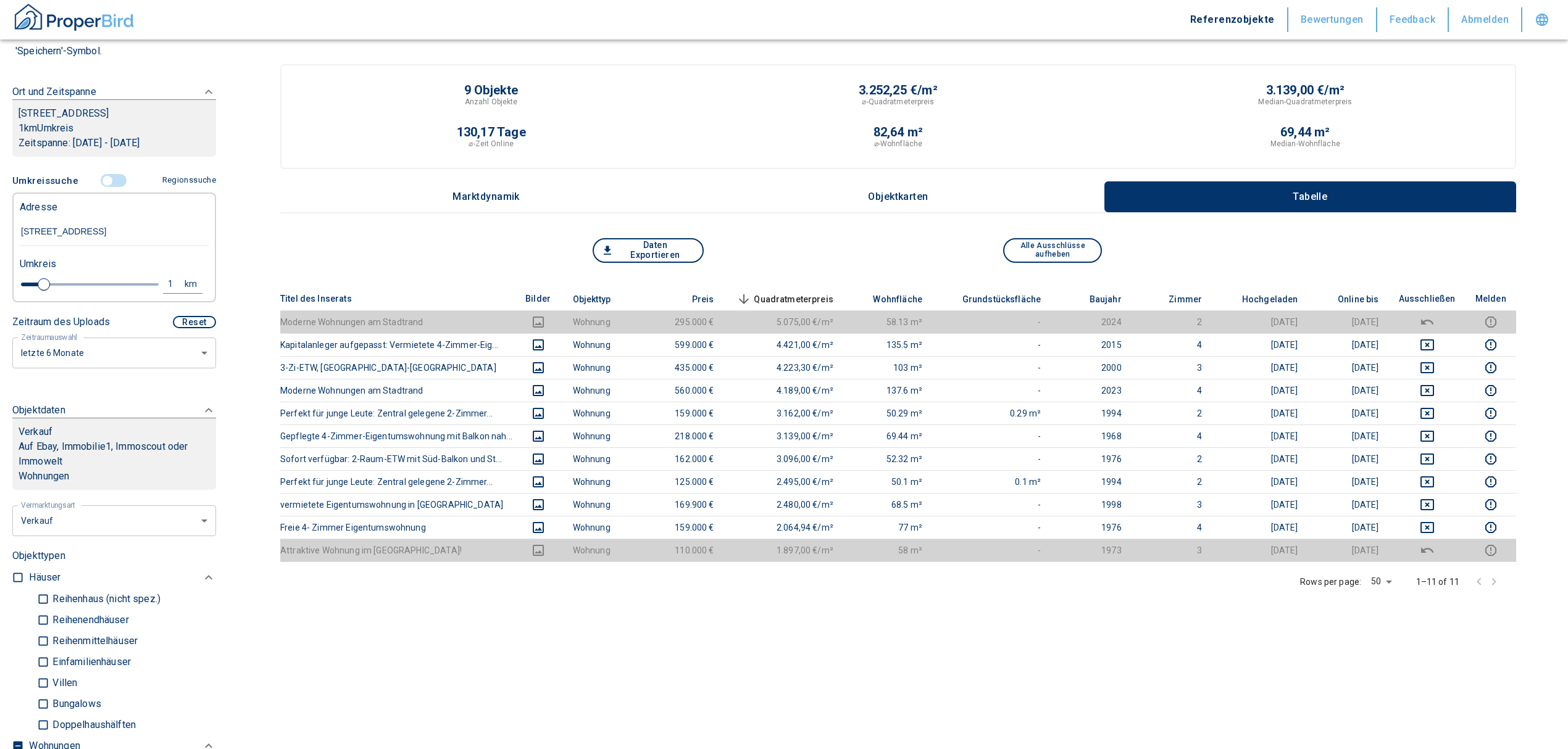
scroll to position [247, 0]
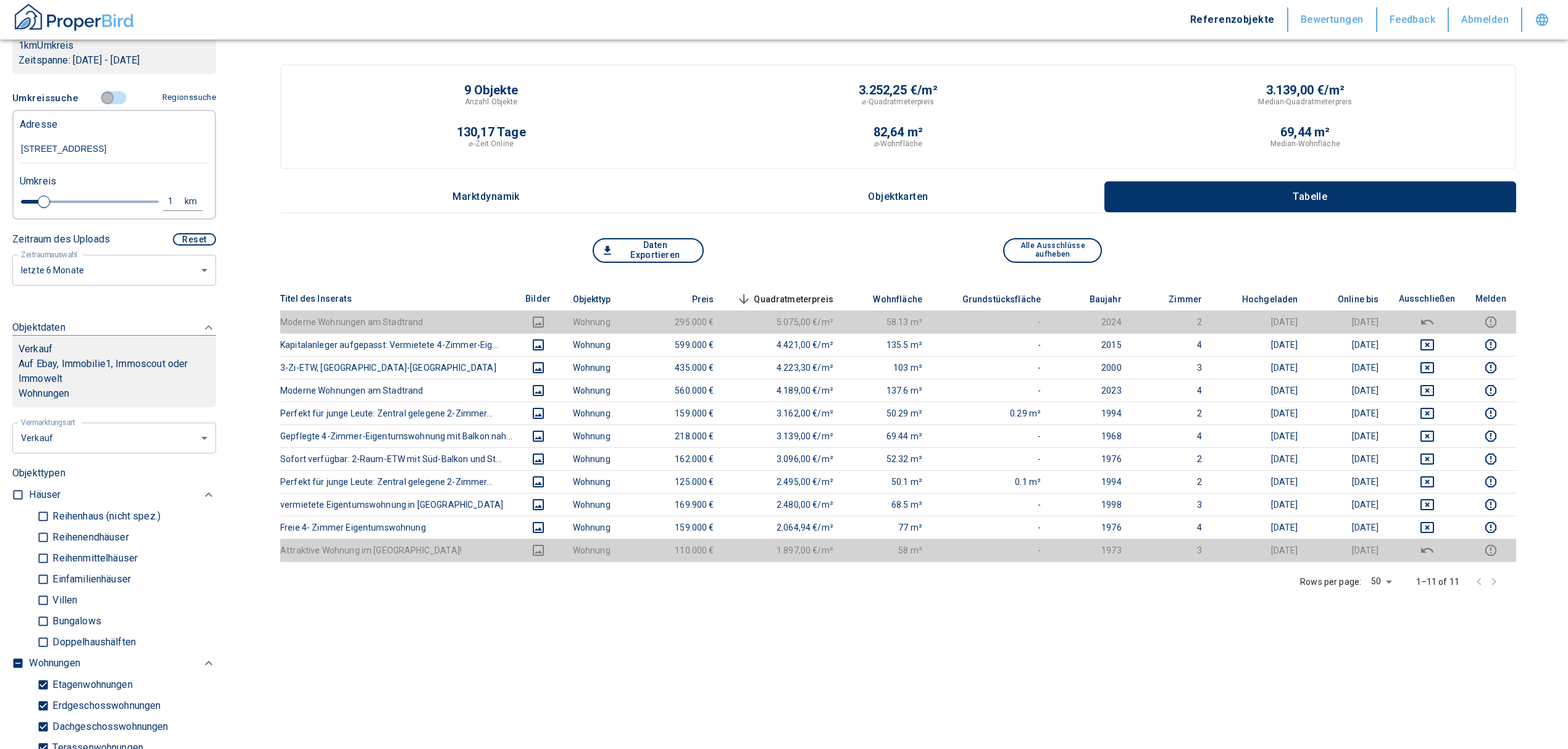
click at [102, 92] on input "controlled" at bounding box center [107, 98] width 37 height 14
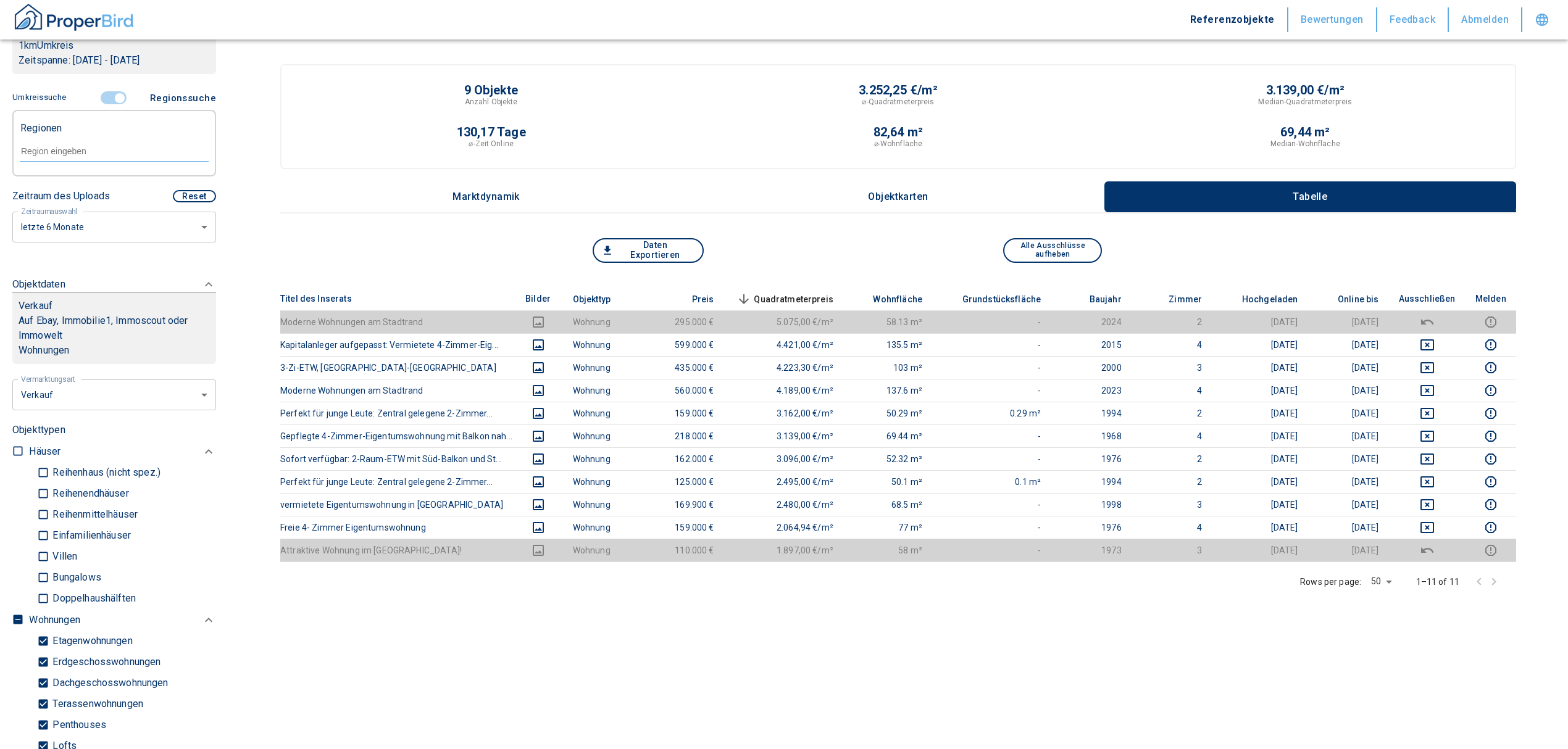
click at [79, 144] on div at bounding box center [114, 150] width 189 height 21
click at [39, 152] on input "175´493" at bounding box center [114, 151] width 189 height 11
click at [70, 178] on li "[GEOGRAPHIC_DATA]" at bounding box center [107, 179] width 177 height 22
type input "17493"
type input "2020"
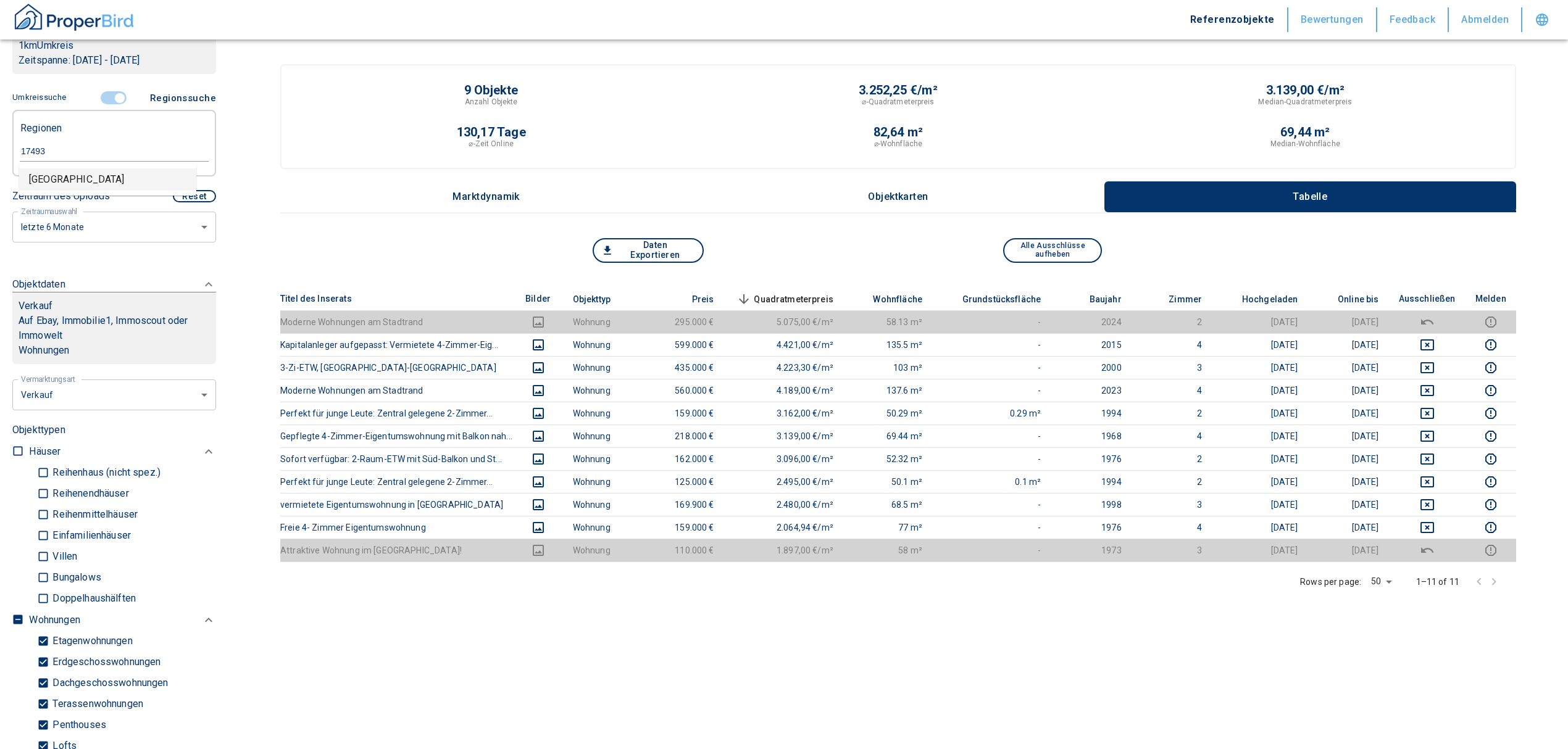
type input "[GEOGRAPHIC_DATA]"
